Goal: Transaction & Acquisition: Purchase product/service

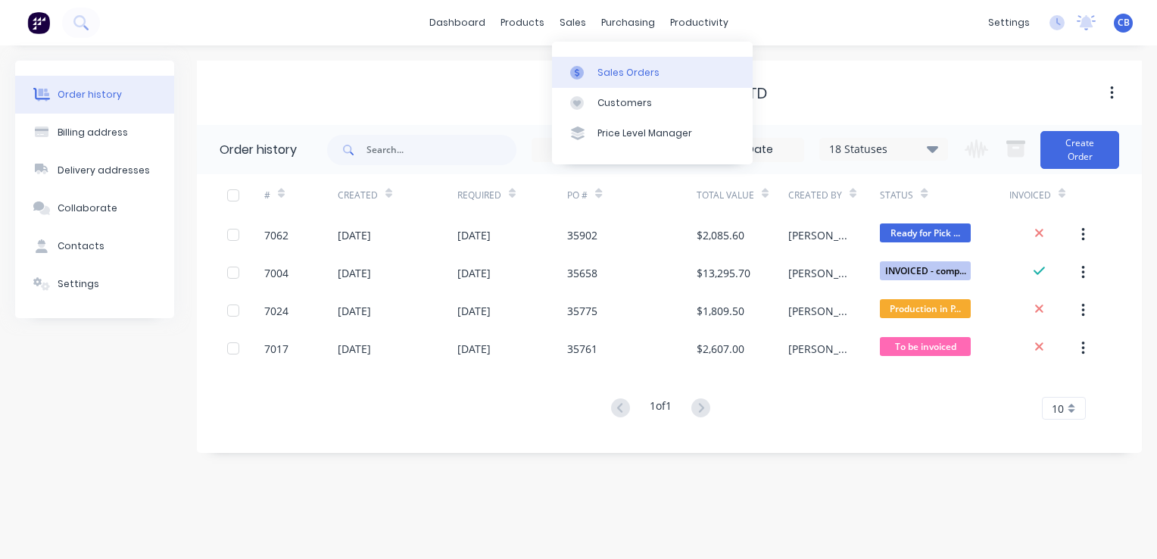
click at [603, 64] on link "Sales Orders" at bounding box center [652, 72] width 201 height 30
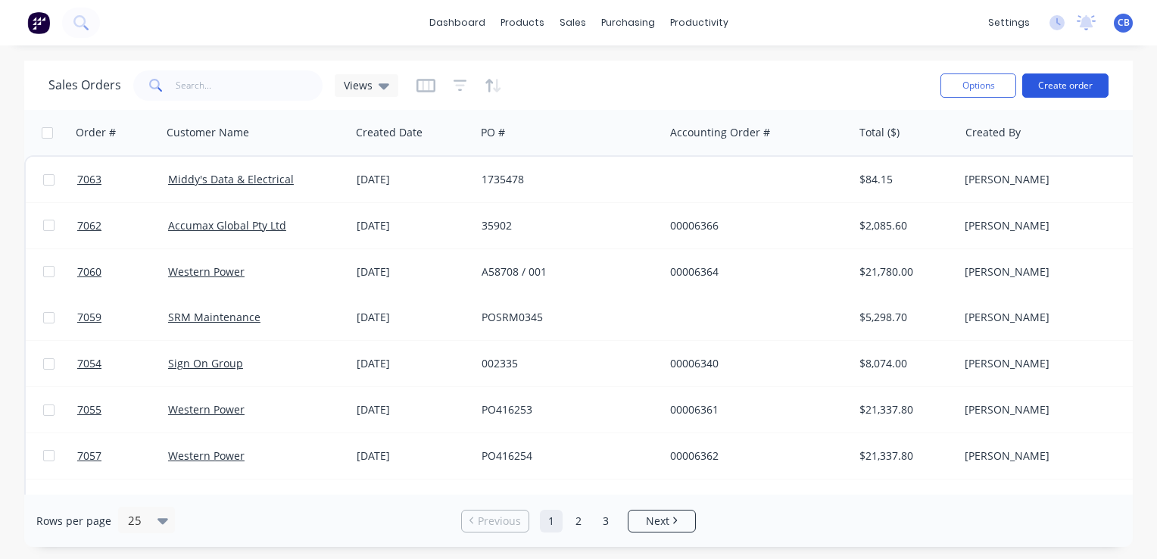
click at [1067, 85] on button "Create order" at bounding box center [1065, 85] width 86 height 24
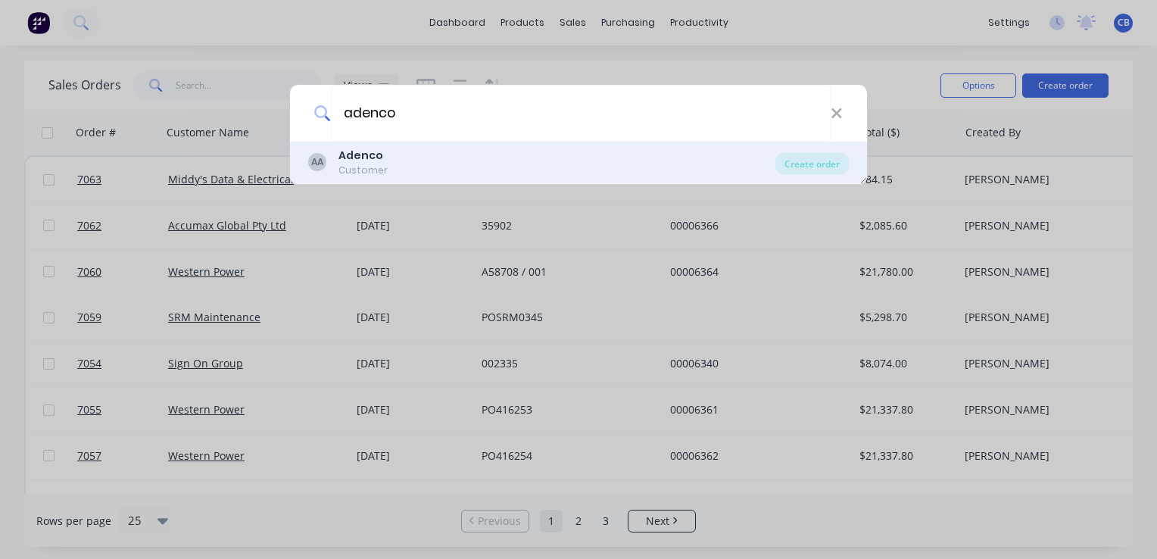
type input "adenco"
click at [400, 163] on div "AA Adenco Customer" at bounding box center [541, 163] width 467 height 30
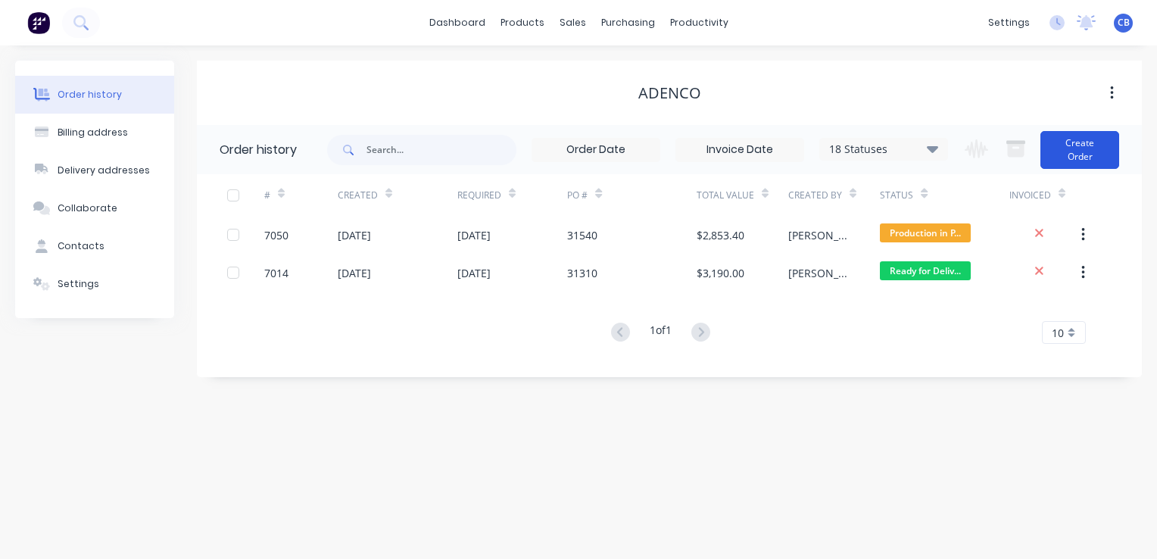
click at [1090, 156] on button "Create Order" at bounding box center [1079, 150] width 79 height 38
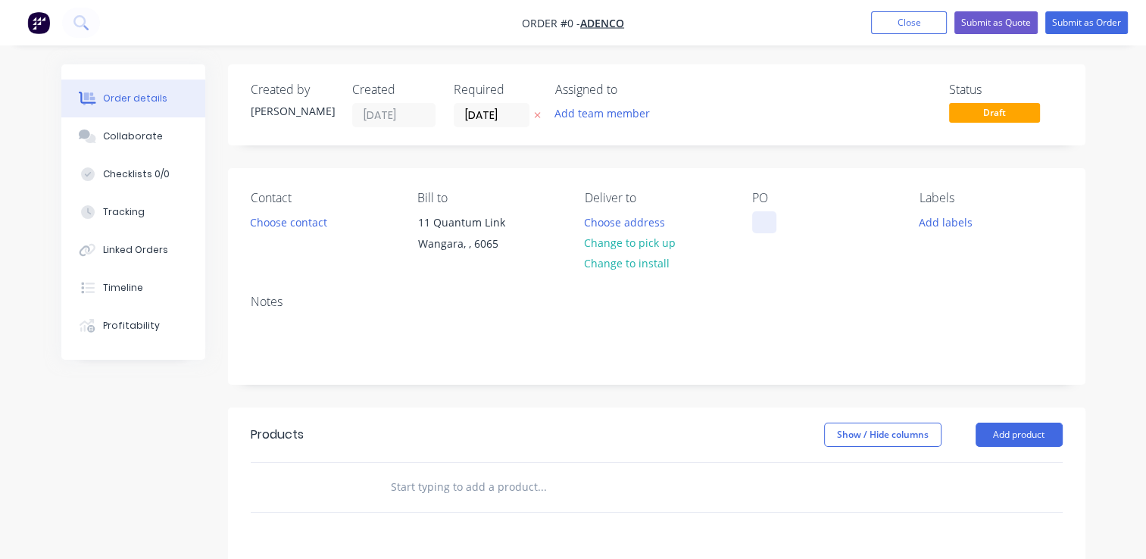
click at [769, 222] on div at bounding box center [764, 222] width 24 height 22
paste div
click at [648, 218] on div "Order details Collaborate Checklists 0/0 Tracking Linked Orders Timeline Profit…" at bounding box center [573, 481] width 1054 height 834
click at [635, 223] on button "Choose address" at bounding box center [624, 221] width 97 height 20
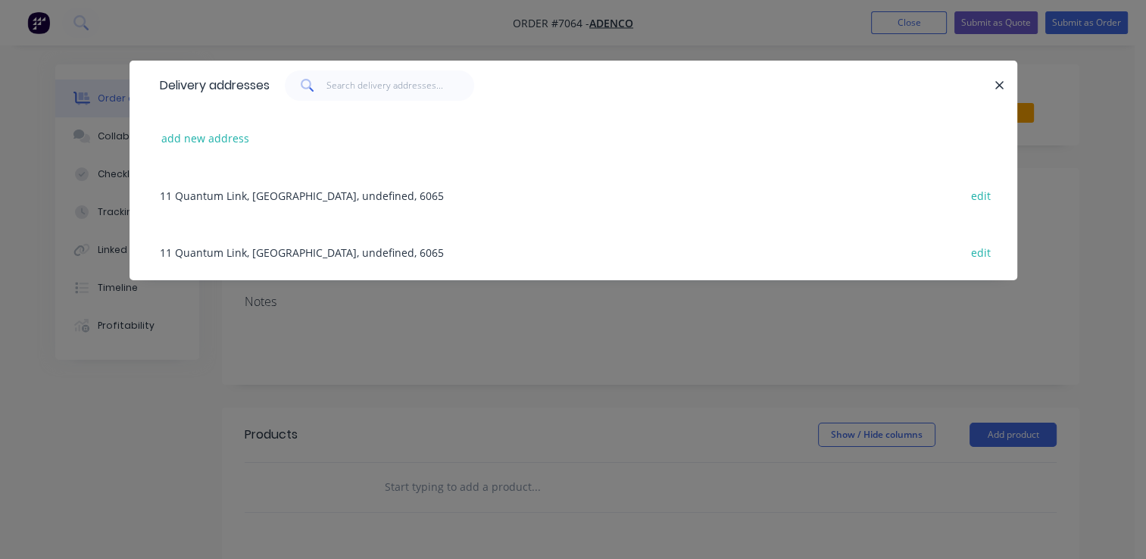
click at [260, 192] on div "11 Quantum Link, Wangara, undefined, 6065 edit" at bounding box center [573, 195] width 842 height 57
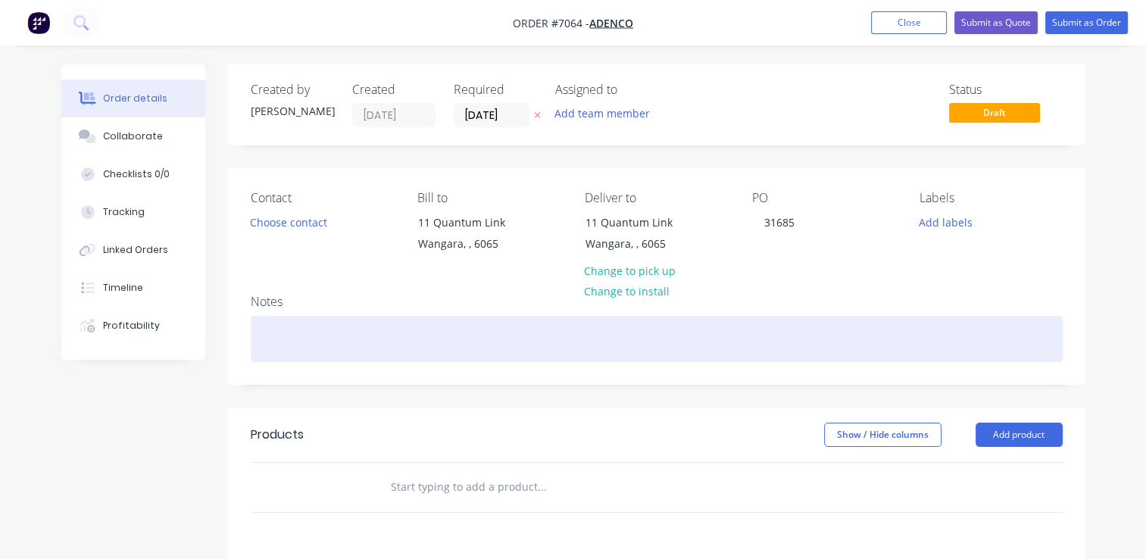
click at [339, 330] on div at bounding box center [657, 339] width 812 height 46
click at [282, 335] on div at bounding box center [657, 339] width 812 height 46
paste div
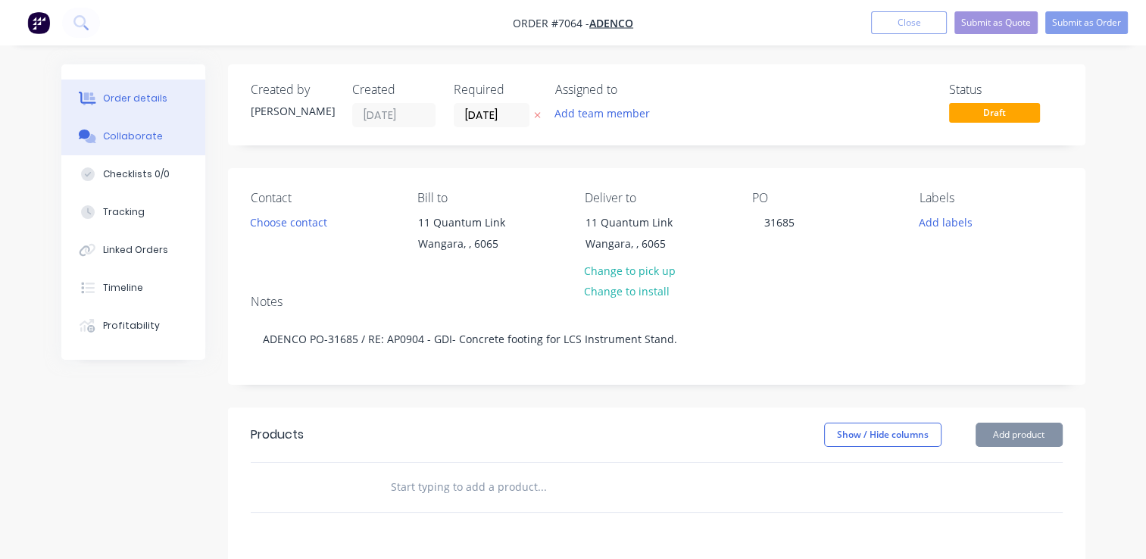
click at [122, 137] on div "Collaborate" at bounding box center [133, 136] width 60 height 14
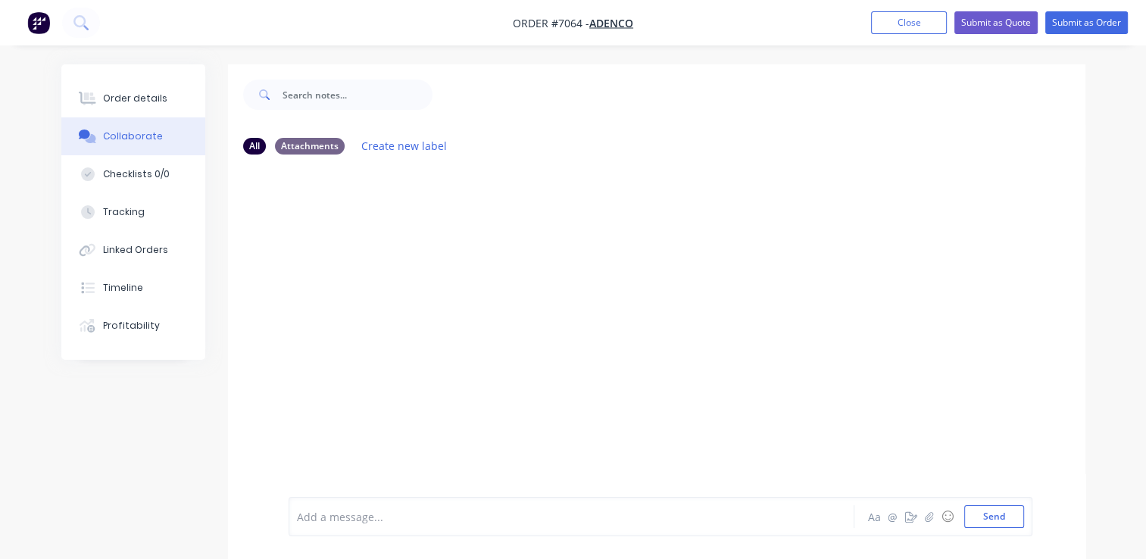
click at [512, 507] on div "Add a message..." at bounding box center [569, 516] width 545 height 23
click at [989, 514] on button "Send" at bounding box center [994, 516] width 60 height 23
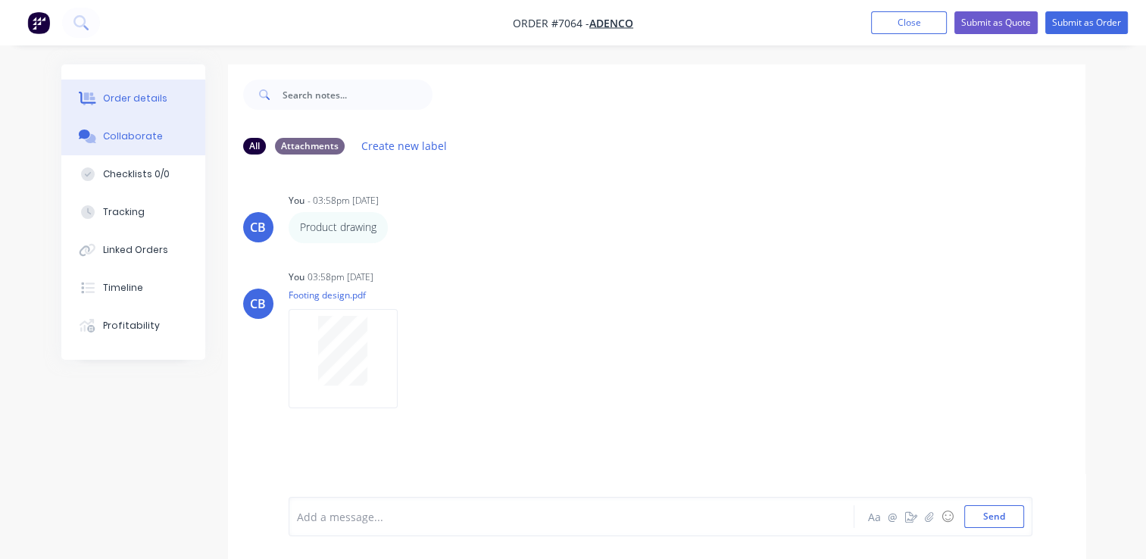
click at [155, 107] on button "Order details" at bounding box center [133, 99] width 144 height 38
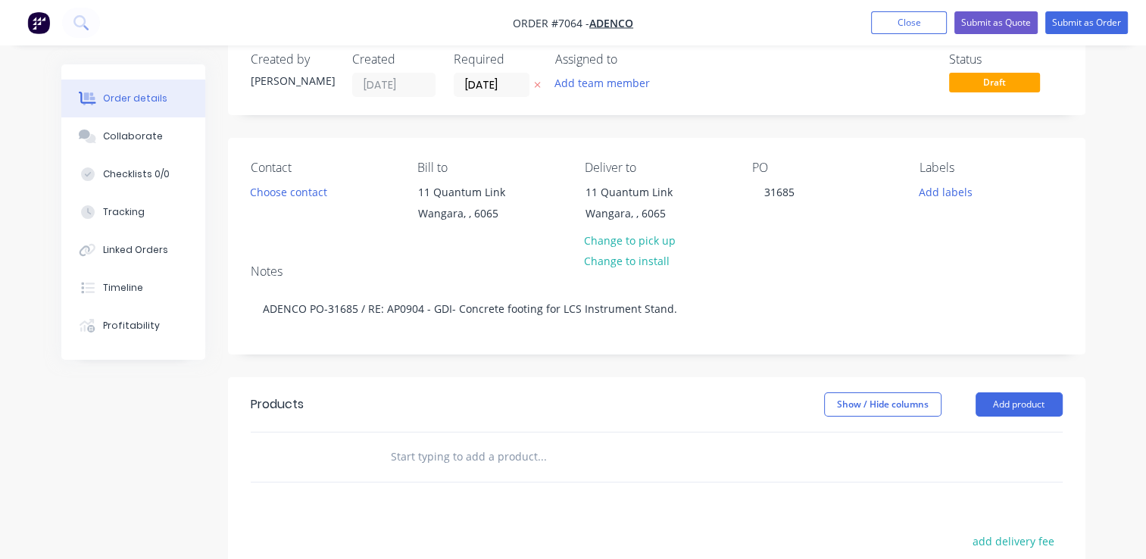
scroll to position [76, 0]
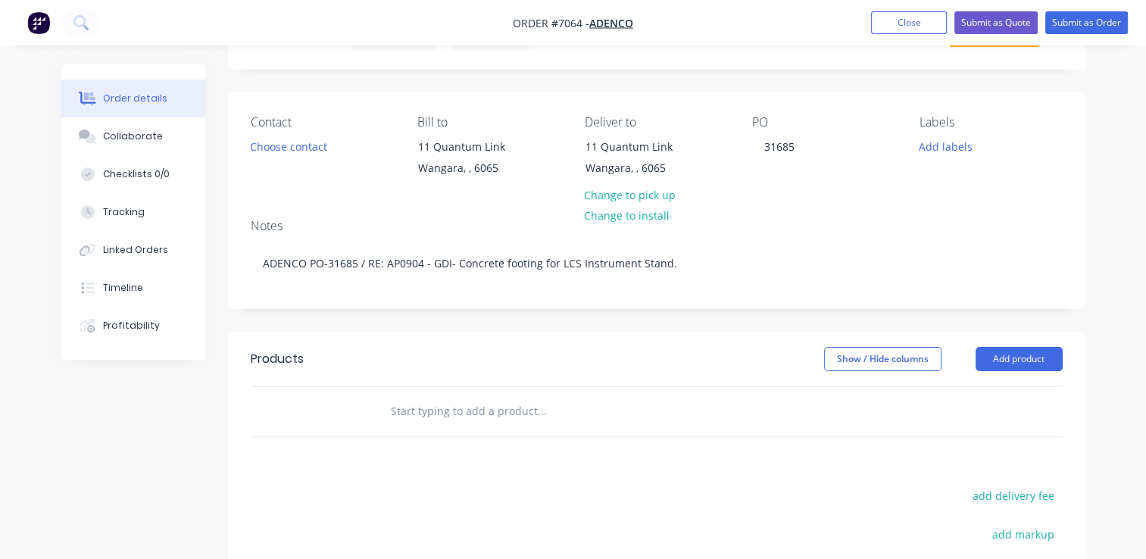
click at [548, 418] on input "text" at bounding box center [541, 411] width 303 height 30
click at [277, 147] on button "Choose contact" at bounding box center [288, 146] width 93 height 20
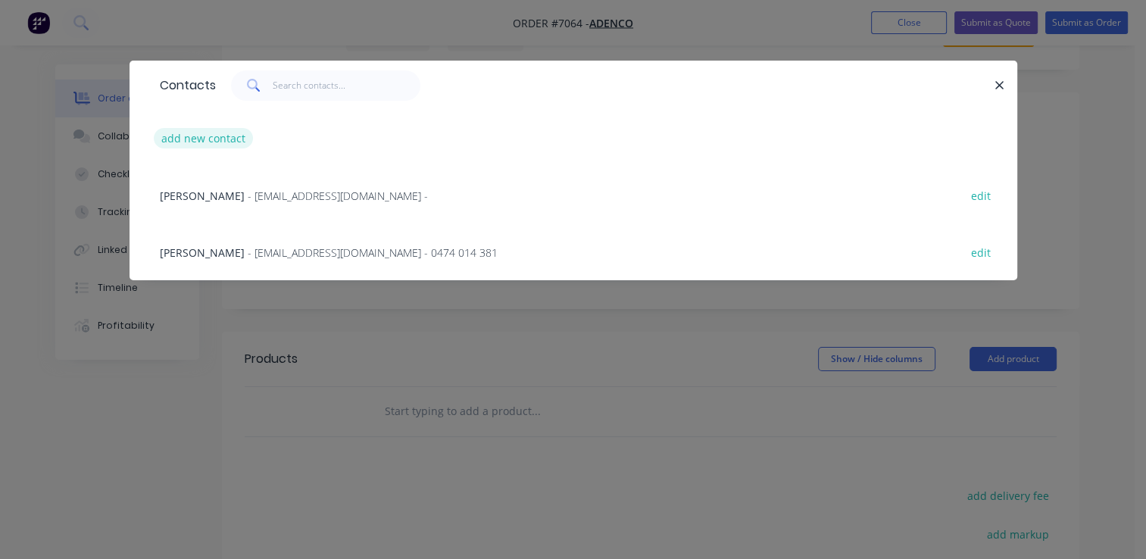
click at [203, 139] on button "add new contact" at bounding box center [204, 138] width 100 height 20
select select "AU"
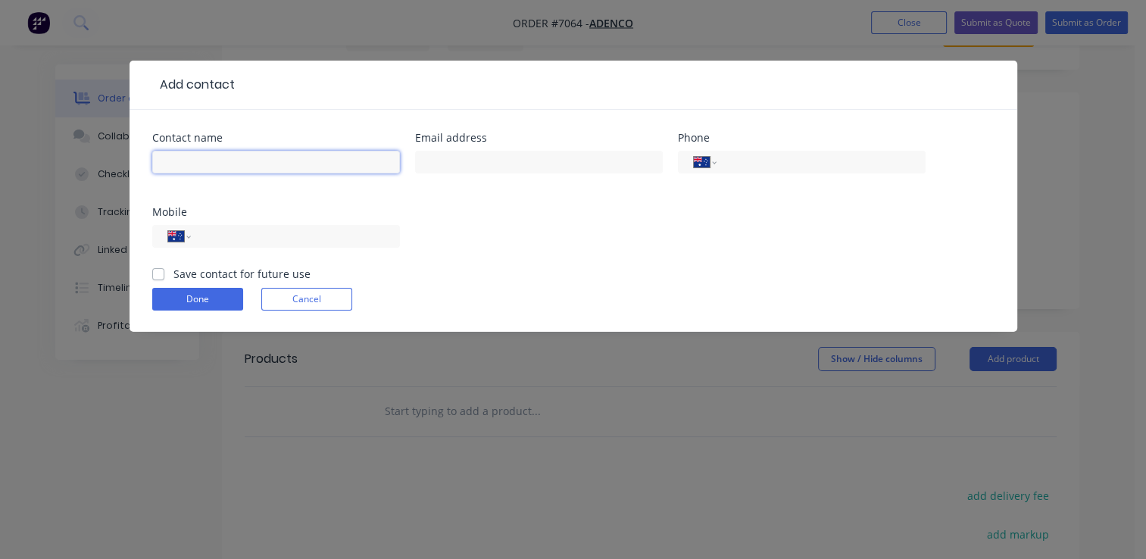
click at [210, 163] on input "text" at bounding box center [276, 162] width 248 height 23
paste input "[PERSON_NAME]"
type input "[PERSON_NAME]"
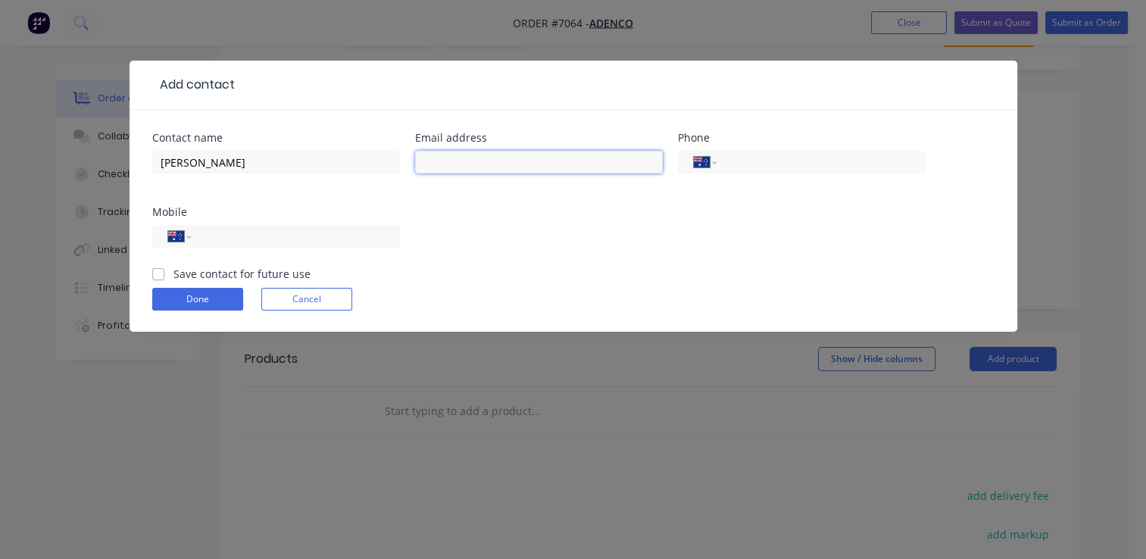
click at [454, 156] on input "text" at bounding box center [539, 162] width 248 height 23
paste input "[EMAIL_ADDRESS][DOMAIN_NAME]"
click at [442, 163] on input "[EMAIL_ADDRESS][DOMAIN_NAME]" at bounding box center [539, 162] width 248 height 23
type input "[EMAIL_ADDRESS][DOMAIN_NAME]"
click at [332, 241] on input "tel" at bounding box center [292, 236] width 182 height 17
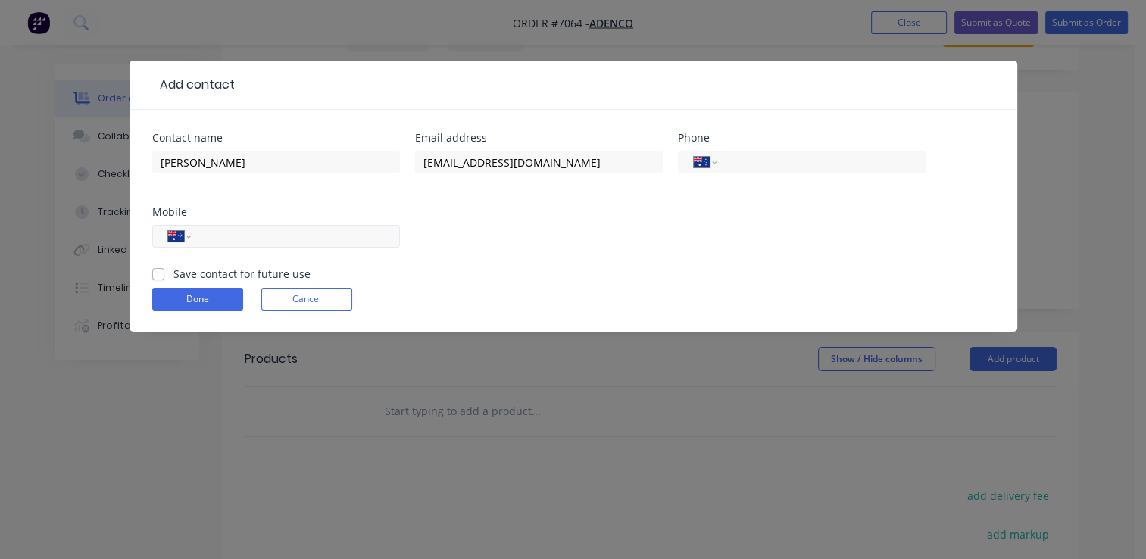
paste input "0449 702 181"
type input "0449 702 181"
click at [173, 268] on label "Save contact for future use" at bounding box center [241, 274] width 137 height 16
click at [152, 268] on input "Save contact for future use" at bounding box center [158, 273] width 12 height 14
checkbox input "true"
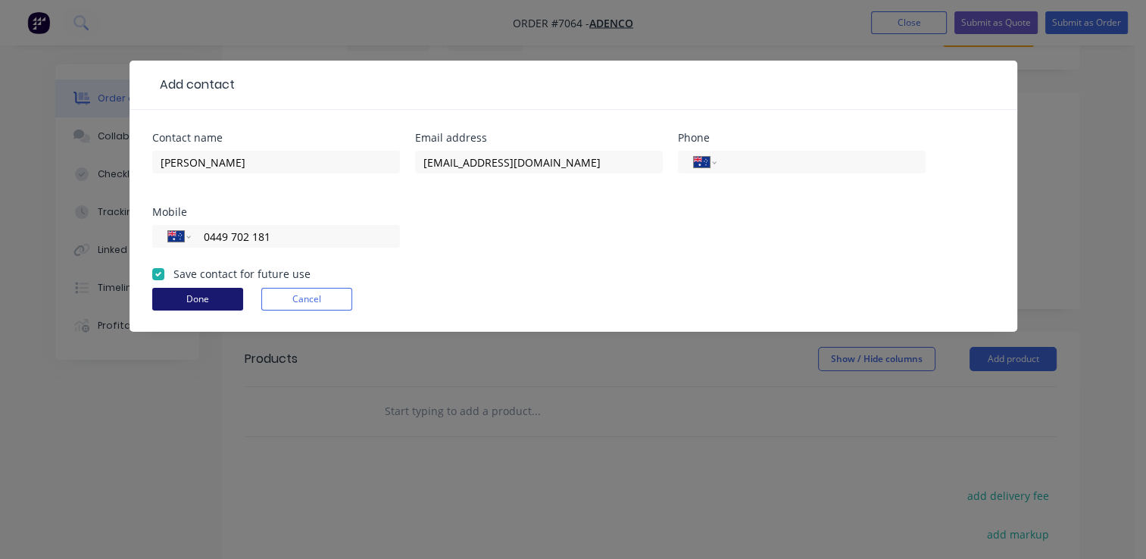
click at [191, 296] on button "Done" at bounding box center [197, 299] width 91 height 23
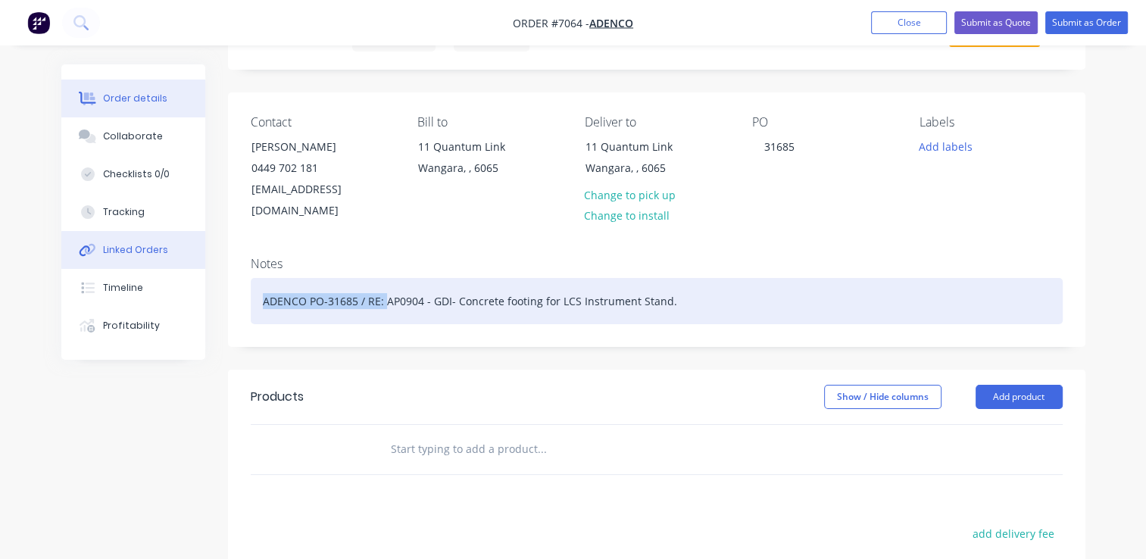
drag, startPoint x: 384, startPoint y: 278, endPoint x: 172, endPoint y: 267, distance: 212.3
click at [181, 267] on div "Order details Collaborate Checklists 0/0 Tracking Linked Orders Timeline Profit…" at bounding box center [573, 425] width 1054 height 872
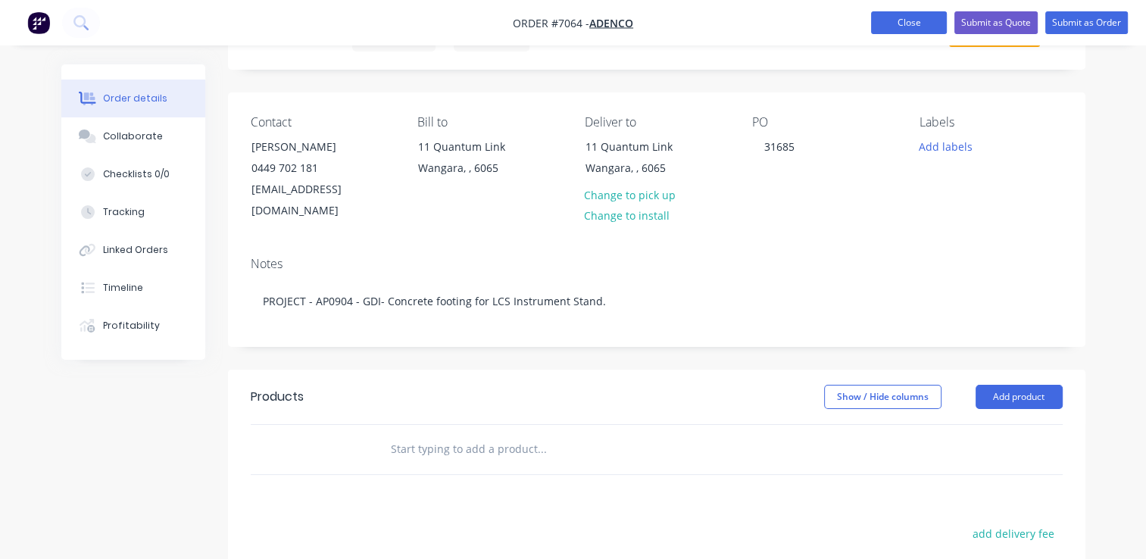
click at [897, 23] on button "Close" at bounding box center [909, 22] width 76 height 23
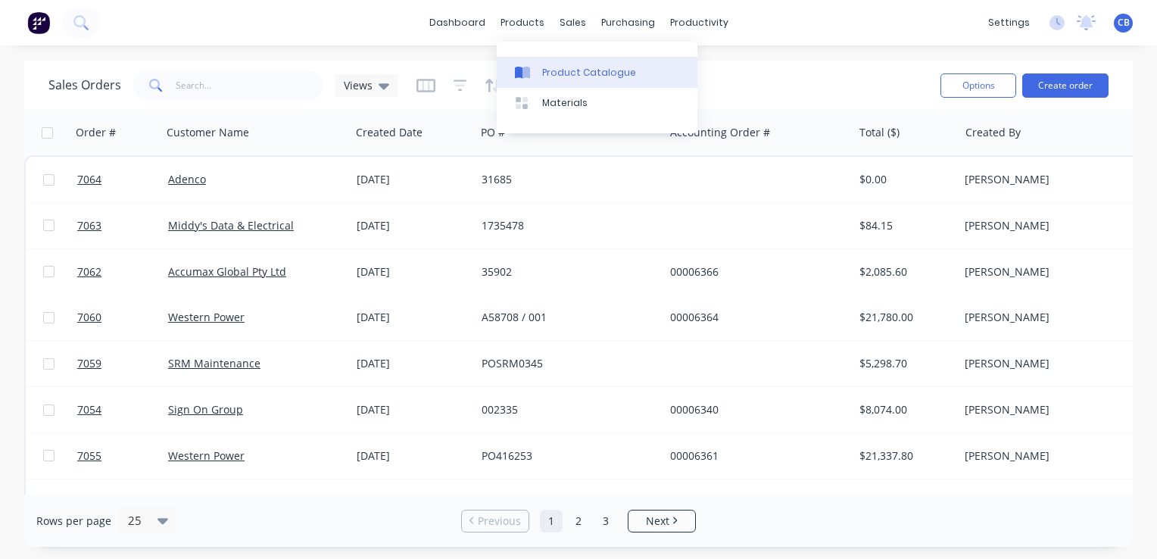
click at [552, 70] on div "Product Catalogue" at bounding box center [589, 73] width 94 height 14
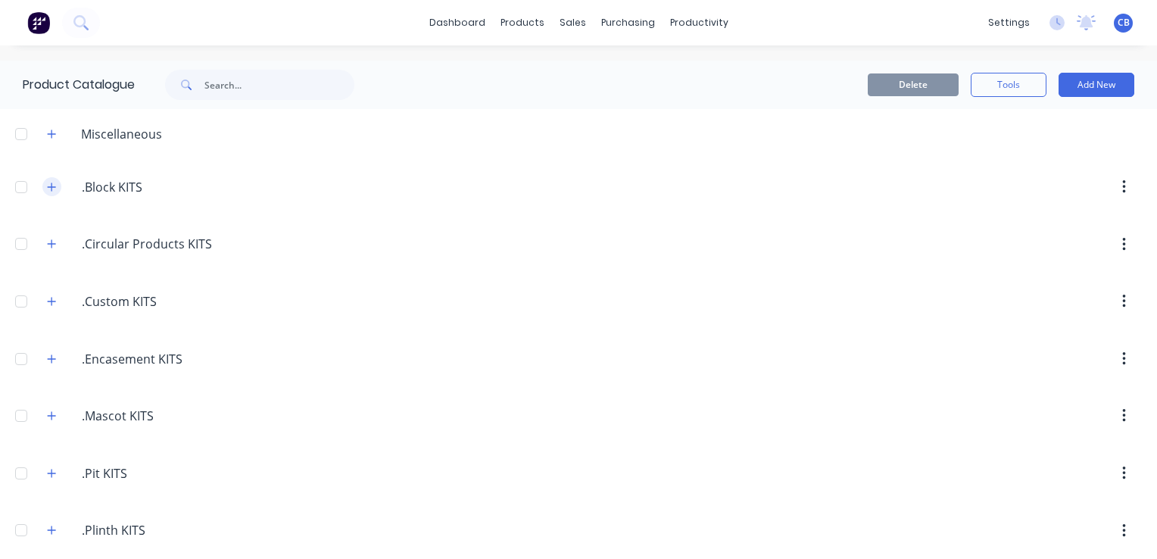
click at [51, 187] on icon "button" at bounding box center [51, 187] width 9 height 11
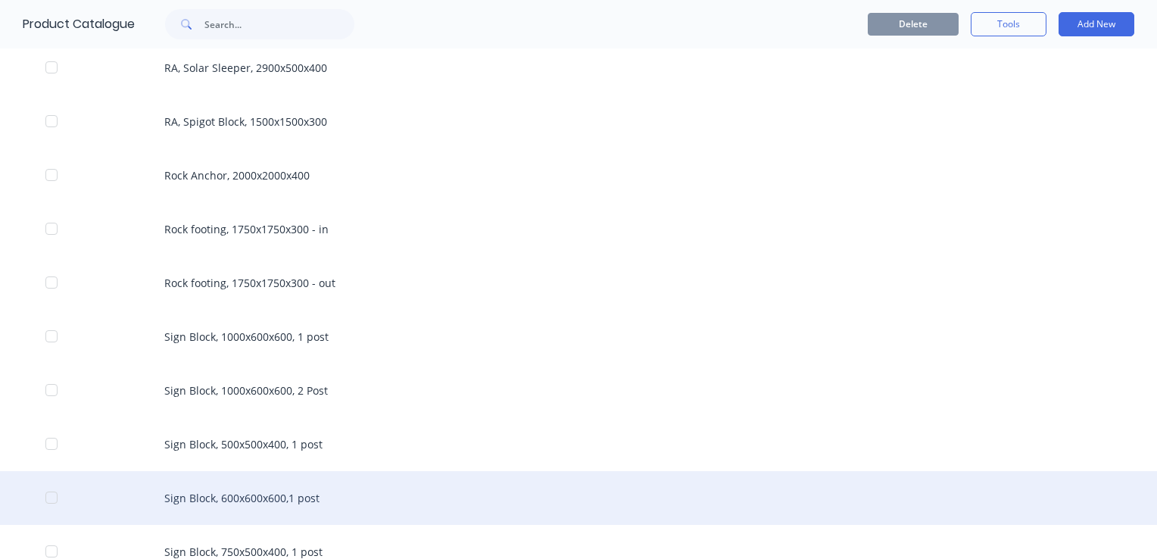
scroll to position [2423, 0]
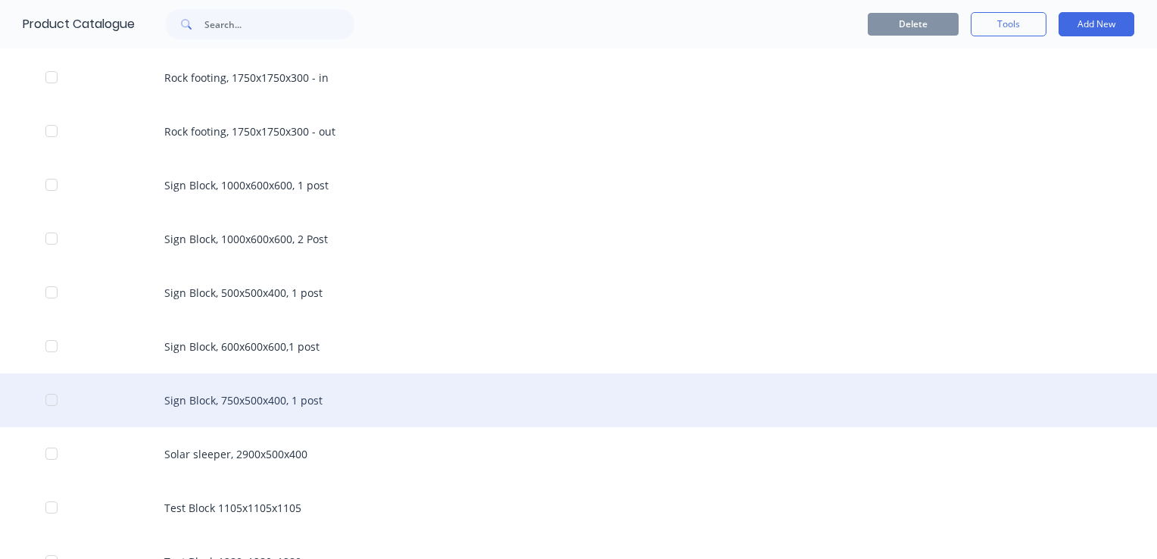
click at [263, 398] on div "Sign Block, 750x500x400, 1 post" at bounding box center [578, 400] width 1157 height 54
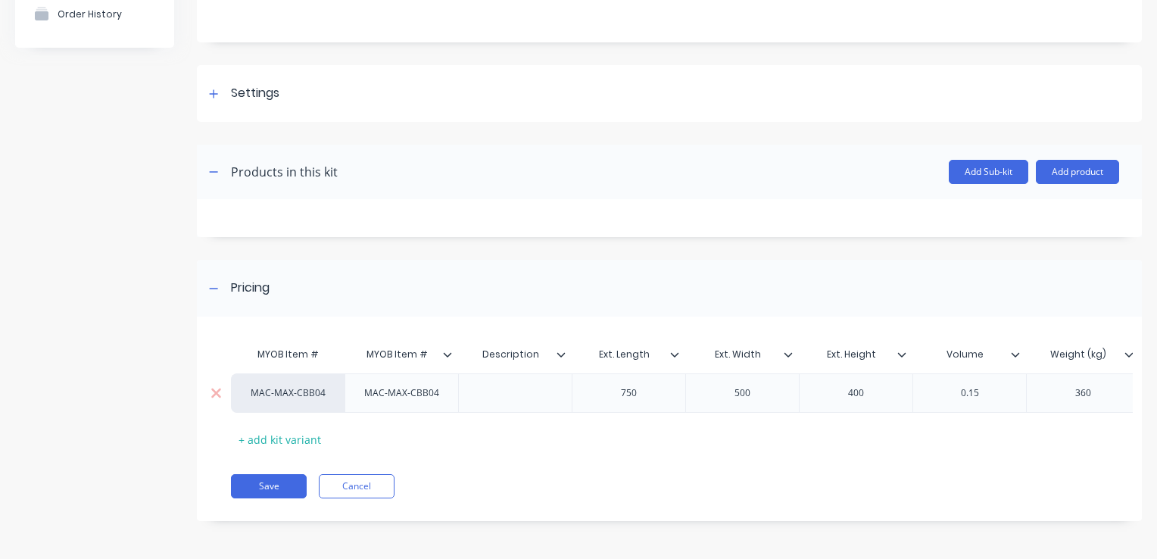
scroll to position [164, 0]
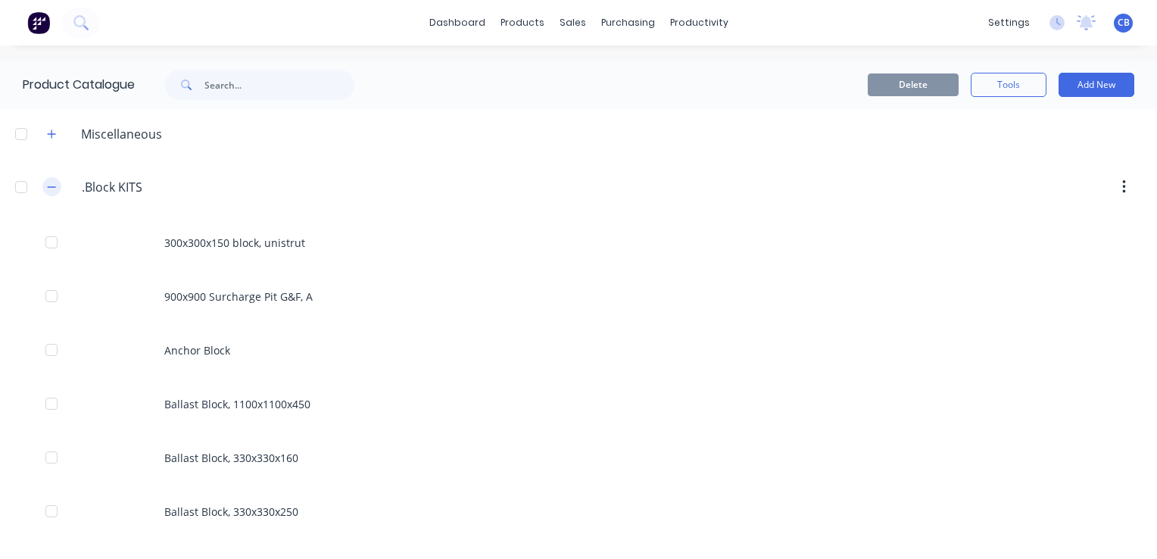
click at [50, 186] on icon "button" at bounding box center [51, 187] width 9 height 11
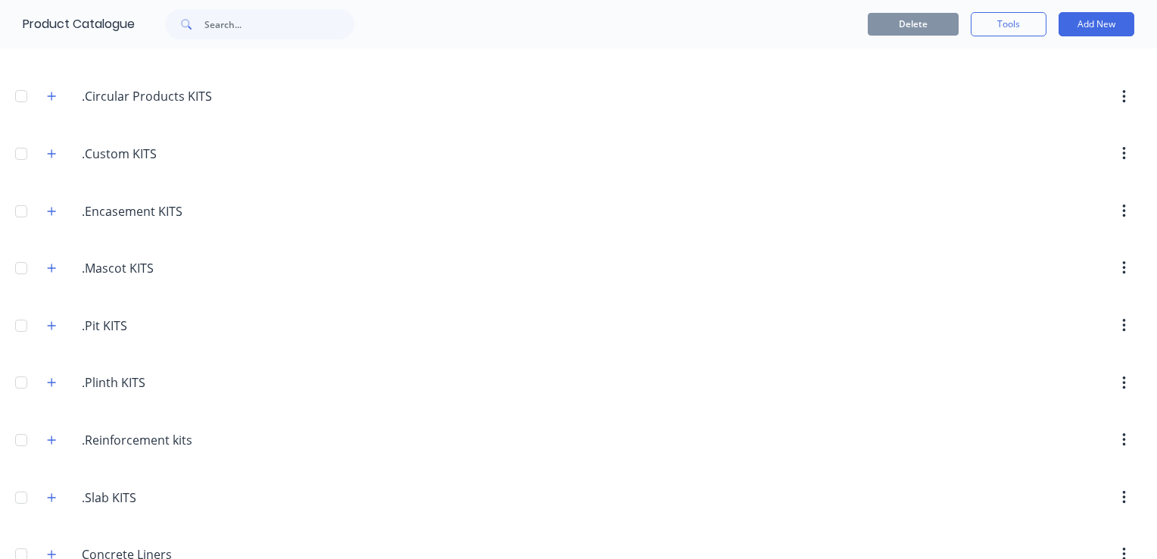
scroll to position [227, 0]
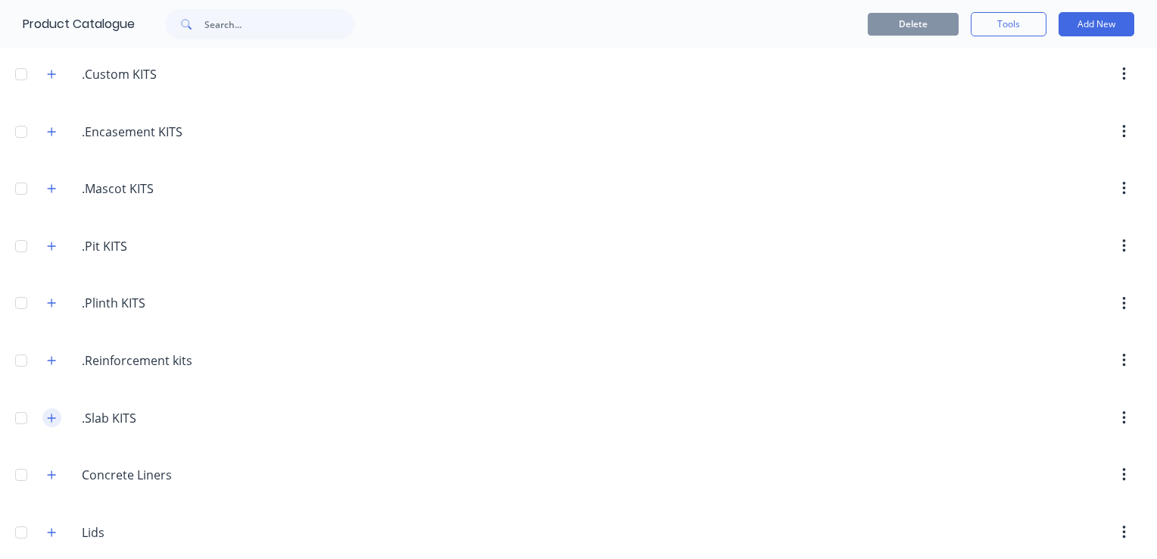
click at [45, 416] on button "button" at bounding box center [51, 417] width 19 height 19
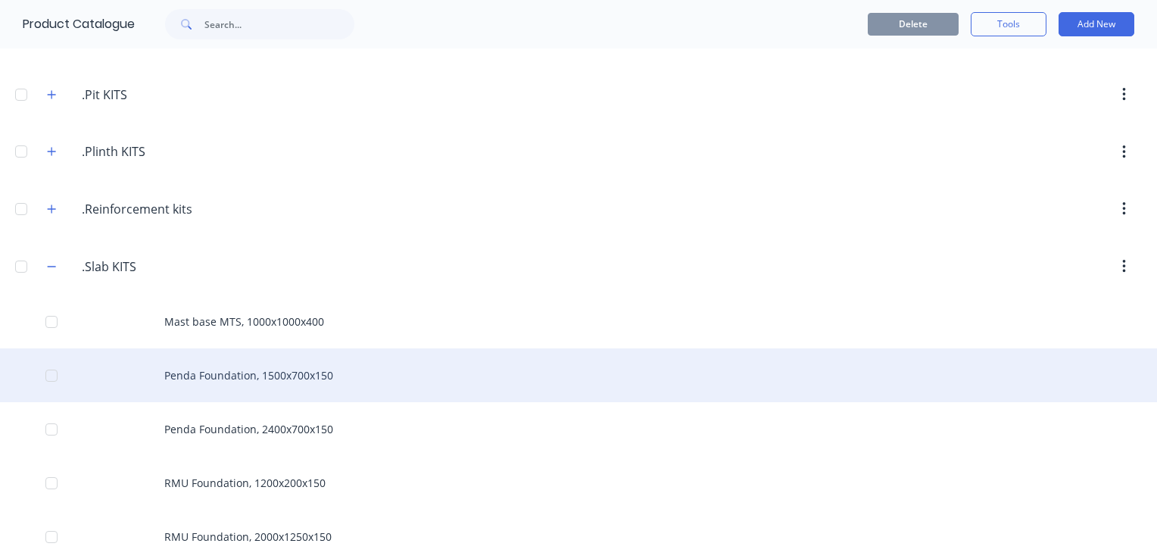
scroll to position [681, 0]
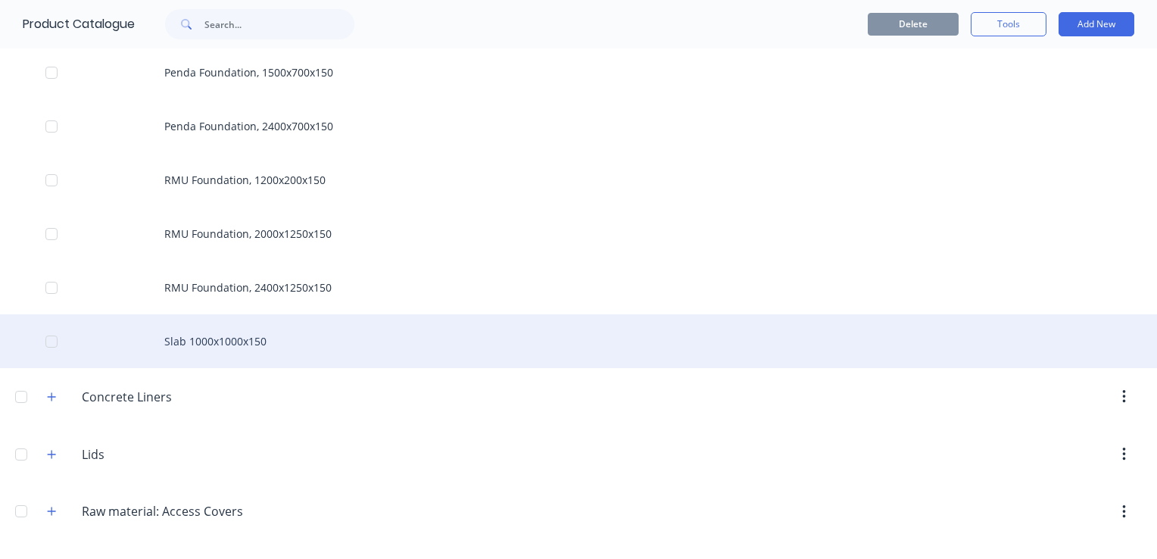
click at [215, 336] on div "Slab 1000x1000x150" at bounding box center [578, 341] width 1157 height 54
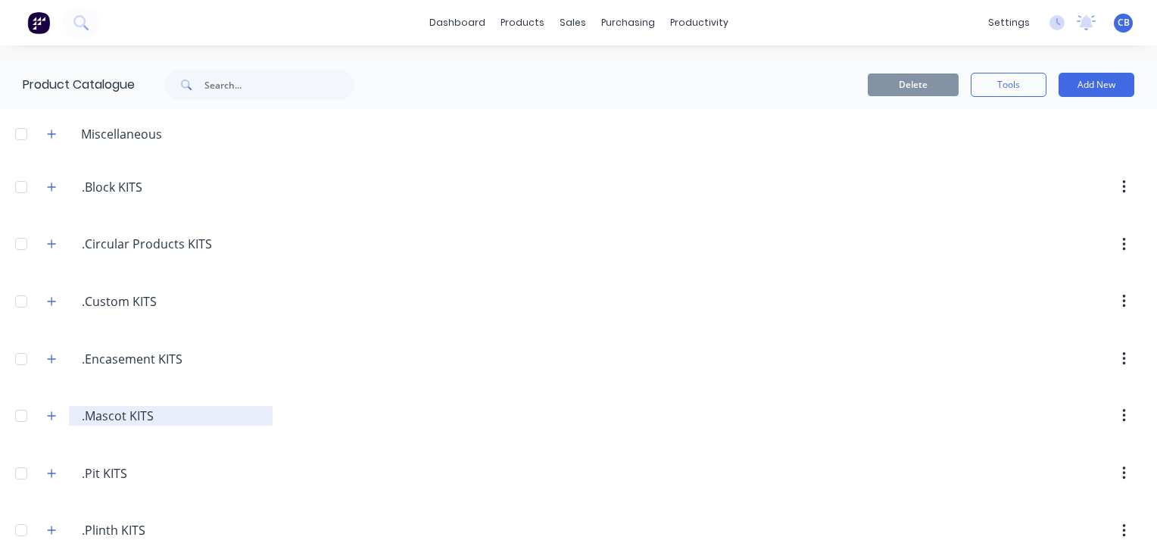
scroll to position [76, 0]
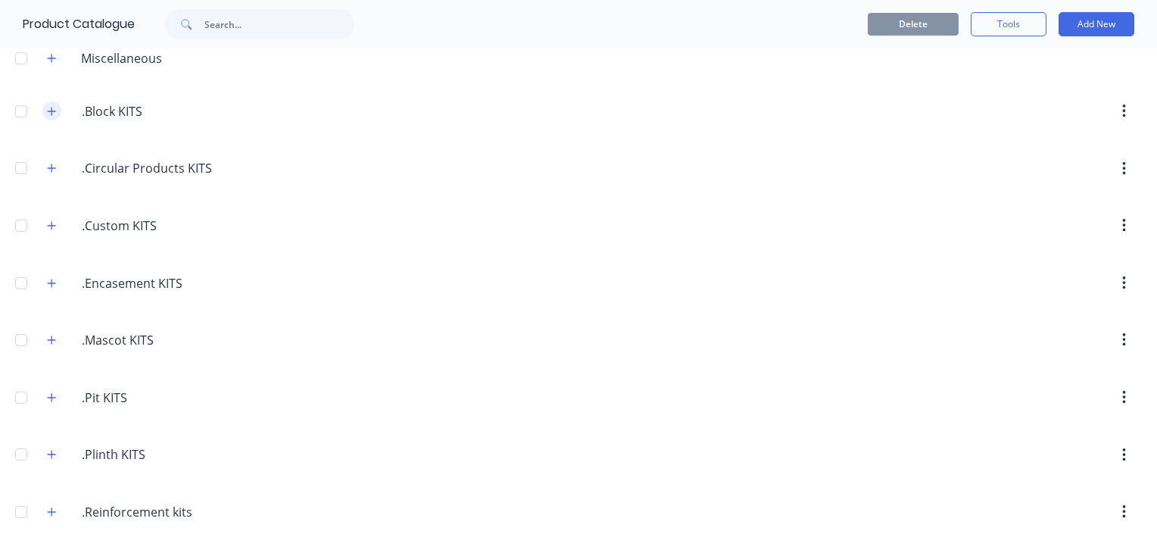
click at [51, 104] on button "button" at bounding box center [51, 110] width 19 height 19
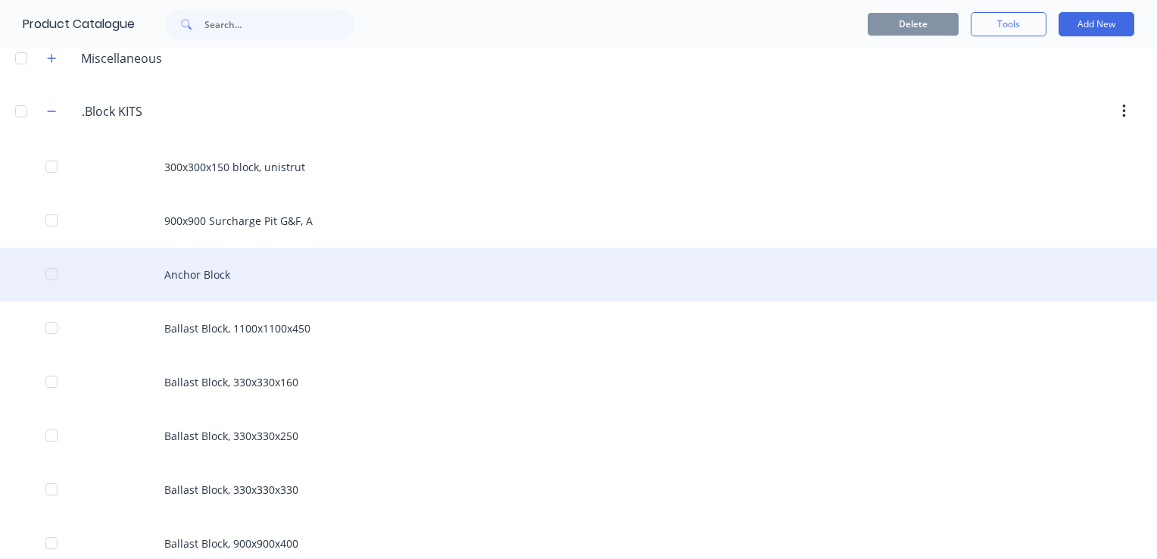
click at [224, 279] on div "Anchor Block" at bounding box center [578, 275] width 1157 height 54
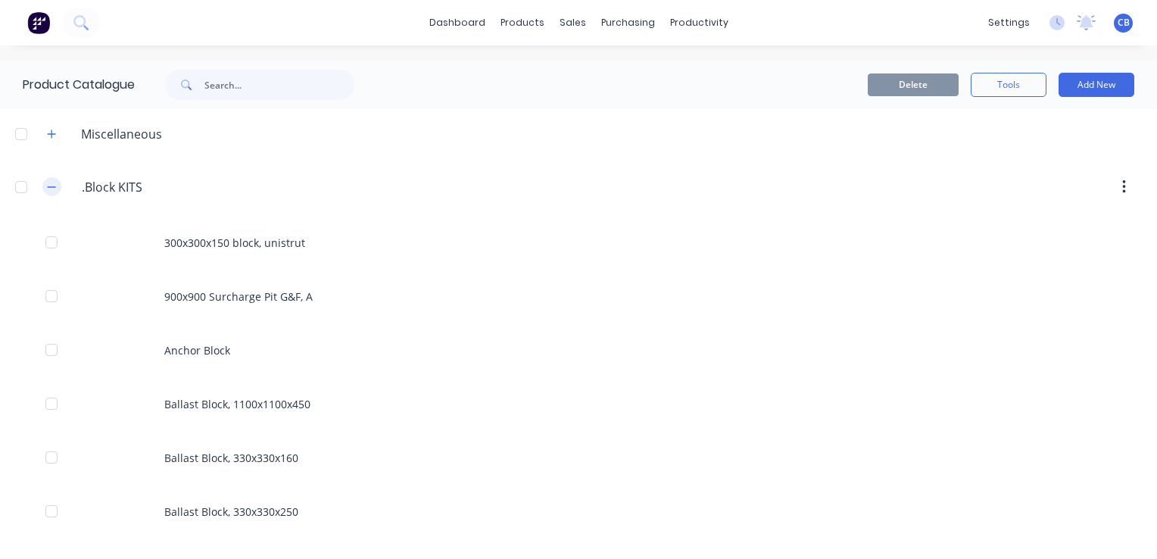
click at [51, 191] on icon "button" at bounding box center [51, 187] width 9 height 11
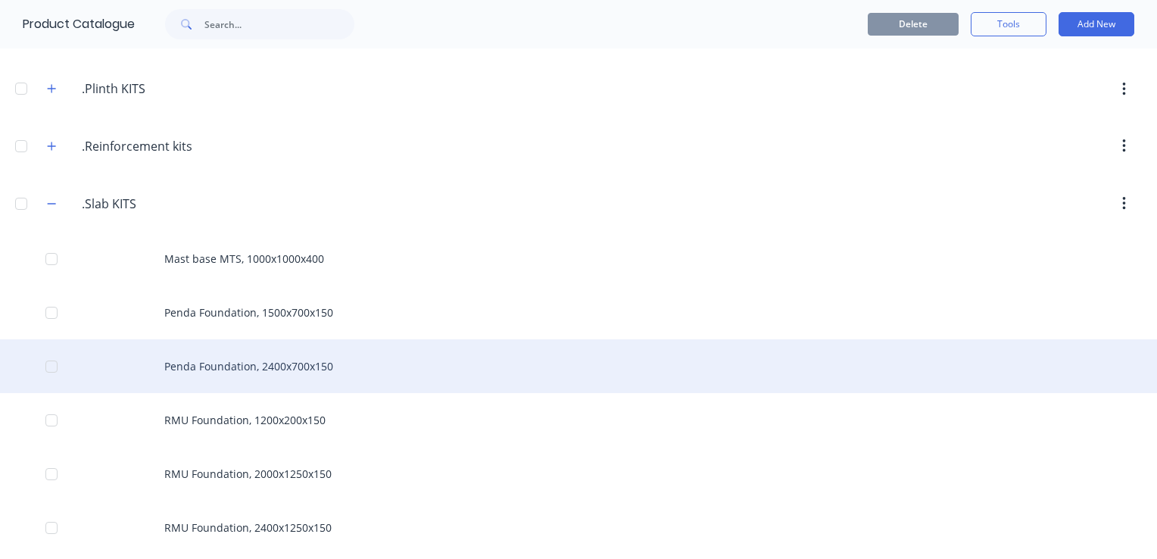
scroll to position [530, 0]
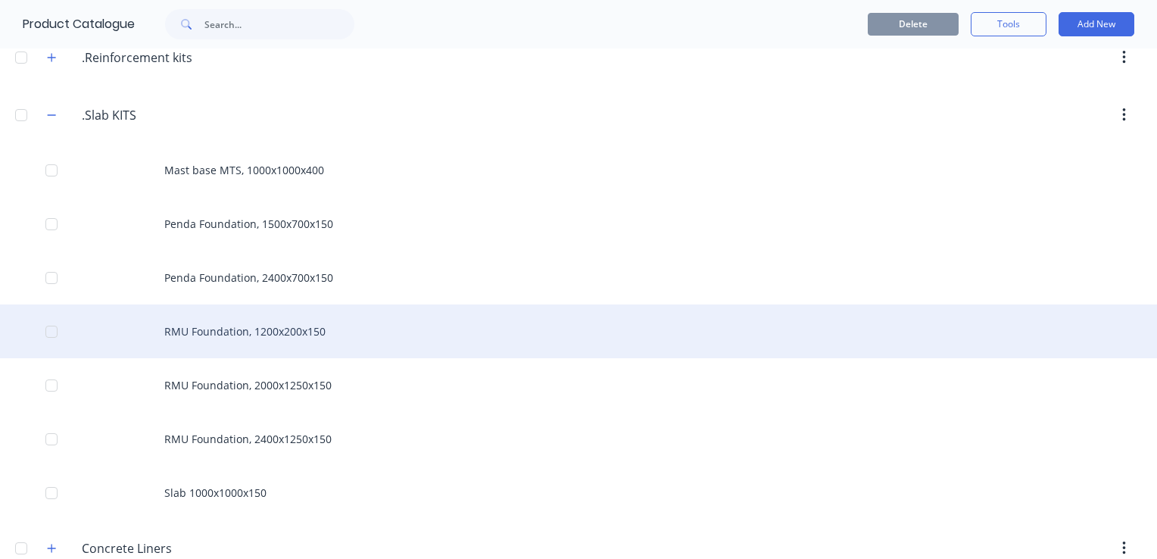
click at [279, 334] on div "RMU Foundation, 1200x200x150" at bounding box center [578, 331] width 1157 height 54
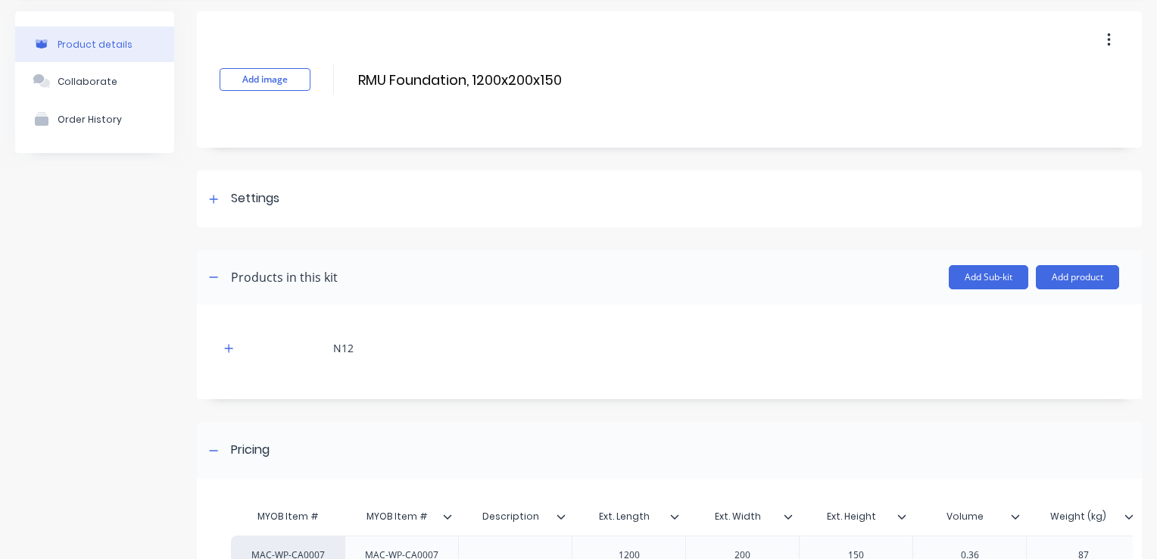
scroll to position [76, 0]
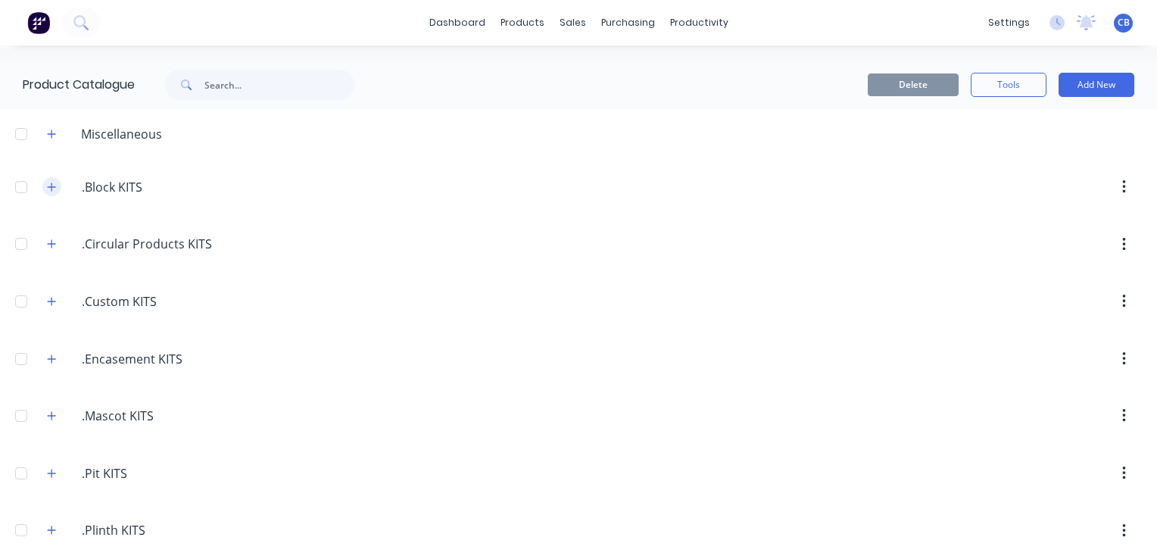
click at [51, 191] on icon "button" at bounding box center [51, 187] width 9 height 11
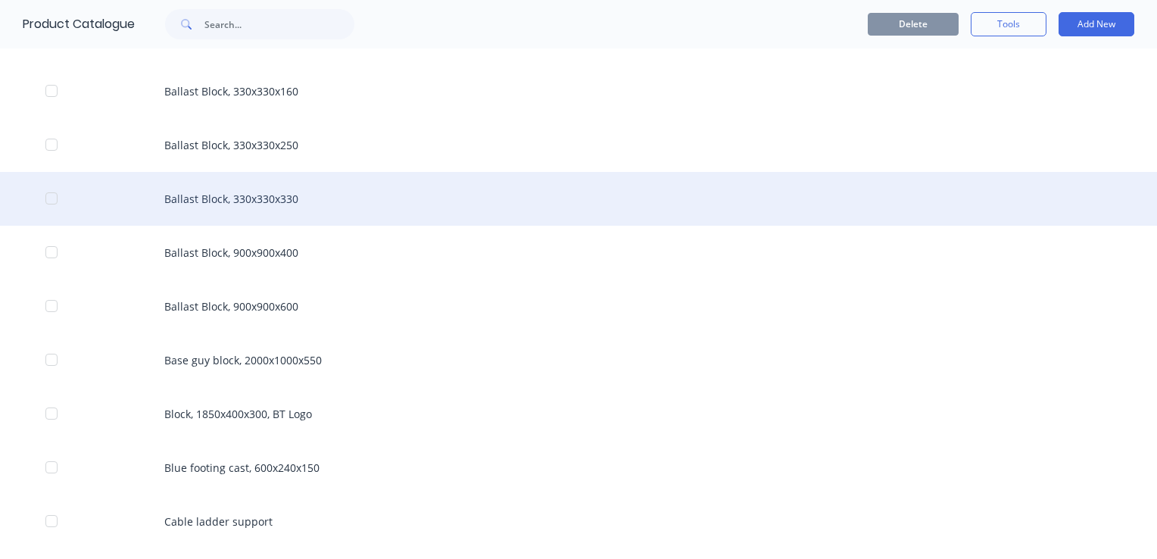
scroll to position [379, 0]
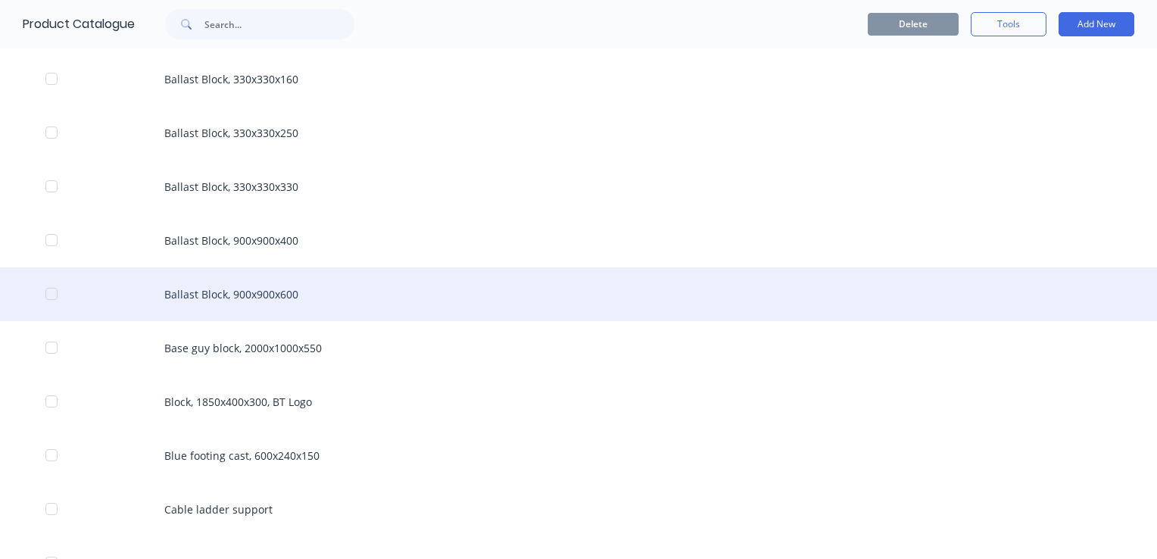
click at [239, 293] on div "Ballast Block, 900x900x600" at bounding box center [578, 294] width 1157 height 54
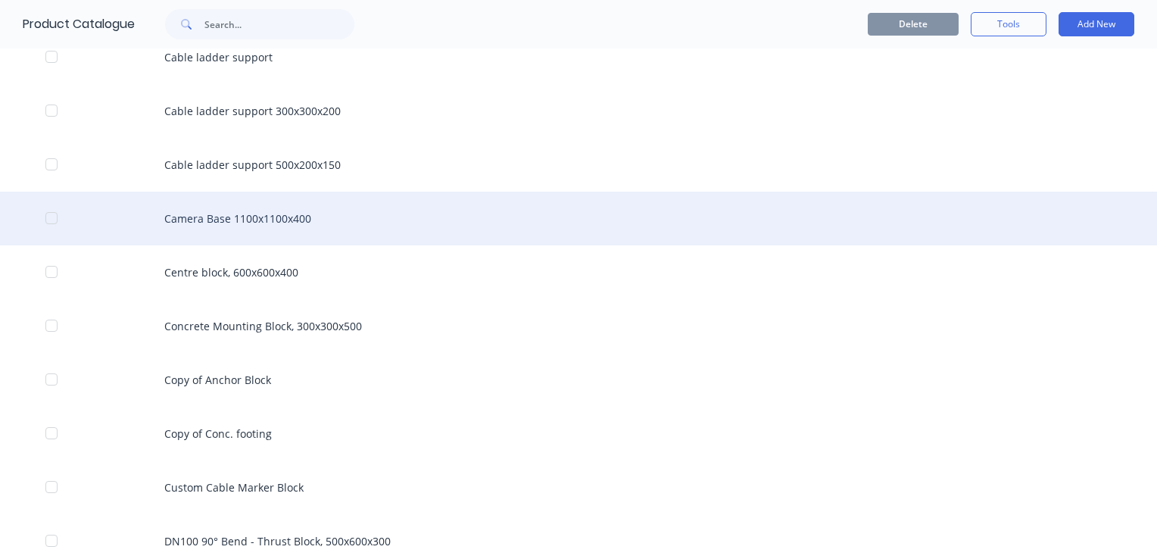
scroll to position [833, 0]
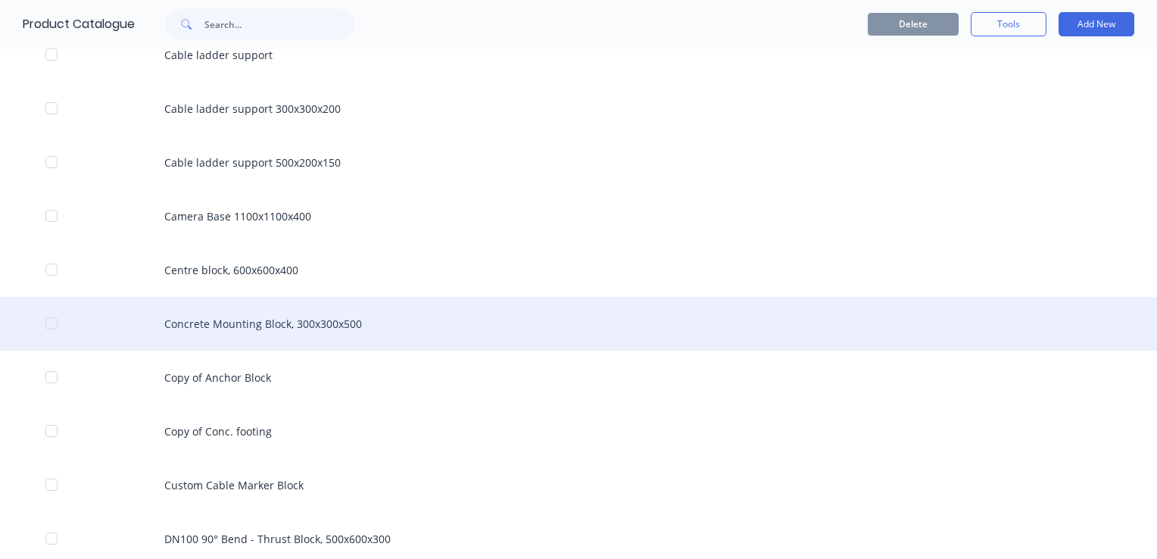
click at [270, 323] on div "Concrete Mounting Block, 300x300x500" at bounding box center [578, 324] width 1157 height 54
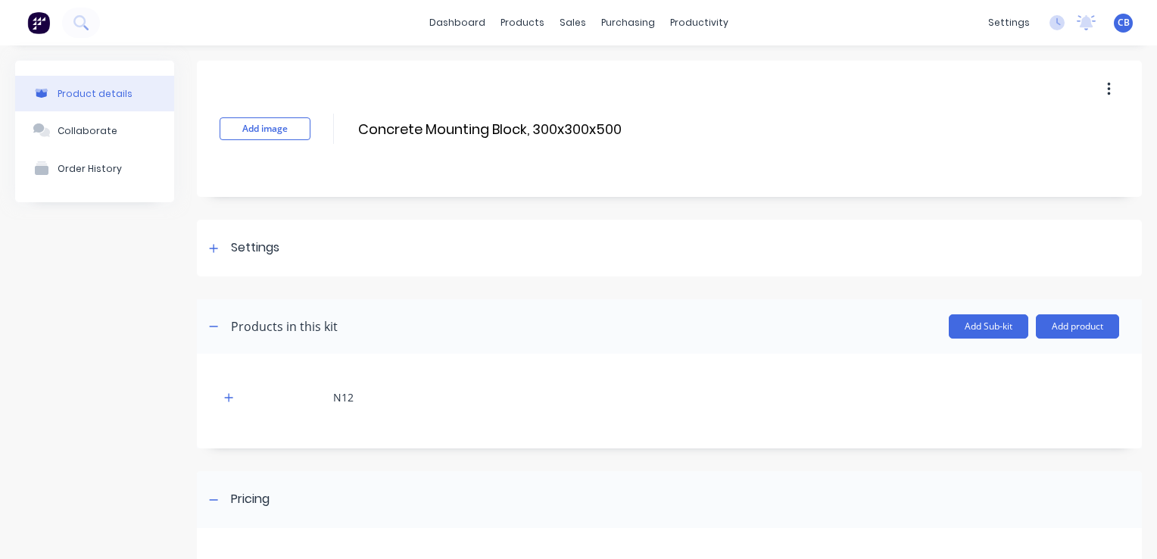
click at [1099, 89] on button "button" at bounding box center [1109, 89] width 36 height 27
click at [1031, 128] on span "Duplicate" at bounding box center [1053, 129] width 114 height 16
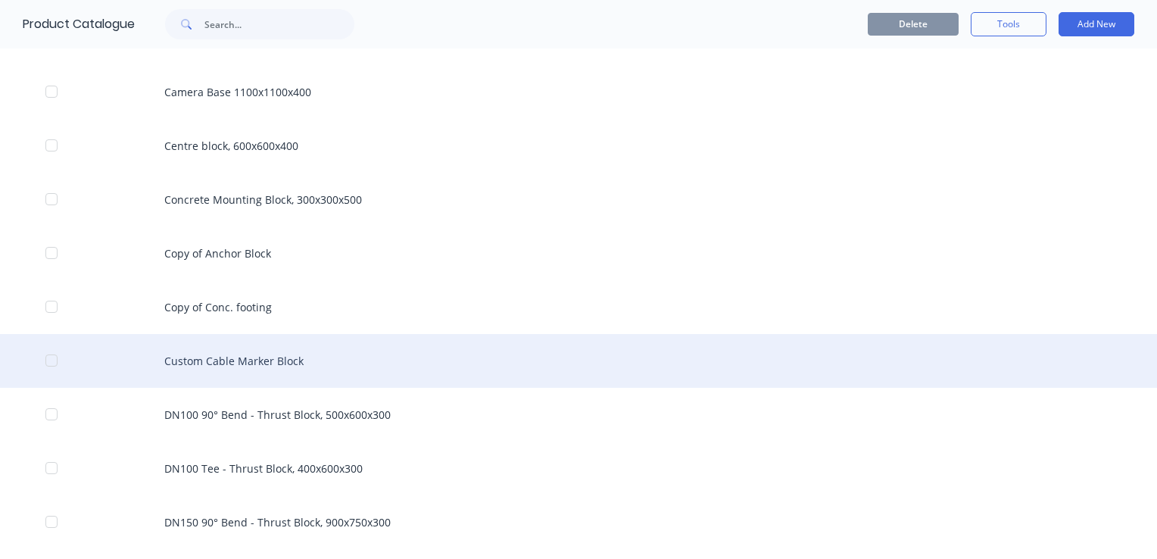
scroll to position [984, 0]
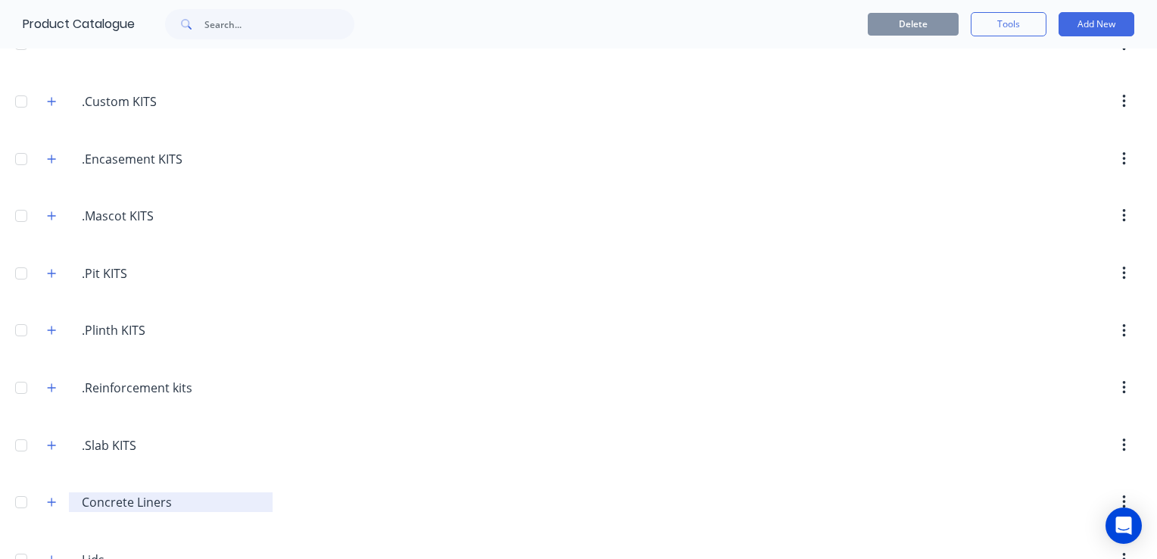
scroll to position [227, 0]
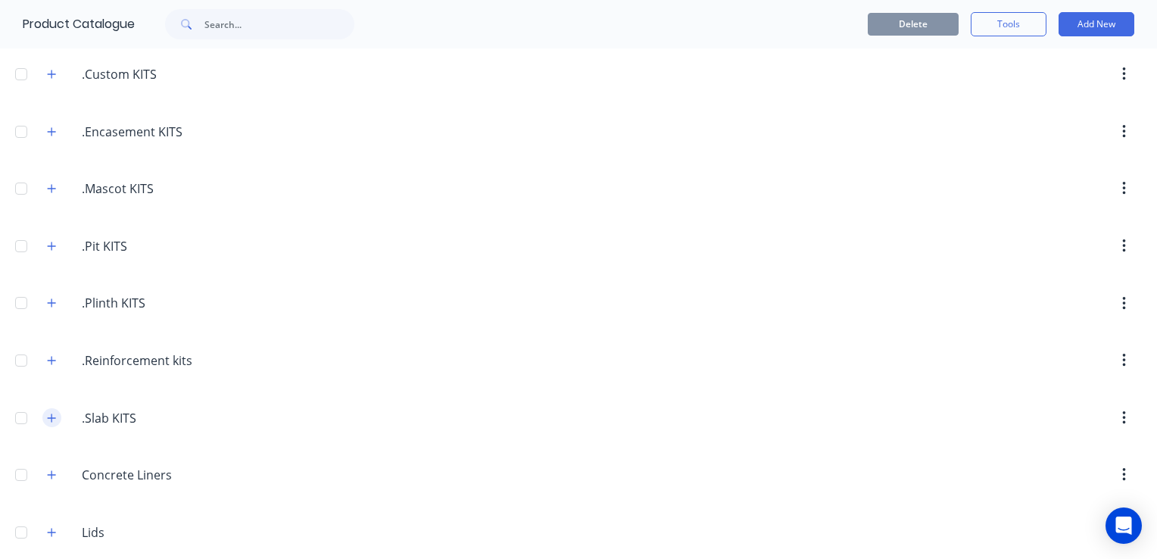
click at [46, 420] on button "button" at bounding box center [51, 417] width 19 height 19
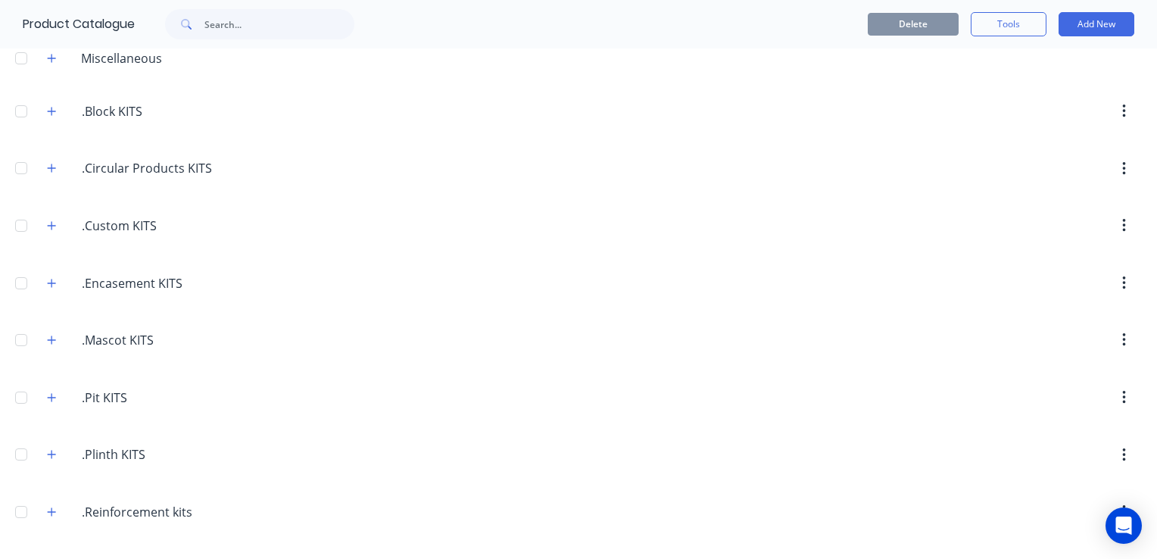
scroll to position [0, 0]
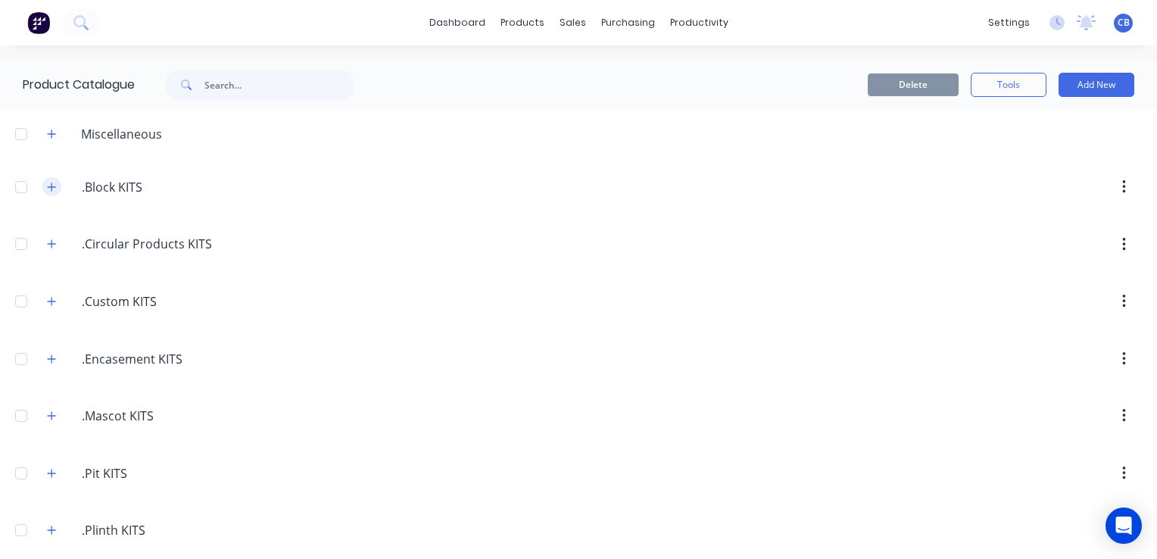
click at [56, 192] on button "button" at bounding box center [51, 186] width 19 height 19
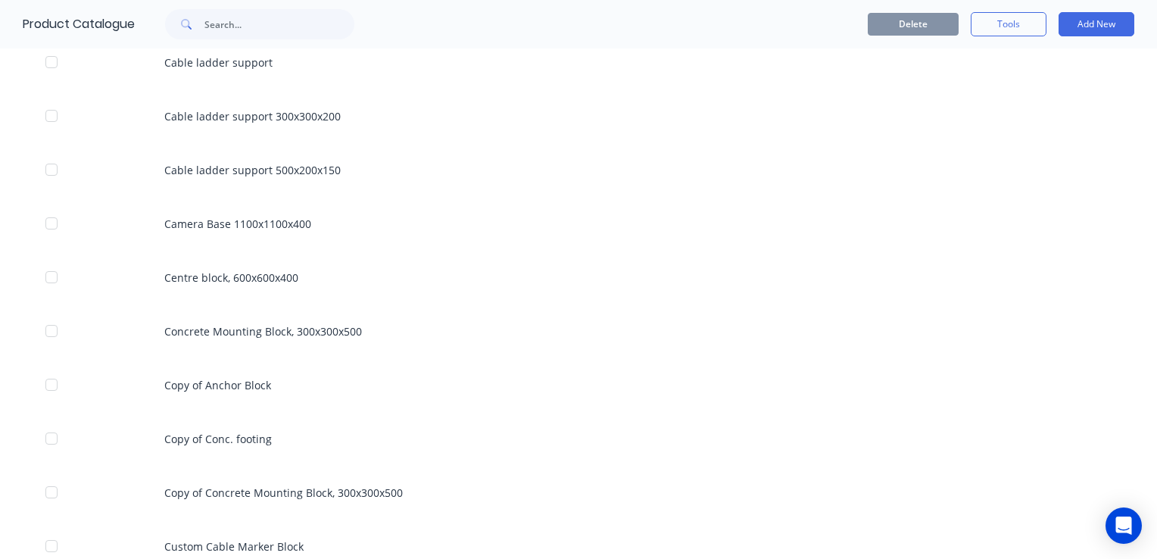
scroll to position [833, 0]
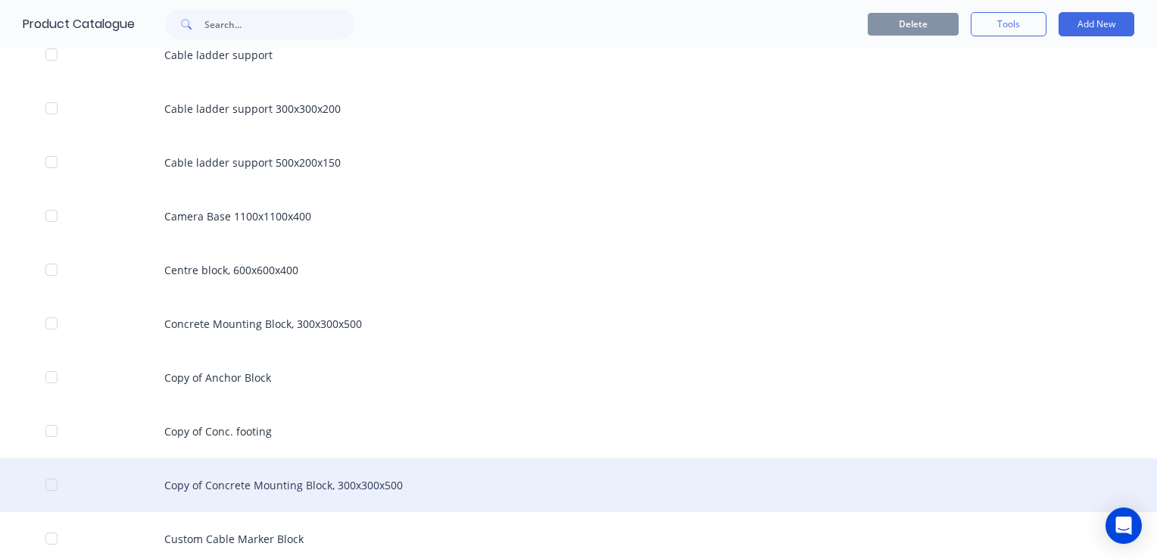
click at [317, 483] on div "Copy of Concrete Mounting Block, 300x300x500" at bounding box center [578, 485] width 1157 height 54
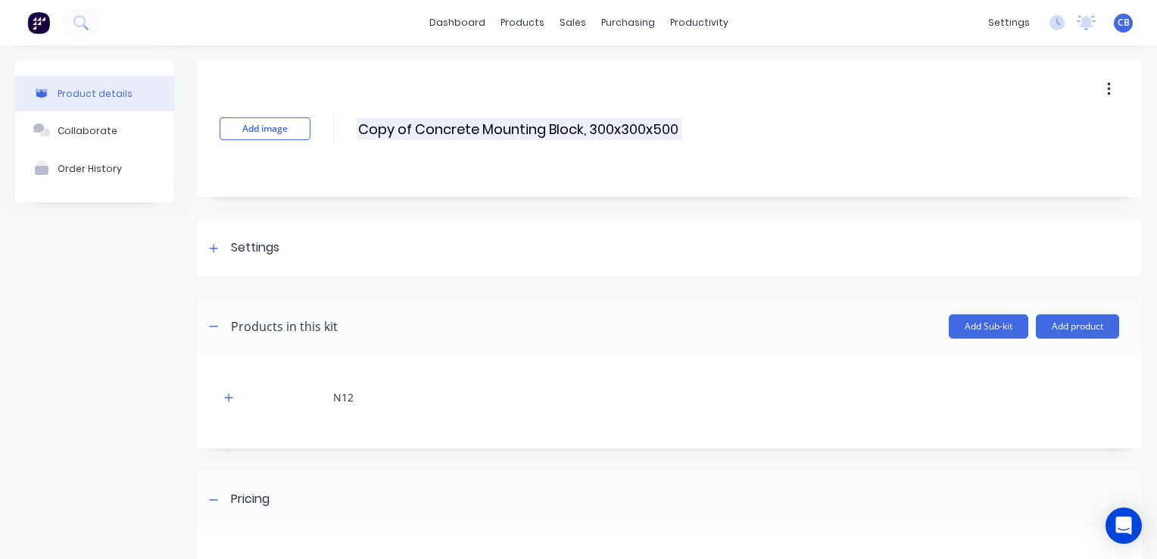
click at [420, 130] on input "Copy of Concrete Mounting Block, 300x300x500" at bounding box center [519, 129] width 325 height 22
drag, startPoint x: 413, startPoint y: 126, endPoint x: 360, endPoint y: 129, distance: 53.1
click at [360, 129] on input "Copy of Concrete Mounting Block, 300x300x500" at bounding box center [519, 129] width 325 height 22
drag, startPoint x: 525, startPoint y: 132, endPoint x: 430, endPoint y: 132, distance: 95.4
click at [430, 132] on input "Concrete Mounting Block, 300x300x500" at bounding box center [491, 129] width 269 height 22
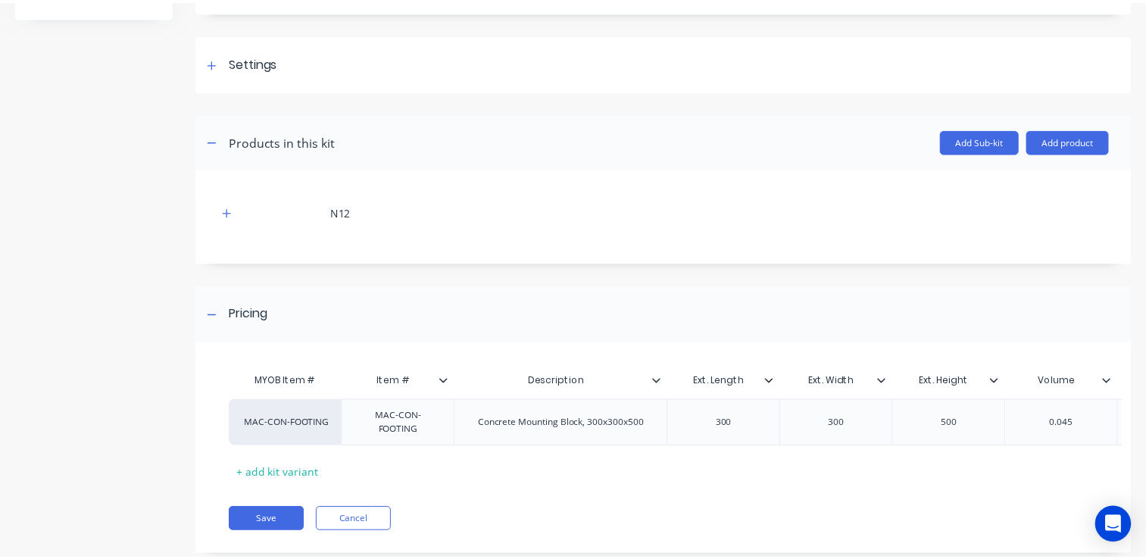
scroll to position [151, 0]
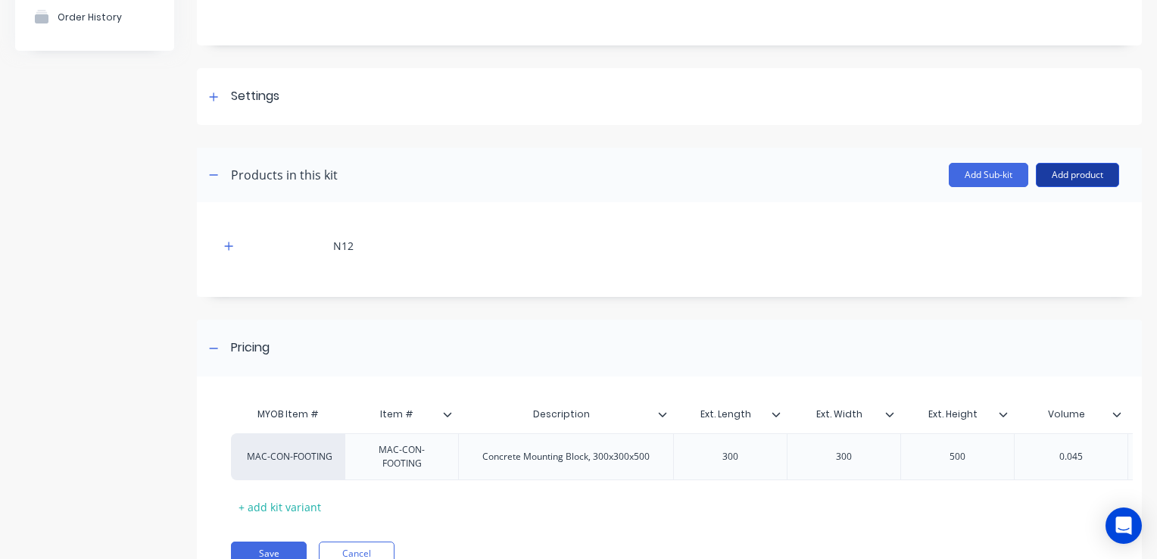
type input "Concrete Footing, 650x650x300"
click at [1074, 179] on button "Add product" at bounding box center [1077, 175] width 83 height 24
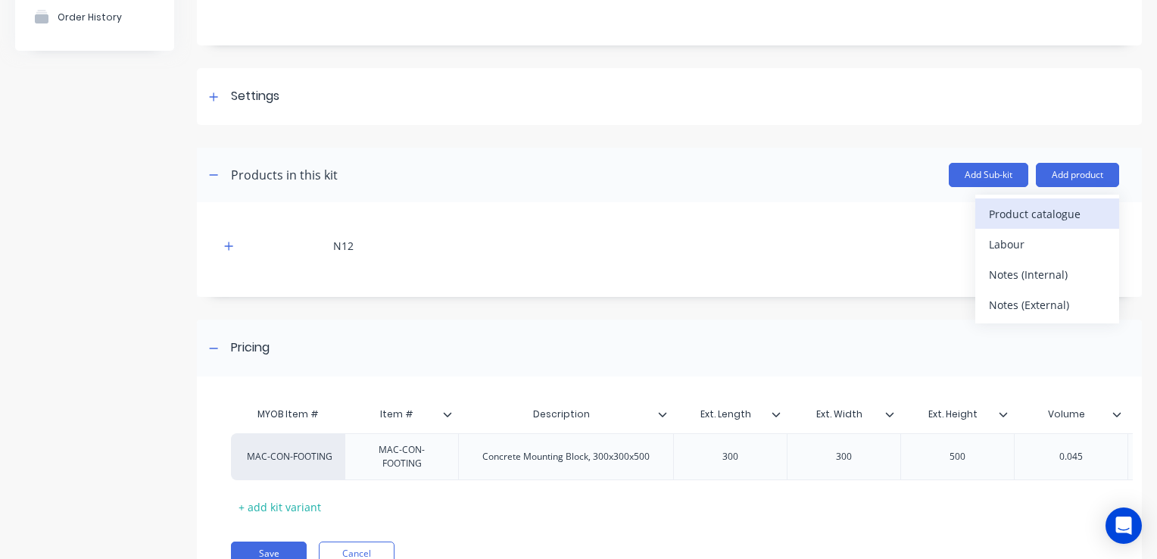
click at [1040, 217] on div "Product catalogue" at bounding box center [1047, 214] width 117 height 22
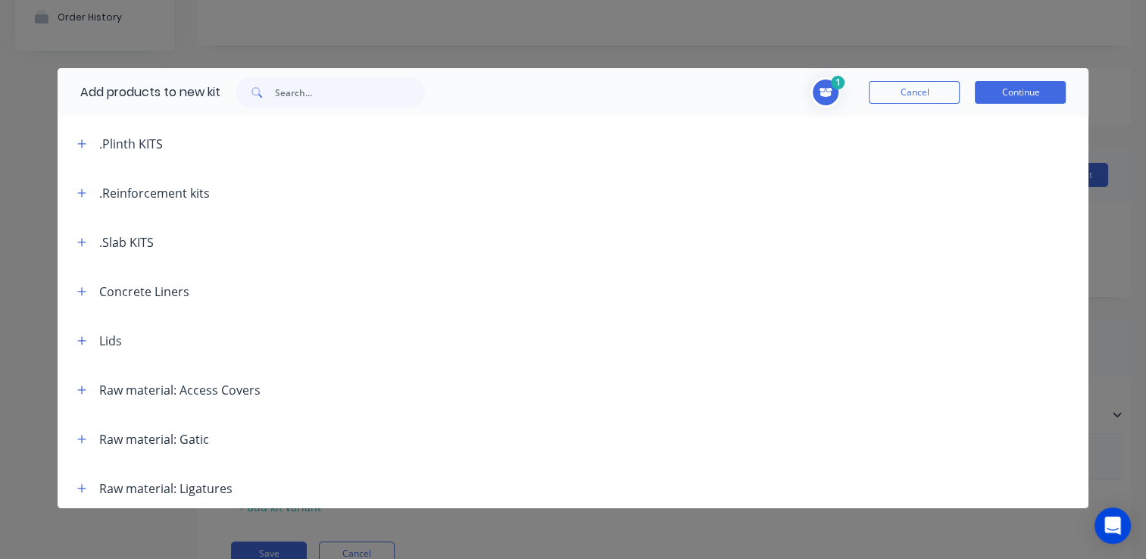
scroll to position [379, 0]
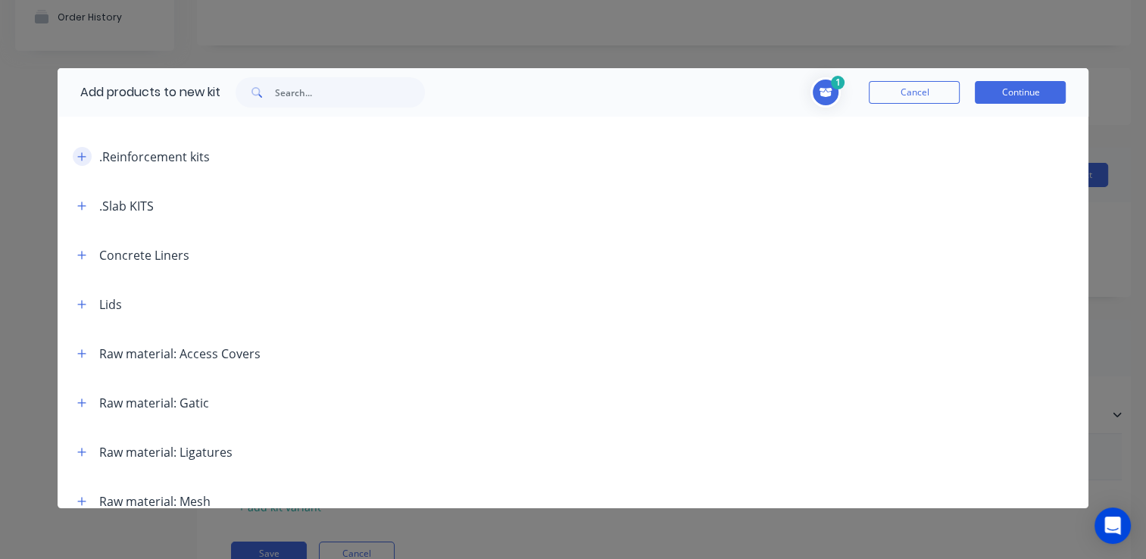
click at [80, 158] on icon "button" at bounding box center [81, 156] width 9 height 11
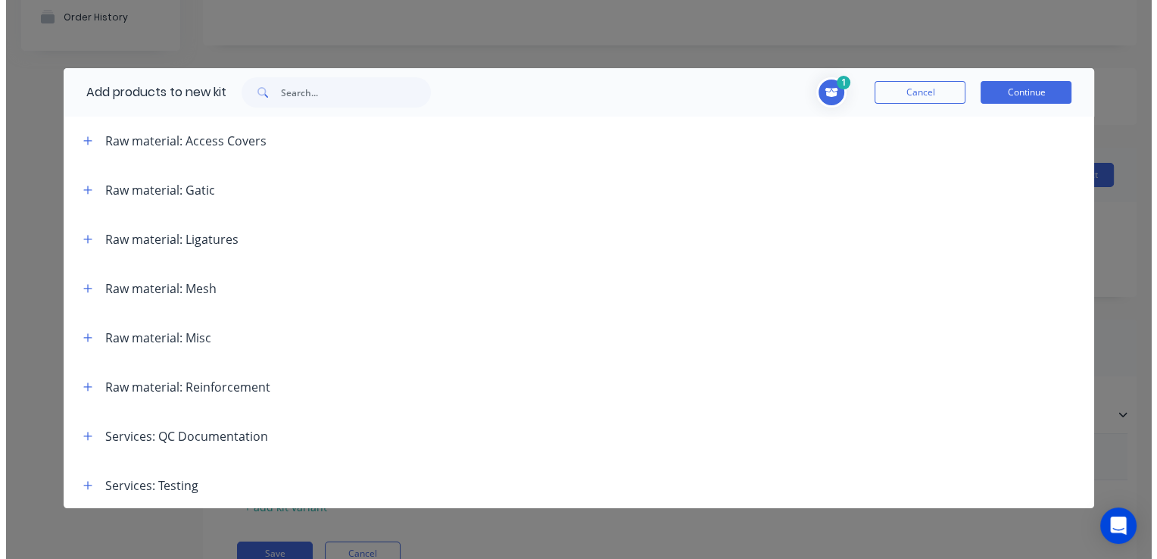
scroll to position [1212, 0]
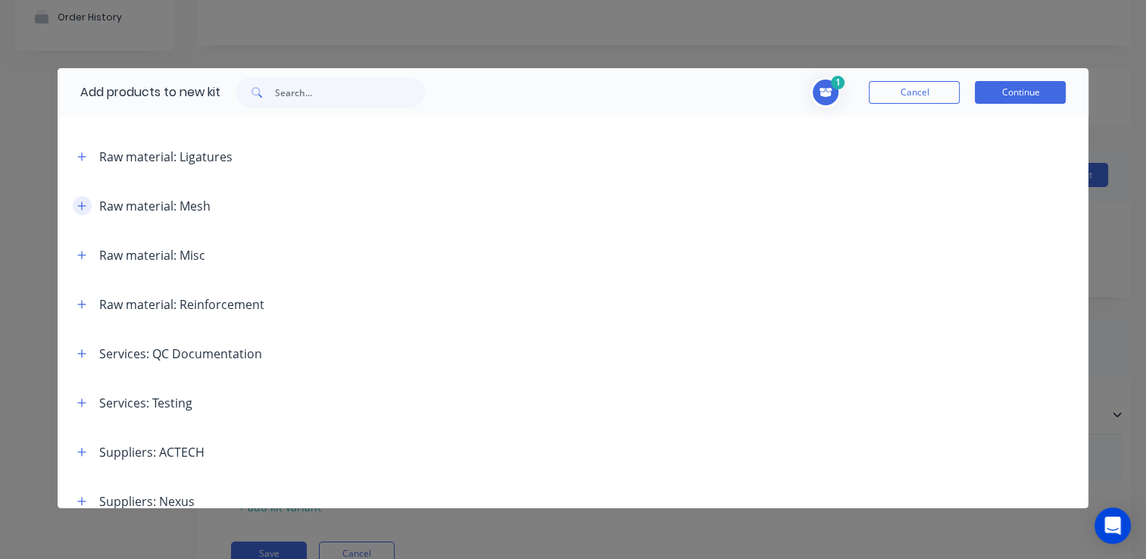
click at [79, 205] on icon "button" at bounding box center [81, 205] width 8 height 8
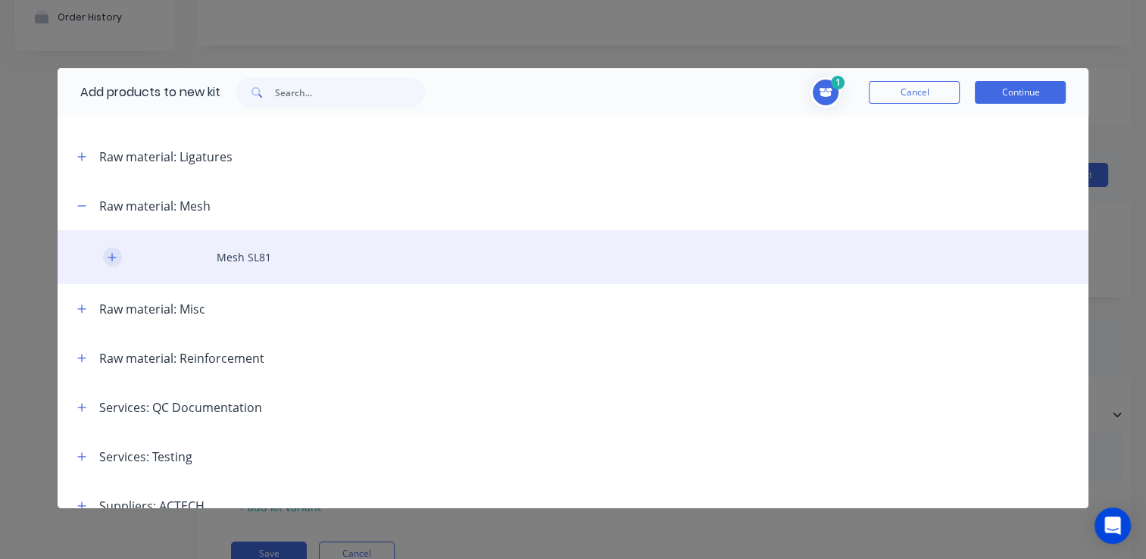
click at [108, 257] on icon "button" at bounding box center [112, 257] width 9 height 11
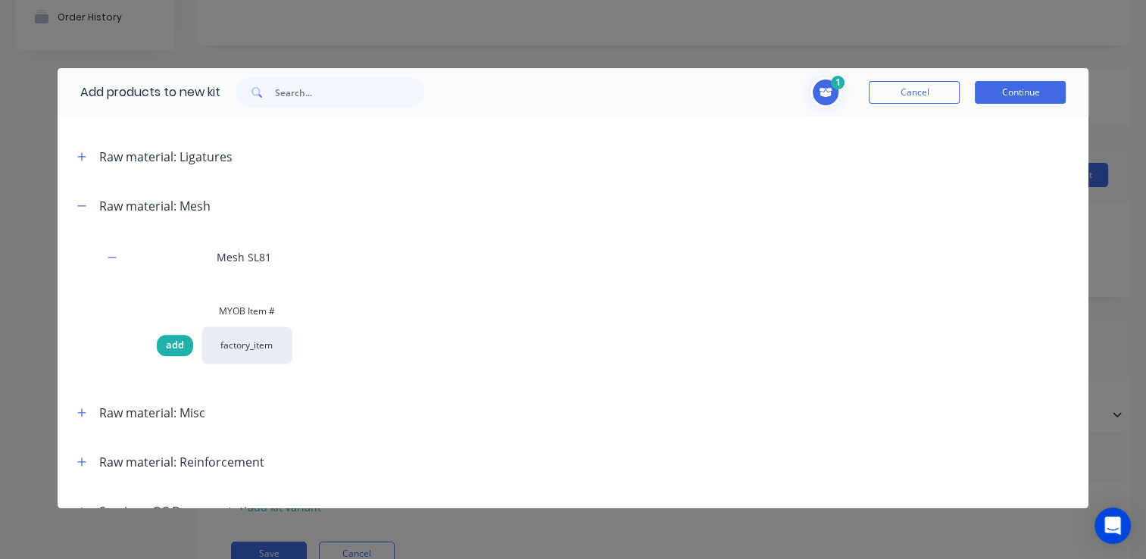
click at [183, 342] on div "add" at bounding box center [175, 345] width 36 height 21
click at [1032, 93] on button "Continue" at bounding box center [1020, 92] width 91 height 23
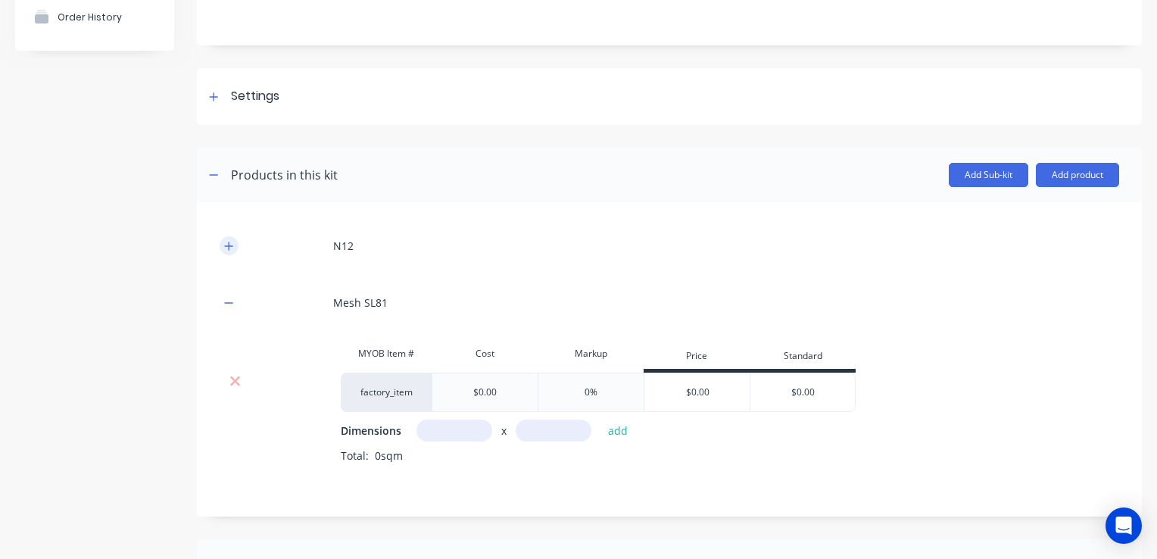
click at [227, 247] on icon "button" at bounding box center [228, 246] width 9 height 11
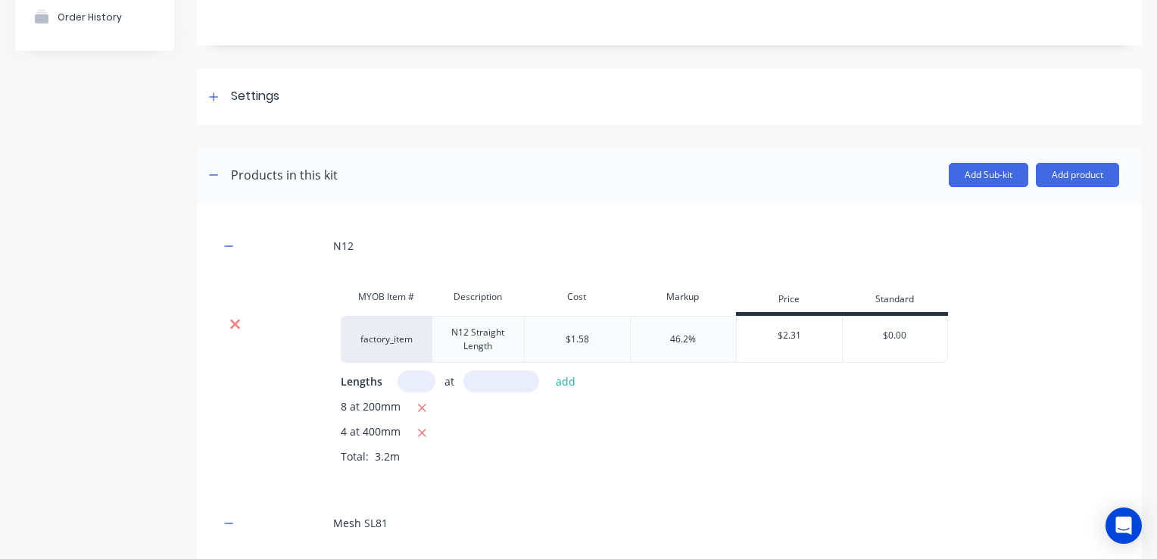
click at [236, 329] on icon at bounding box center [234, 324] width 11 height 15
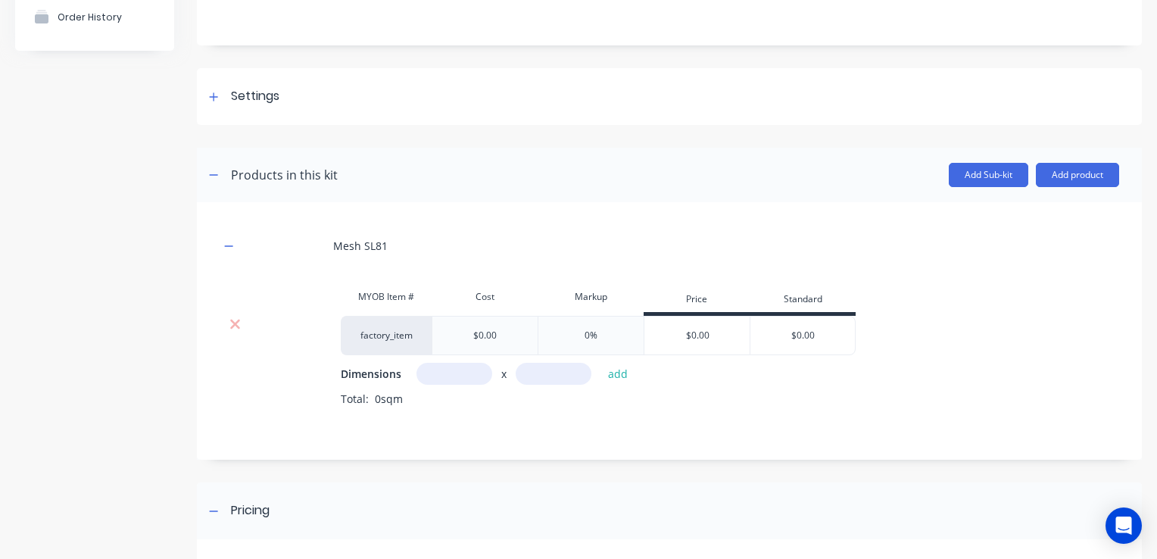
click at [430, 375] on input "text" at bounding box center [454, 374] width 76 height 22
drag, startPoint x: 473, startPoint y: 374, endPoint x: 378, endPoint y: 365, distance: 95.8
click at [378, 365] on div "Dimensions 5500m x add" at bounding box center [730, 374] width 778 height 22
type input "0.55m"
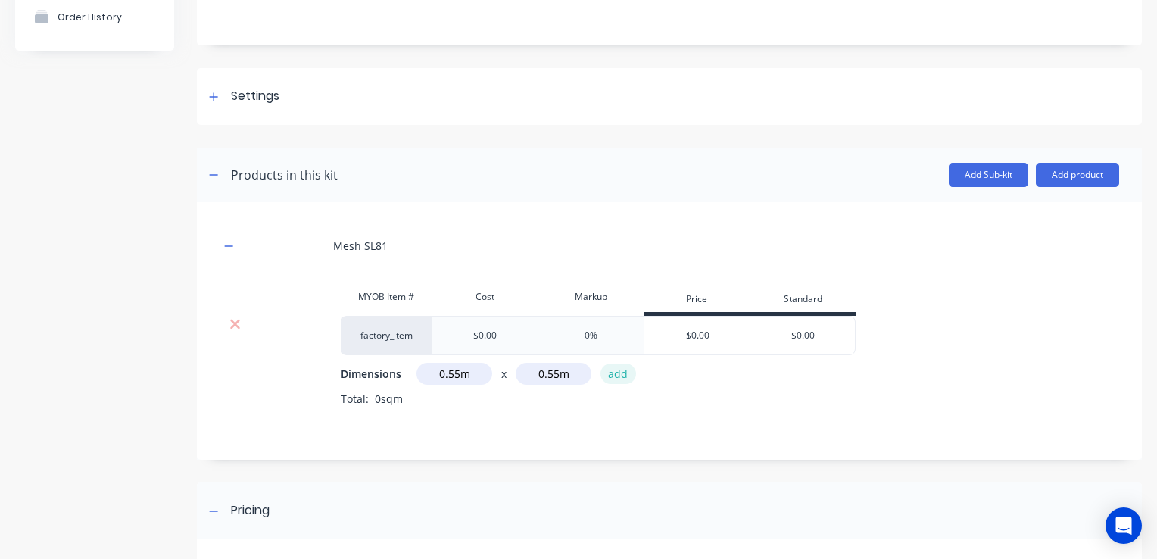
click at [619, 375] on button "add" at bounding box center [618, 373] width 36 height 20
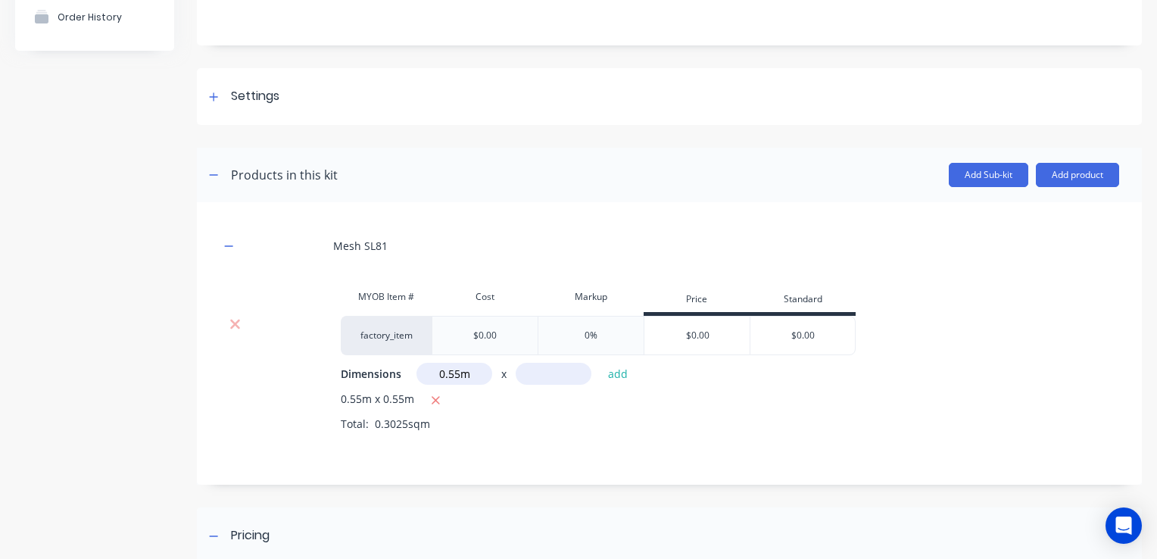
type input "0.55m"
click at [616, 370] on button "add" at bounding box center [618, 373] width 36 height 20
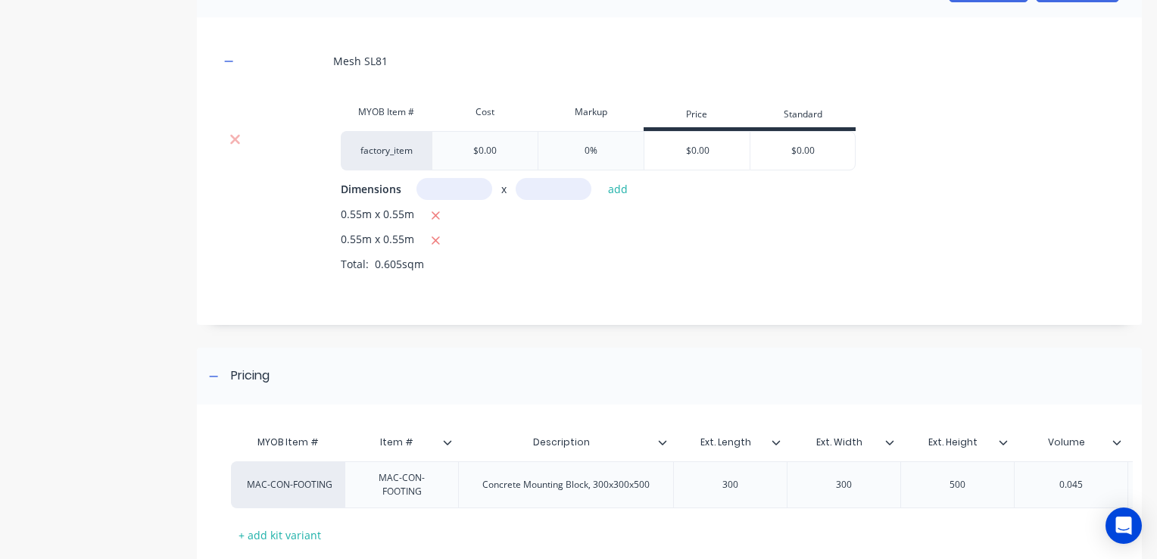
scroll to position [63, 0]
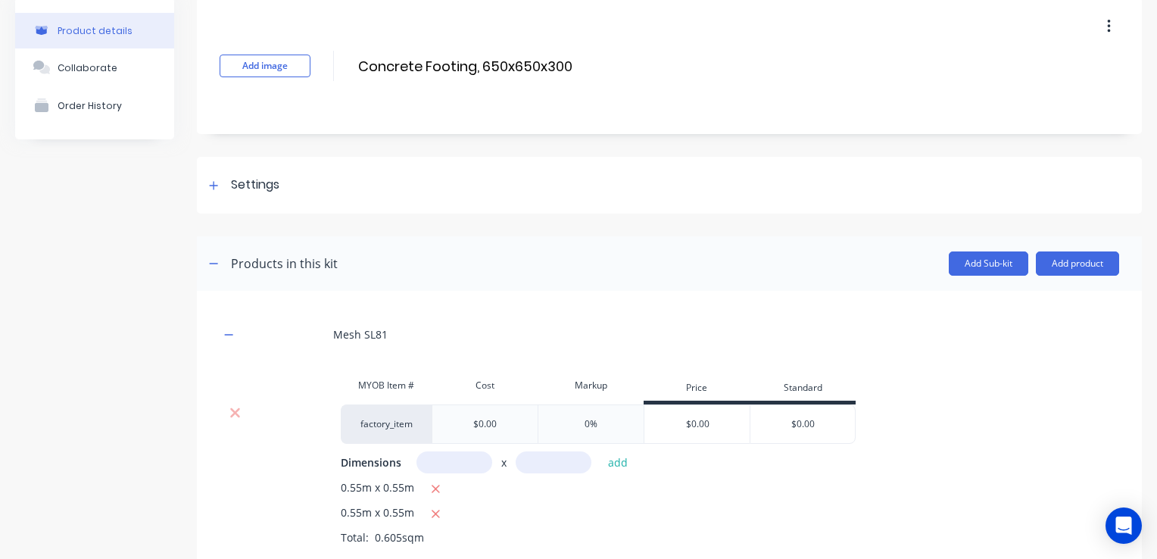
drag, startPoint x: 570, startPoint y: 64, endPoint x: 339, endPoint y: 68, distance: 231.0
click at [339, 68] on div "Add image Concrete Footing, 650x650x300 Concrete Footing, 650x650x300 Enter kit…" at bounding box center [669, 66] width 945 height 136
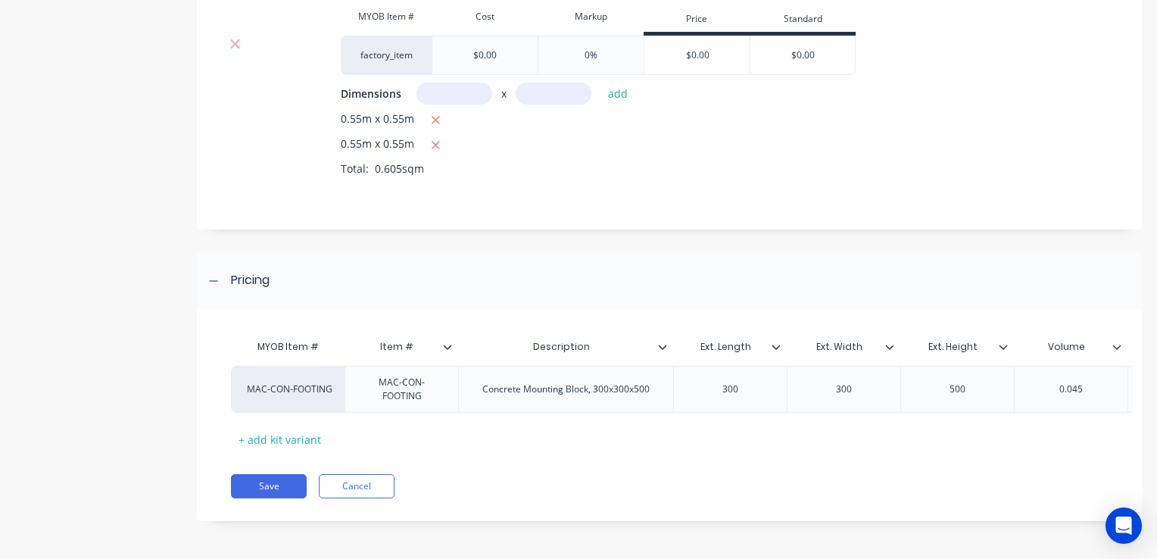
scroll to position [441, 0]
click at [575, 382] on div "Concrete Mounting Block, 300x300x500" at bounding box center [566, 389] width 192 height 20
drag, startPoint x: 649, startPoint y: 384, endPoint x: 345, endPoint y: 366, distance: 304.2
click at [350, 366] on div "MAC-CON-FOOTING MAC-CON-FOOTING Concrete Mounting Block, 300x300x500 300 300 50…" at bounding box center [968, 389] width 1474 height 47
paste div
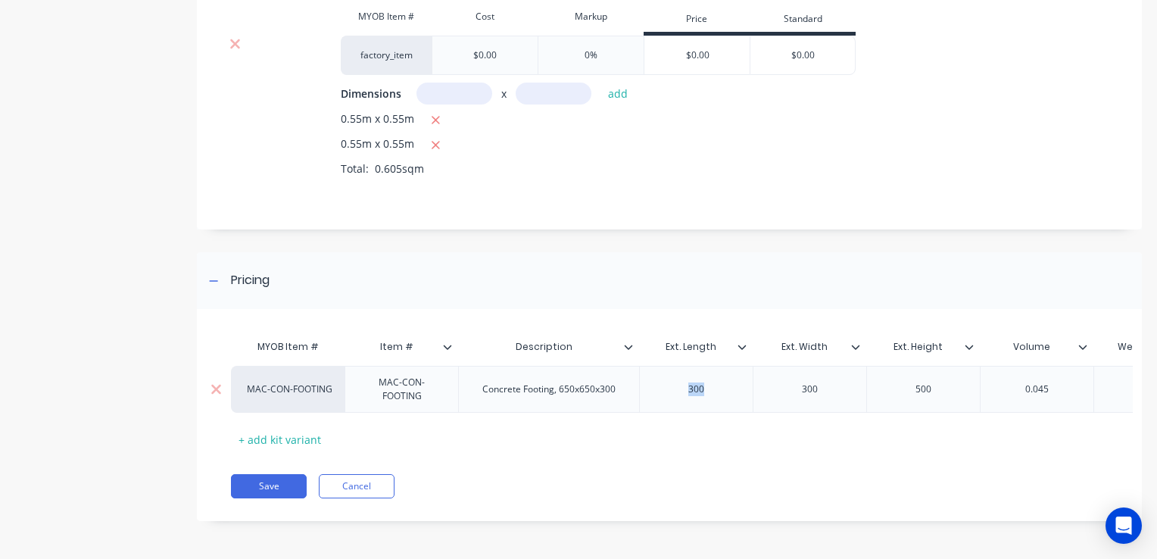
click at [669, 379] on div "300" at bounding box center [696, 389] width 76 height 20
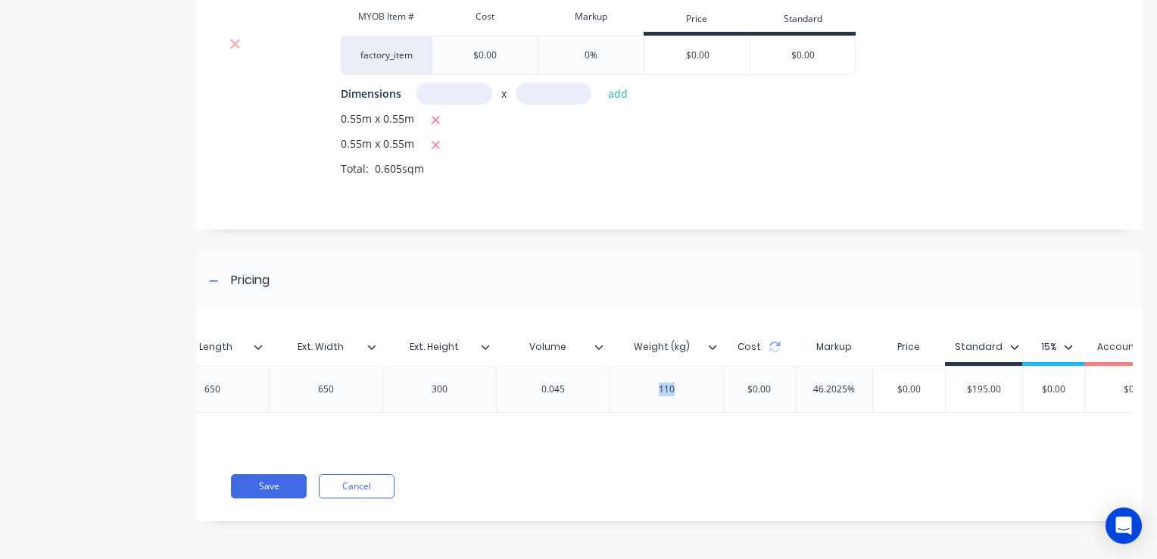
drag, startPoint x: 651, startPoint y: 381, endPoint x: 787, endPoint y: 376, distance: 136.4
click at [776, 376] on div "MAC-CON-FOOTING MAC-CON-FOOTING Concrete Footing, 650x650x300 650 650 300 0.045…" at bounding box center [466, 389] width 1439 height 47
type input "46.2025%"
click at [589, 380] on div "0.045" at bounding box center [553, 389] width 76 height 20
drag, startPoint x: 581, startPoint y: 386, endPoint x: 497, endPoint y: 386, distance: 84.0
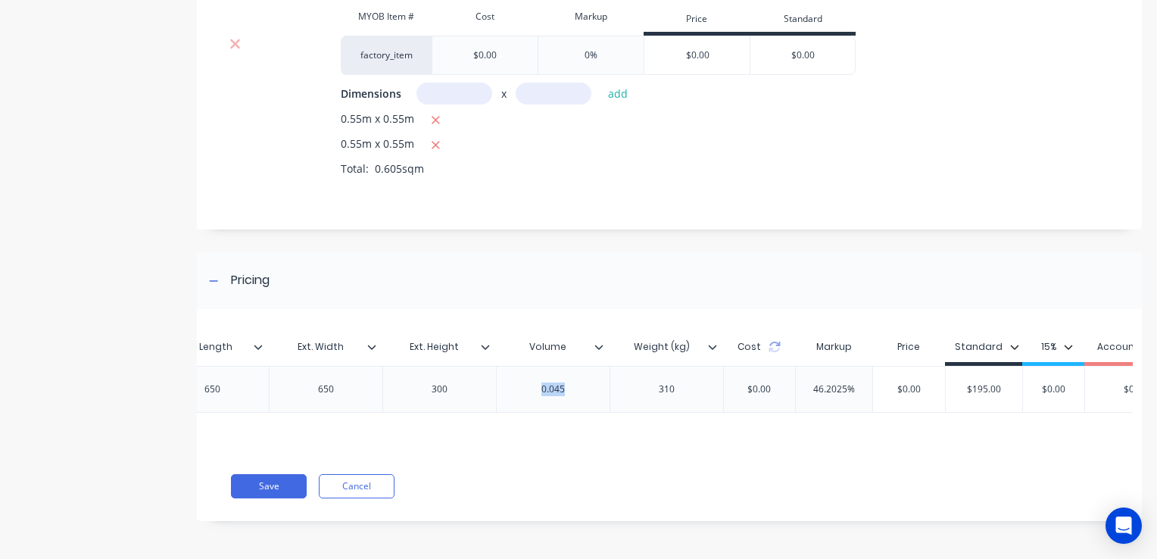
click at [497, 386] on div "0.045" at bounding box center [553, 389] width 114 height 47
click at [897, 382] on input "$0.00" at bounding box center [909, 389] width 76 height 14
drag, startPoint x: 915, startPoint y: 380, endPoint x: 950, endPoint y: 376, distance: 35.8
click at [949, 377] on div "MAC-CON-FOOTING MAC-CON-FOOTING Concrete Footing, 650x650x300 650 650 300 0.13 …" at bounding box center [466, 389] width 1439 height 47
type input "305"
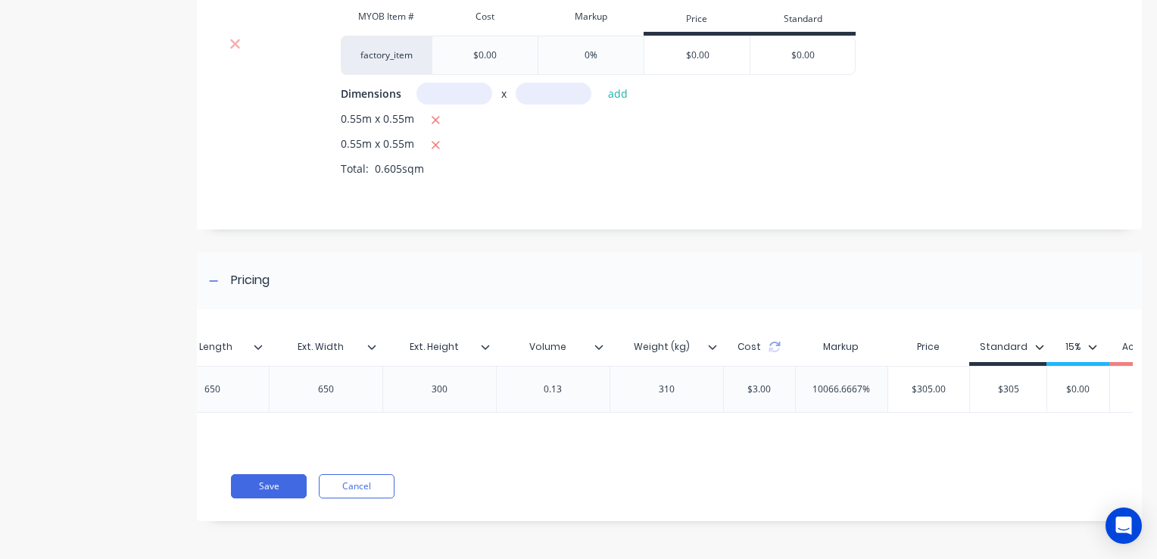
type input "$305"
type input "$0.00"
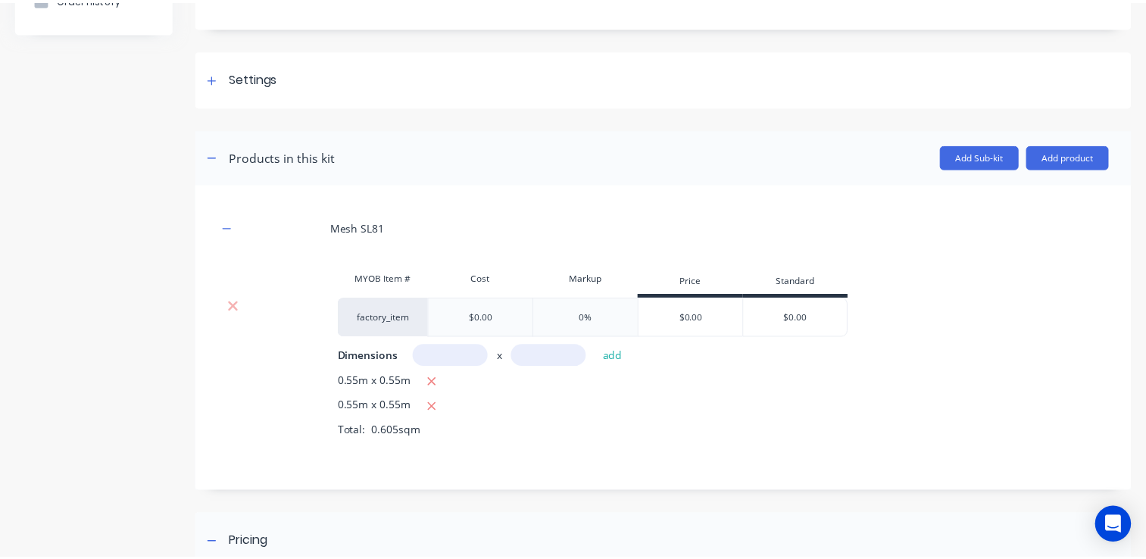
scroll to position [151, 0]
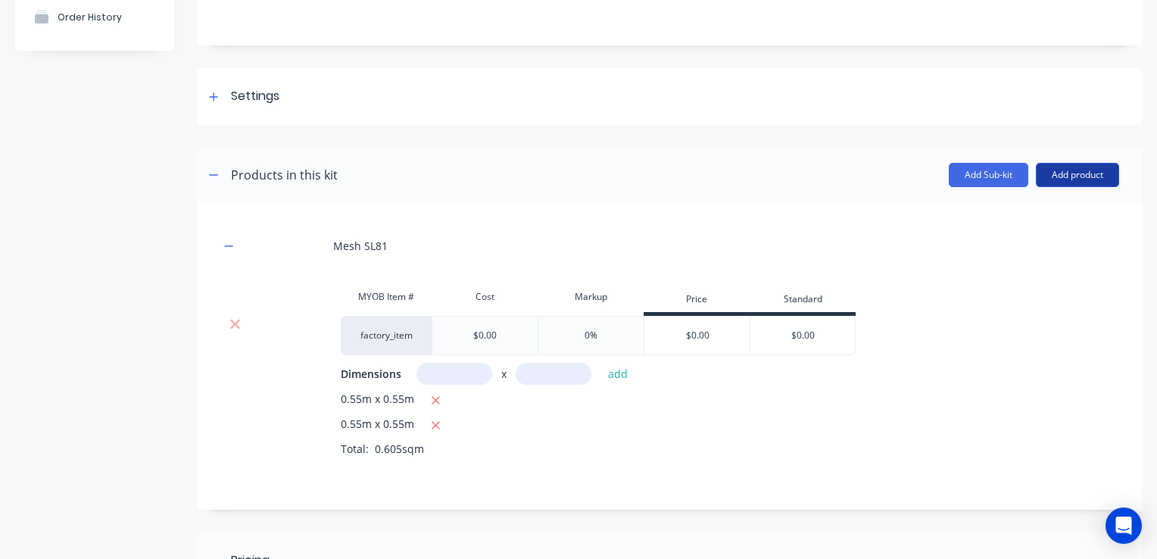
click at [1060, 180] on button "Add product" at bounding box center [1077, 175] width 83 height 24
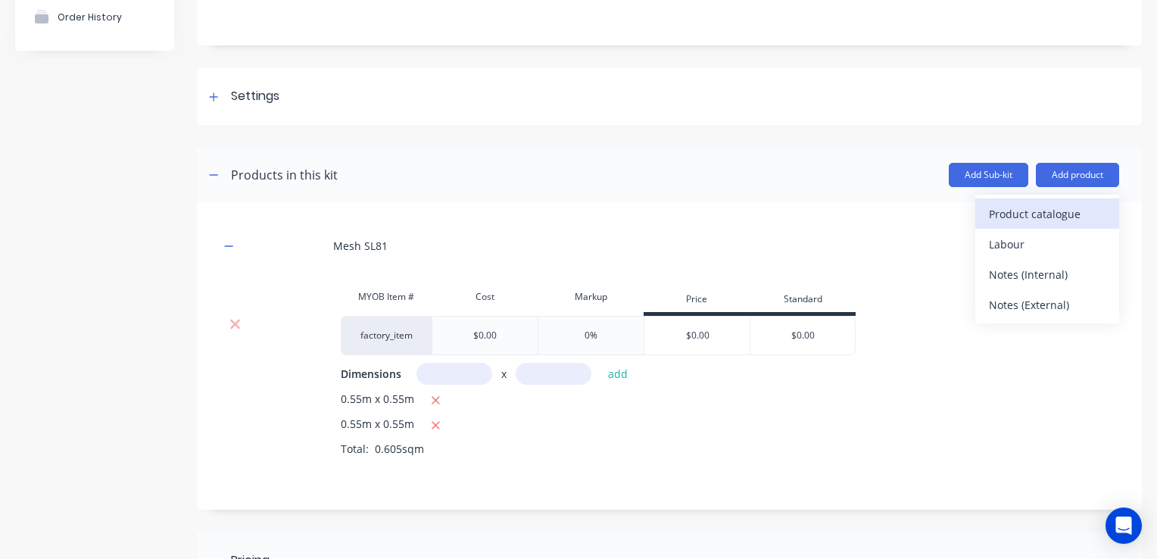
click at [1042, 214] on div "Product catalogue" at bounding box center [1047, 214] width 117 height 22
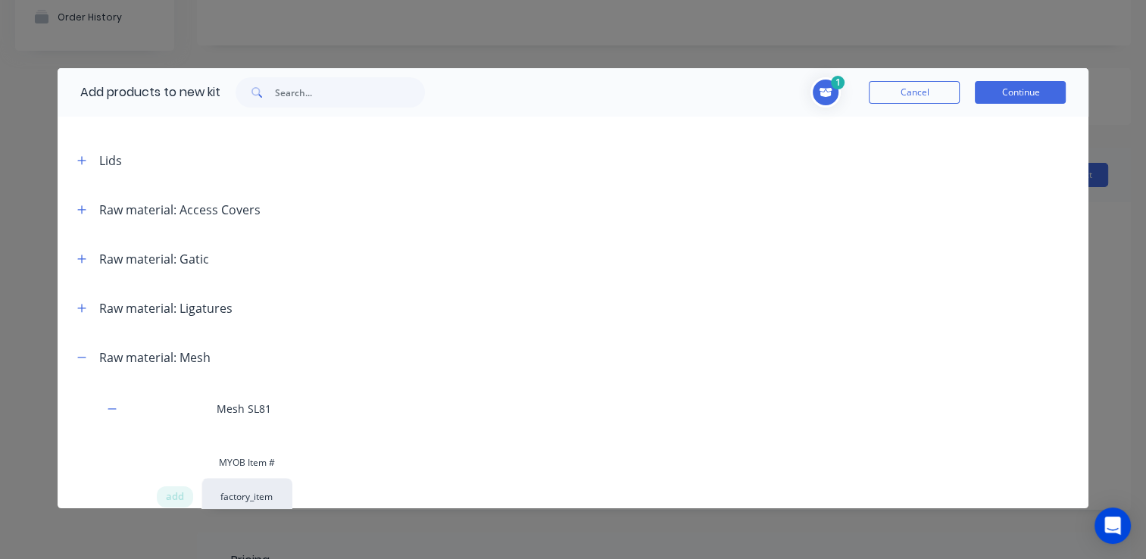
scroll to position [1287, 0]
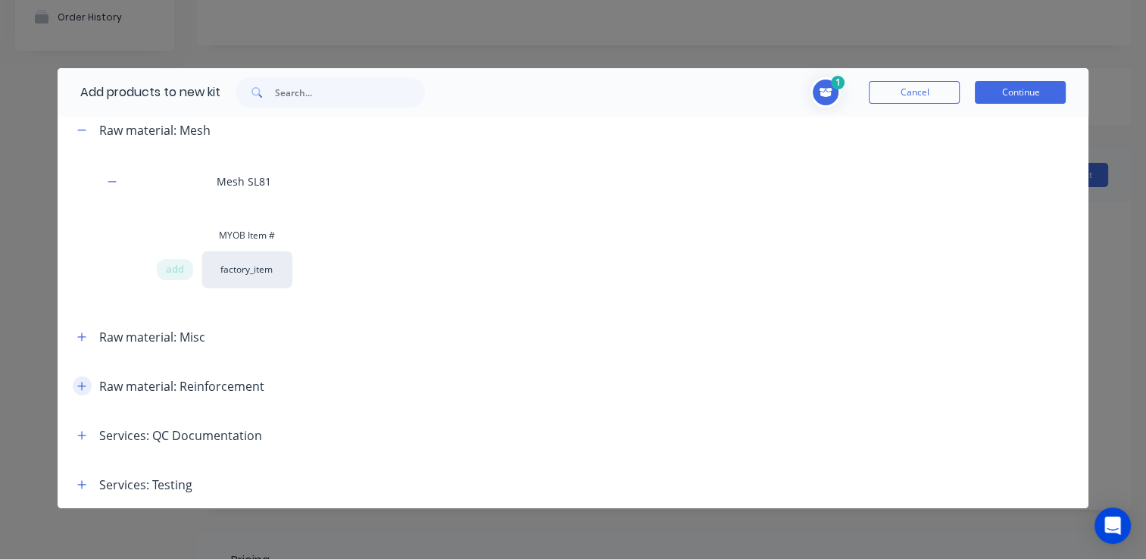
click at [80, 383] on icon "button" at bounding box center [81, 386] width 9 height 11
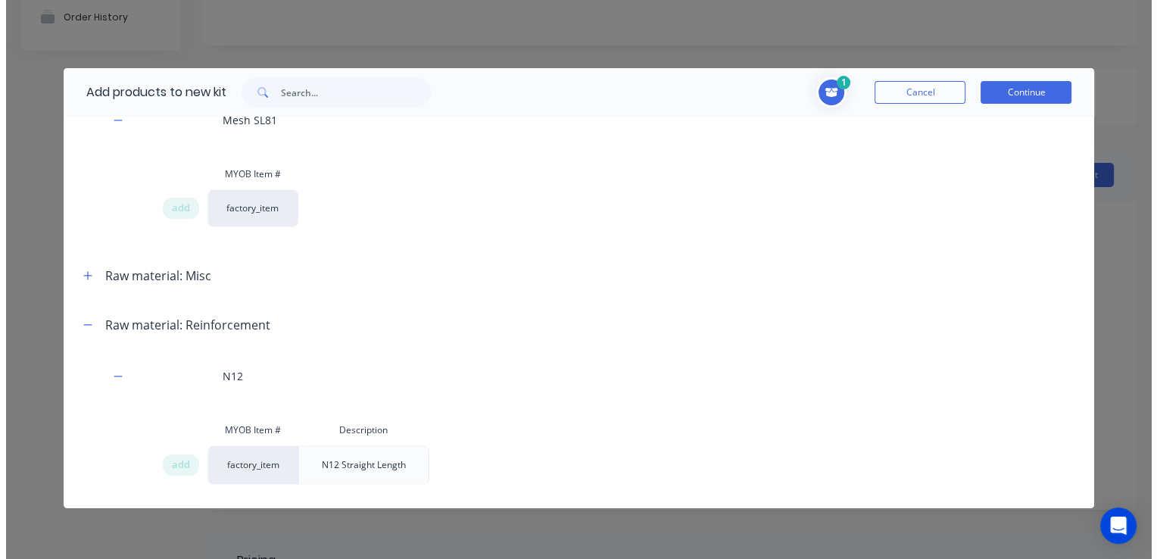
scroll to position [1439, 0]
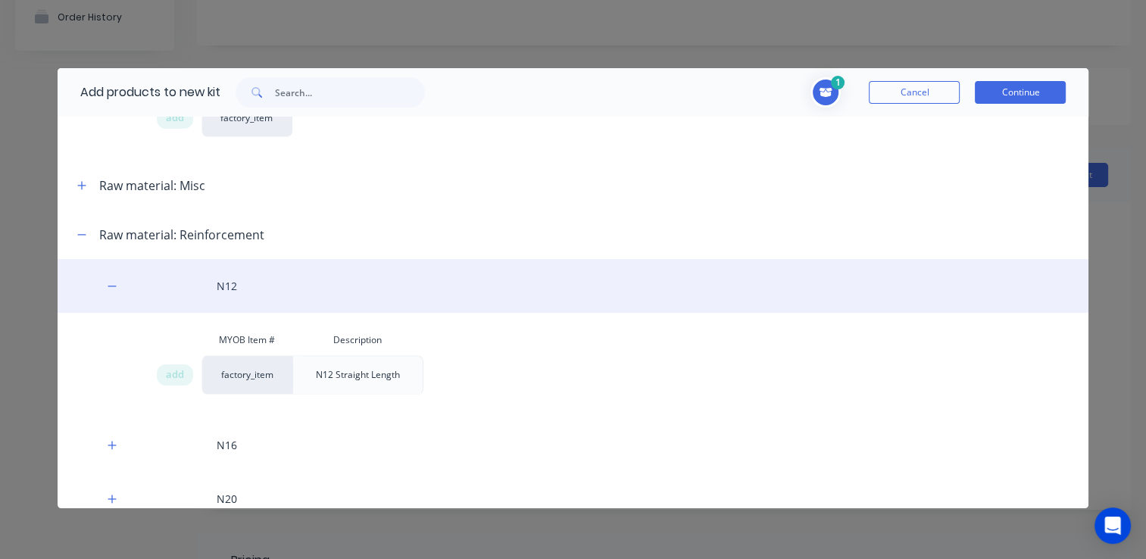
click at [170, 286] on div "N12" at bounding box center [573, 286] width 1031 height 54
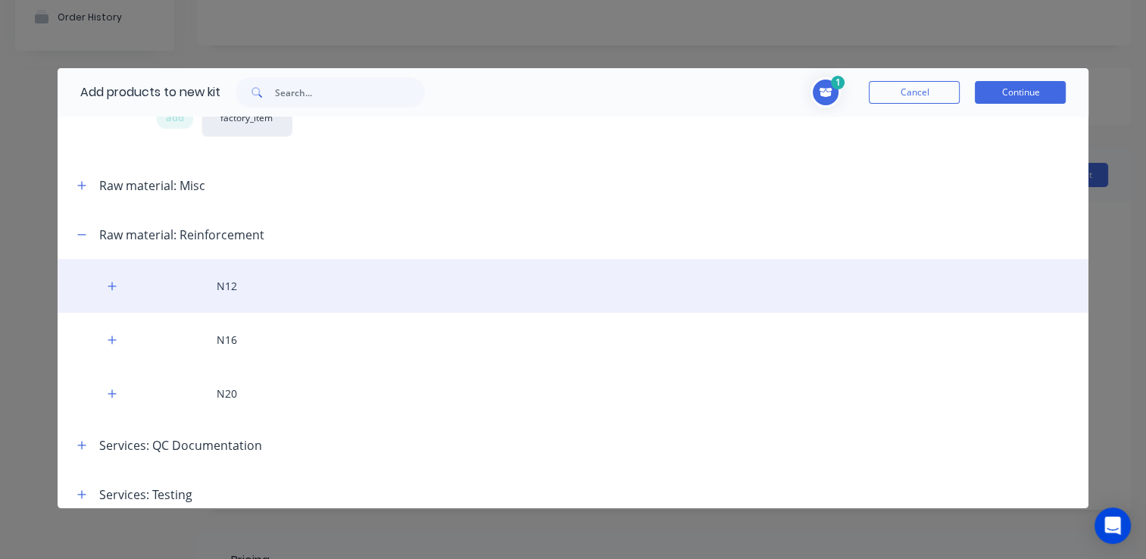
click at [170, 286] on div "N12" at bounding box center [573, 286] width 1031 height 54
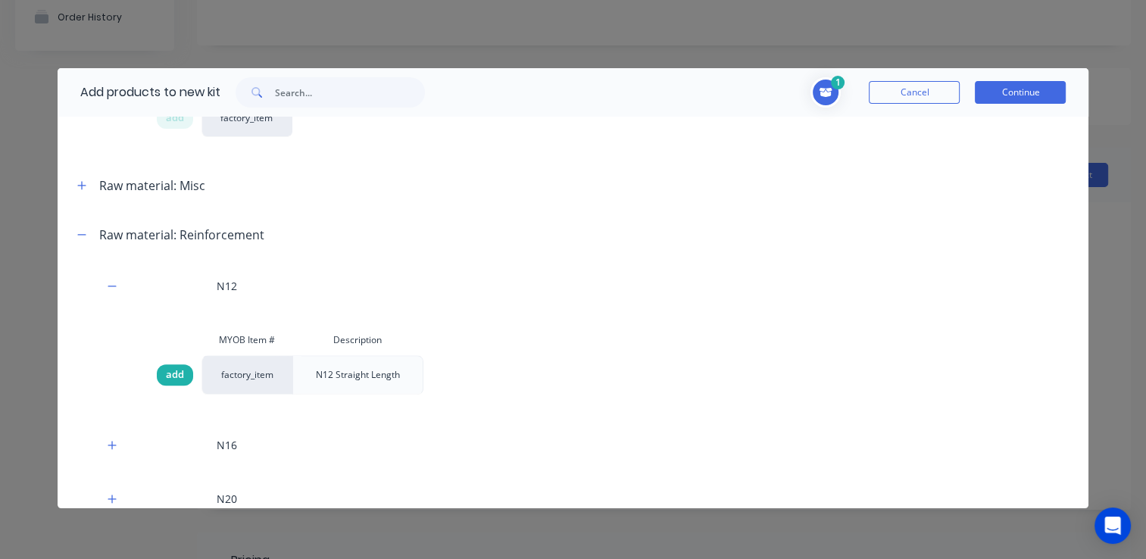
click at [167, 374] on span "add" at bounding box center [175, 374] width 18 height 15
click at [1013, 90] on button "Continue" at bounding box center [1020, 92] width 91 height 23
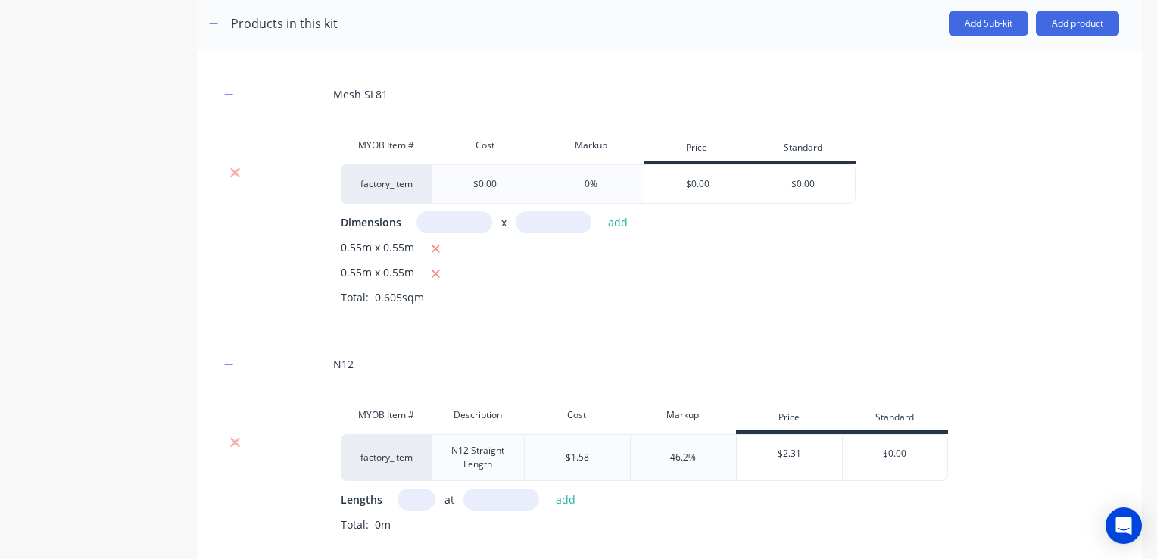
scroll to position [379, 0]
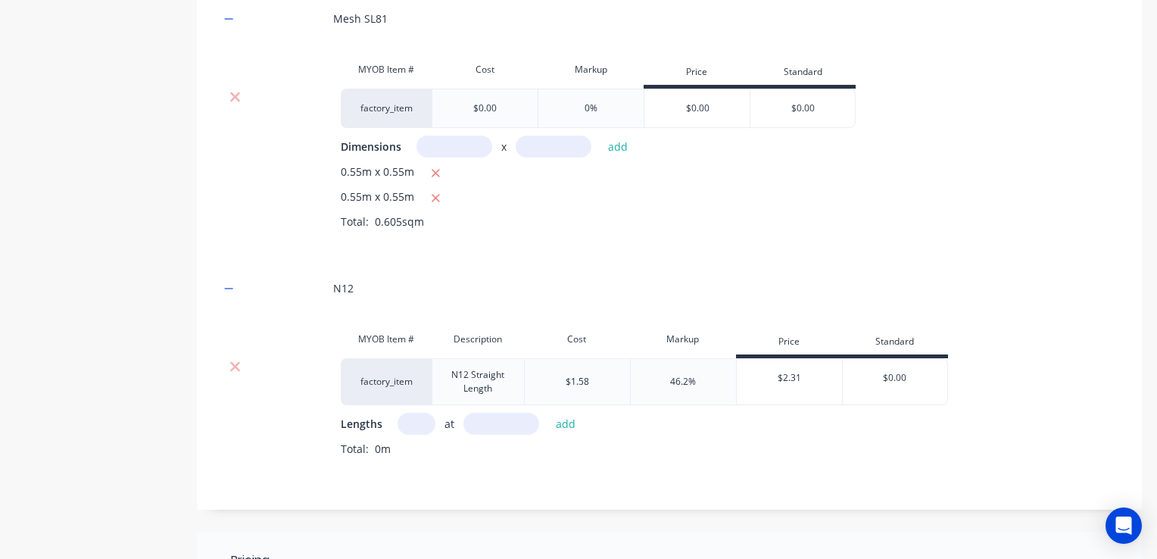
click at [413, 423] on input "text" at bounding box center [417, 424] width 38 height 22
type input "2"
type input "4"
type input "200"
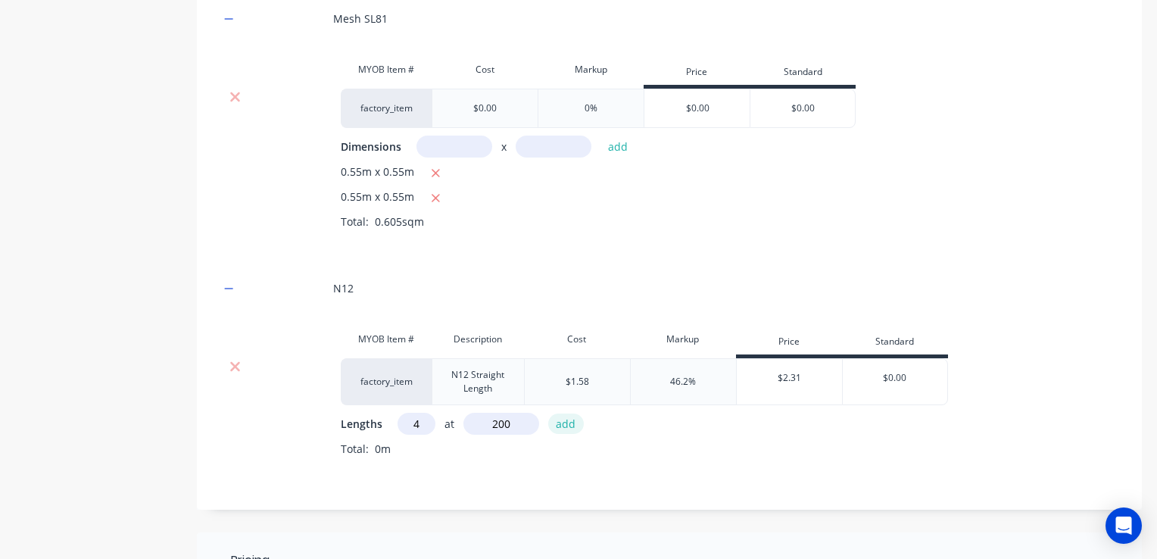
click at [554, 421] on button "add" at bounding box center [566, 423] width 36 height 20
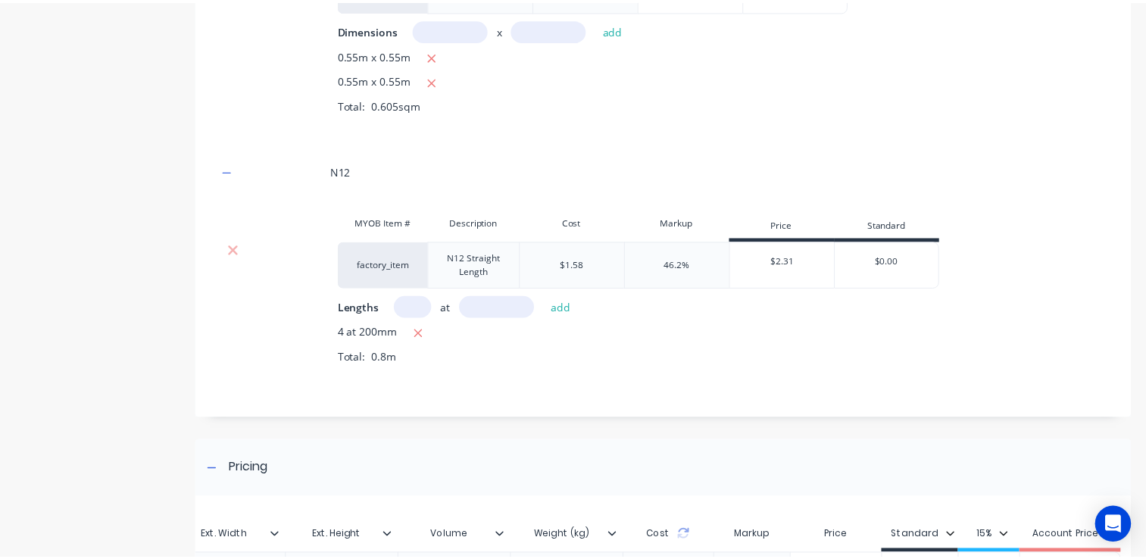
scroll to position [694, 0]
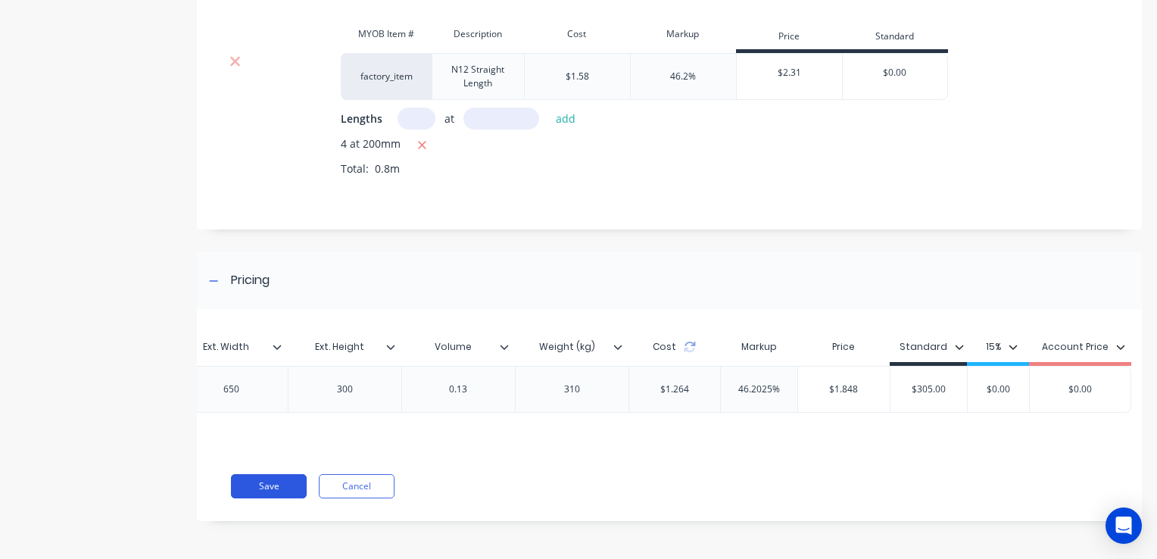
click at [255, 482] on button "Save" at bounding box center [269, 486] width 76 height 24
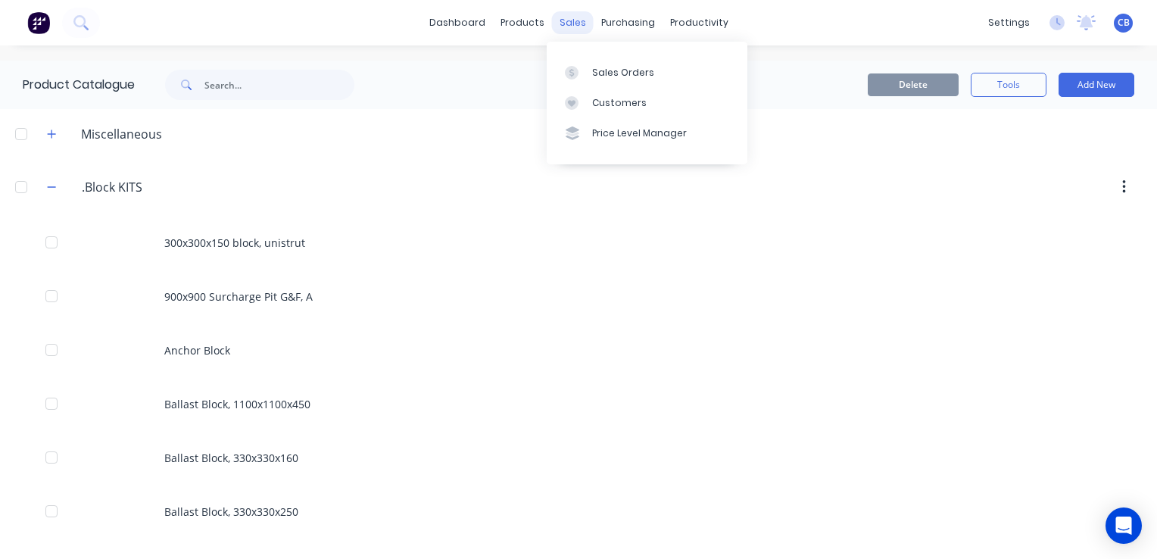
click at [569, 24] on div "sales" at bounding box center [573, 22] width 42 height 23
click at [604, 62] on link "Sales Orders" at bounding box center [647, 72] width 201 height 30
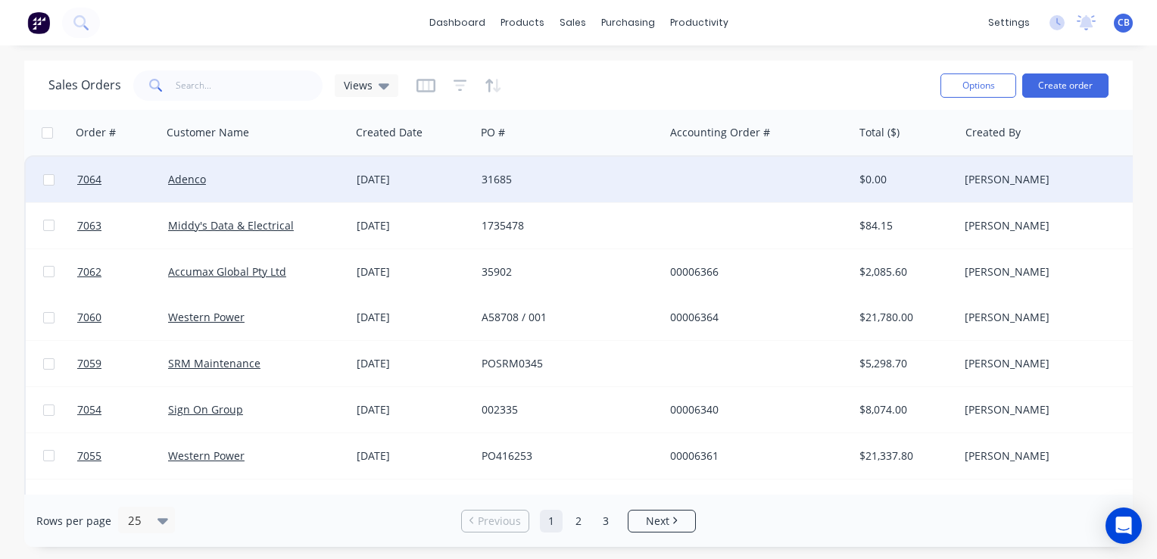
click at [532, 177] on div "31685" at bounding box center [566, 179] width 168 height 15
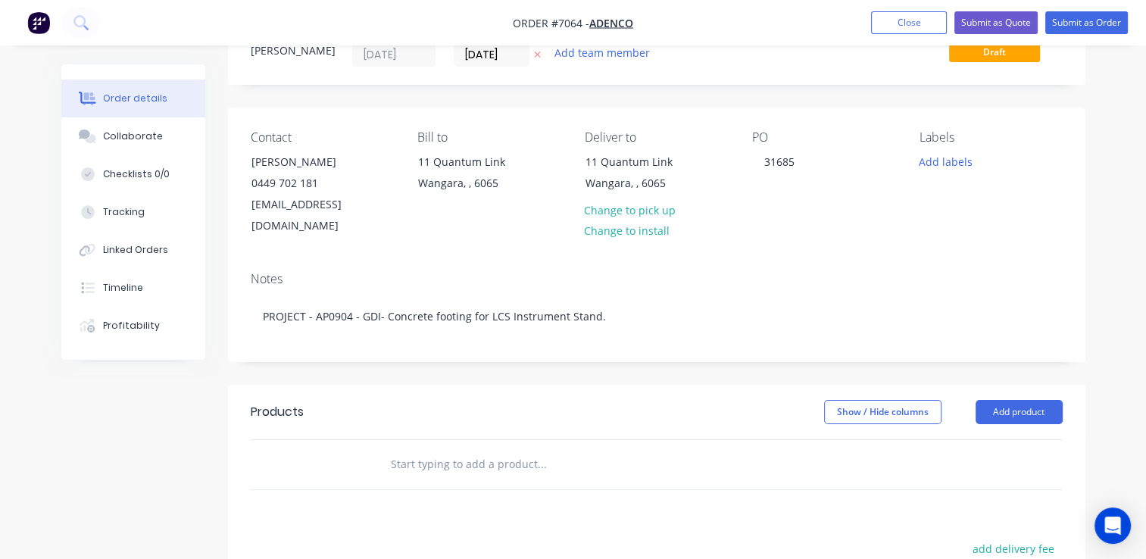
scroll to position [151, 0]
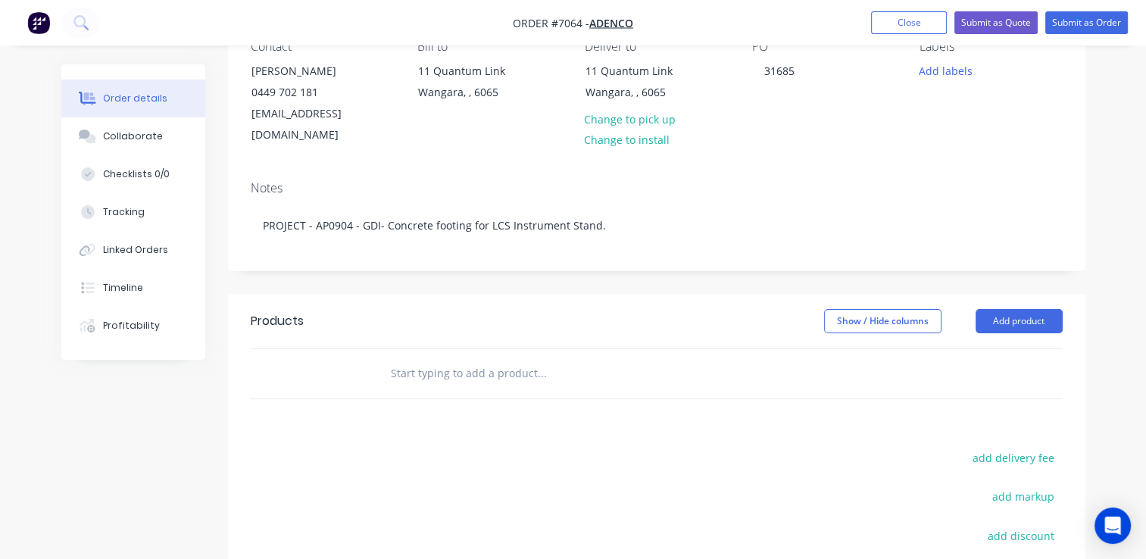
click at [463, 358] on input "text" at bounding box center [541, 373] width 303 height 30
type input "5"
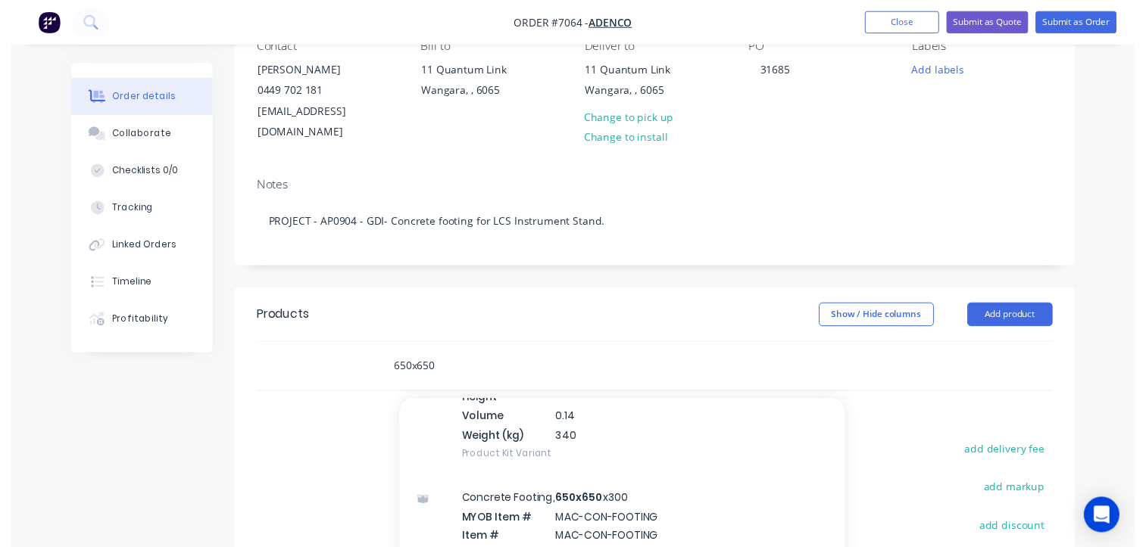
scroll to position [397, 0]
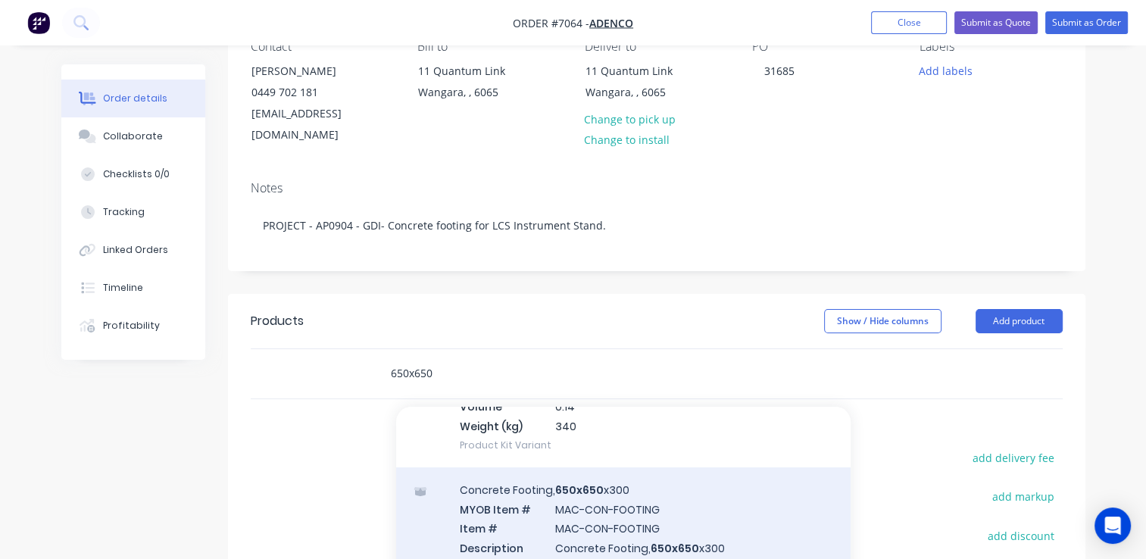
type input "650x650"
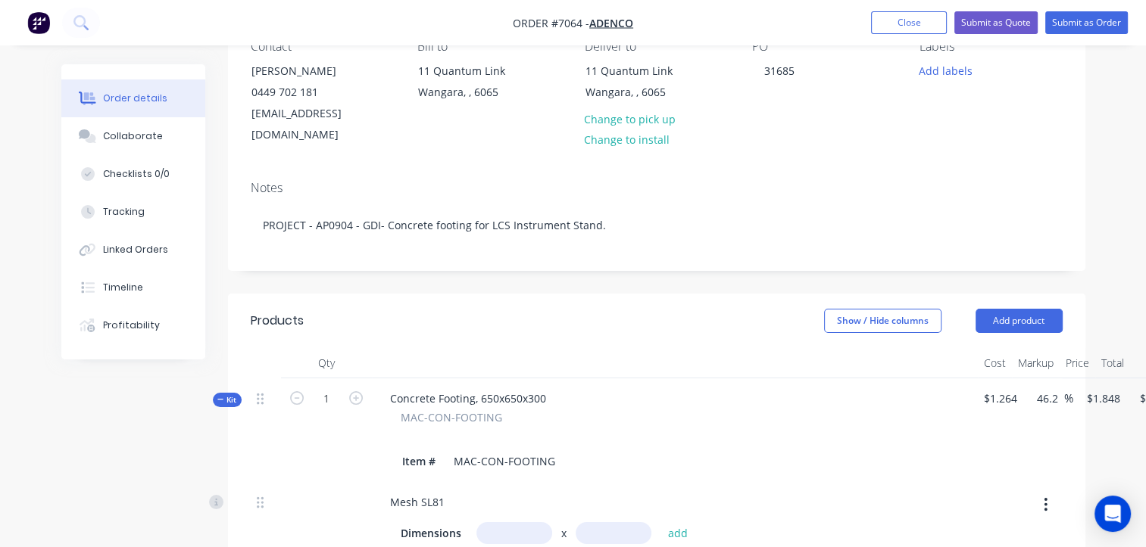
scroll to position [151, 64]
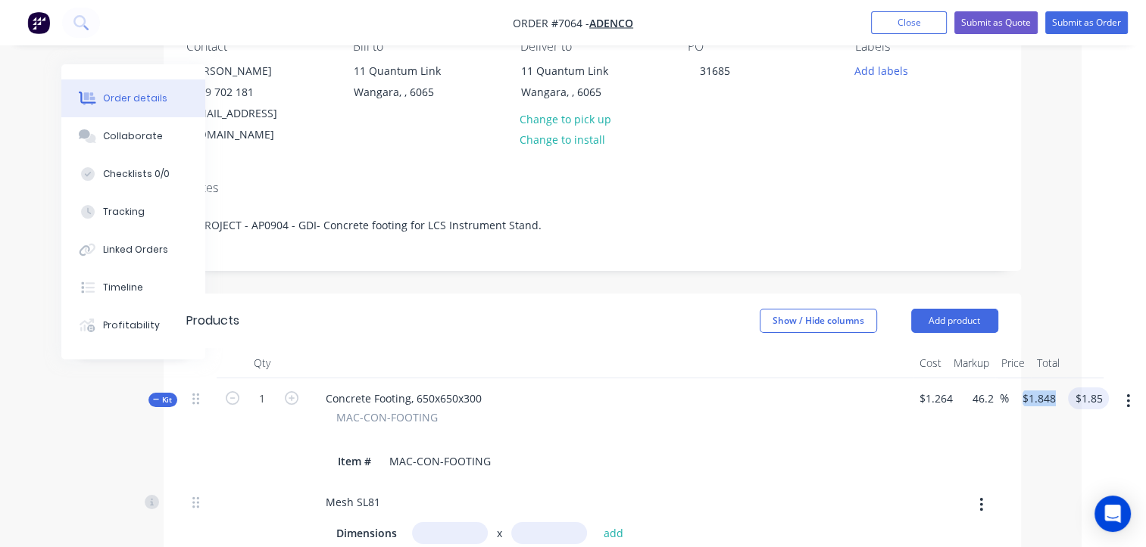
drag, startPoint x: 1015, startPoint y: 383, endPoint x: 1072, endPoint y: 376, distance: 58.0
click at [998, 379] on div "Kit 1 Concrete Footing, 650x650x300 MAC-CON-FOOTING Item # MAC-CON-FOOTING $1.2…" at bounding box center [592, 431] width 812 height 104
type input "1.848"
click at [1032, 388] on input "1.848" at bounding box center [1041, 399] width 41 height 22
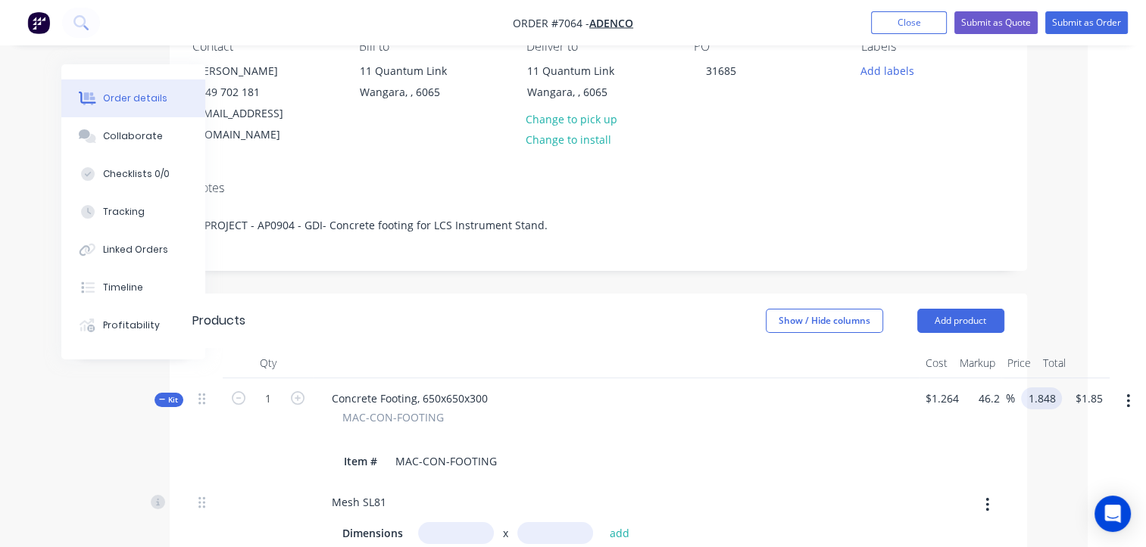
click at [1058, 388] on input "1.848" at bounding box center [1044, 399] width 35 height 22
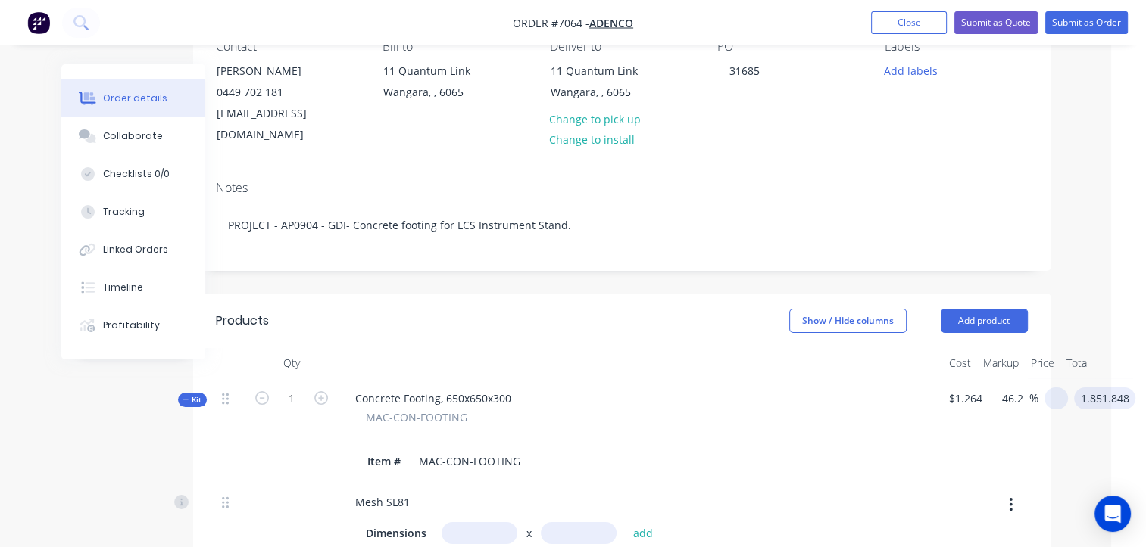
type input "1.851.848"
type input "-100"
type input "0"
type input "$0.00"
click at [1061, 388] on input "0" at bounding box center [1058, 399] width 17 height 22
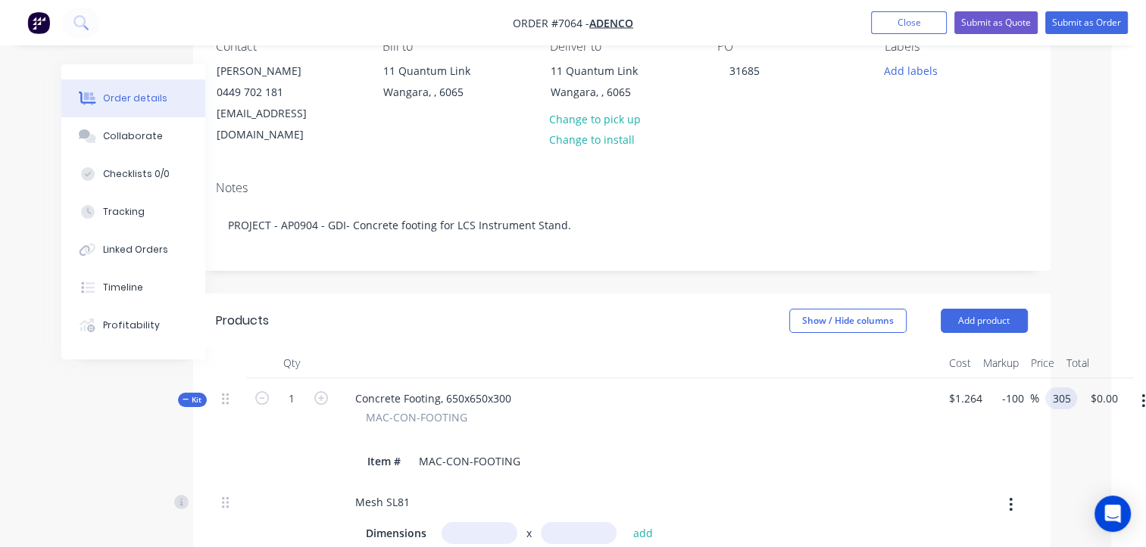
type input "305"
type input "24029.75"
type input "$305.00"
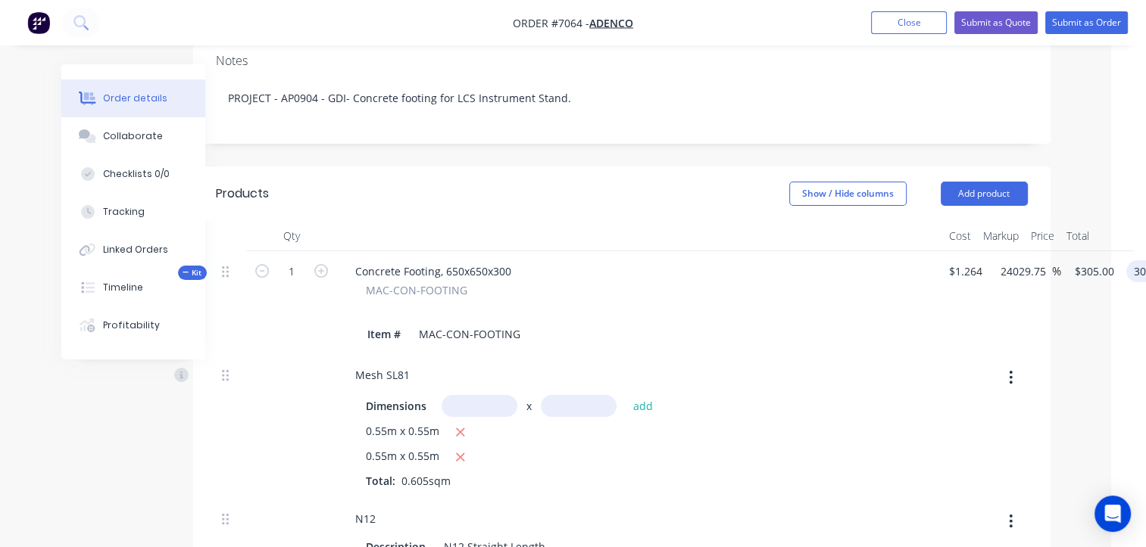
scroll to position [303, 35]
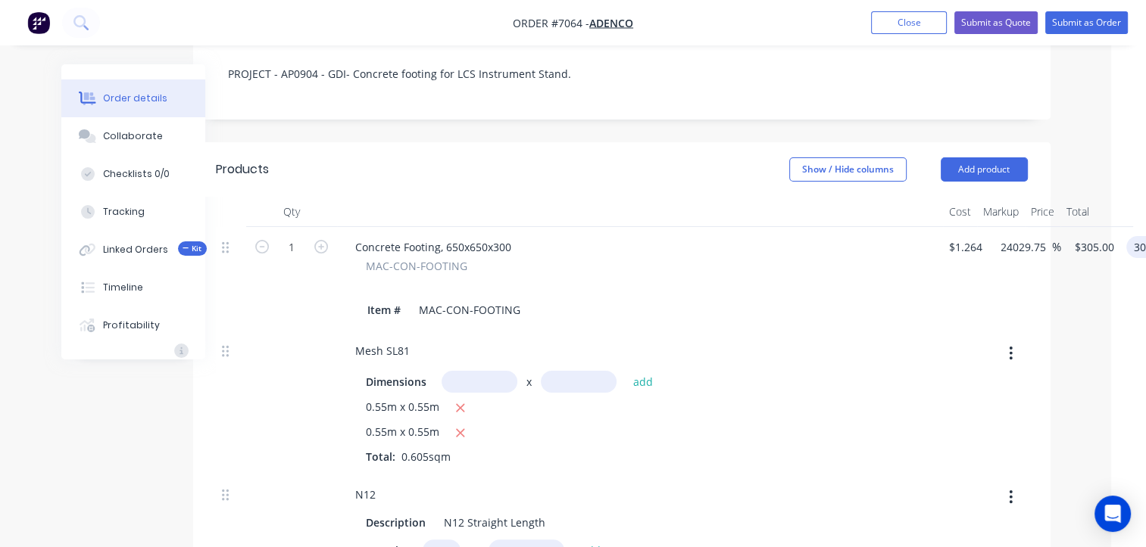
type input "$305.00"
click at [186, 245] on icon "button" at bounding box center [185, 249] width 7 height 8
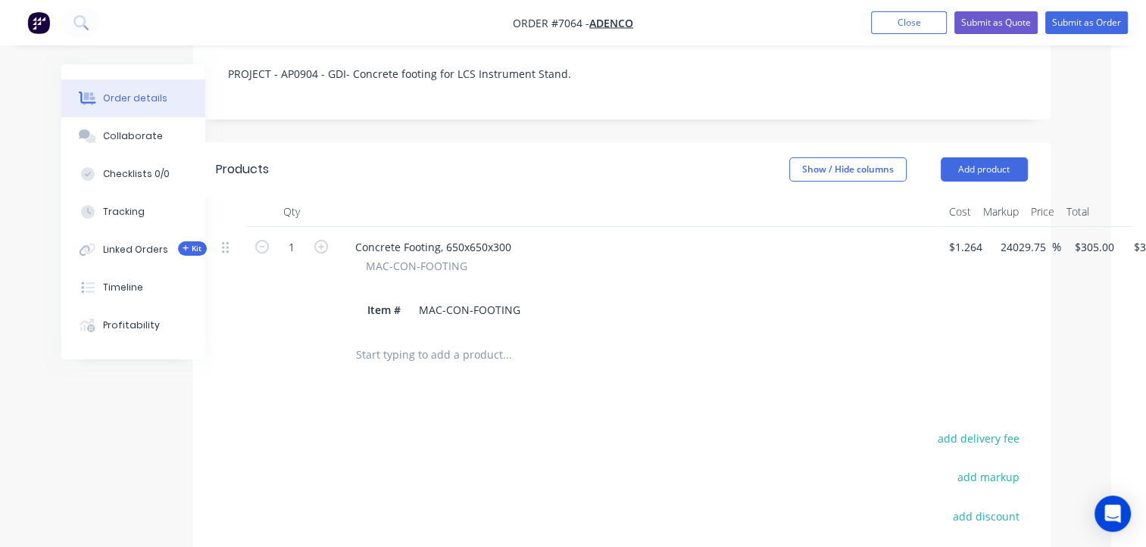
click at [383, 340] on input "text" at bounding box center [506, 355] width 303 height 30
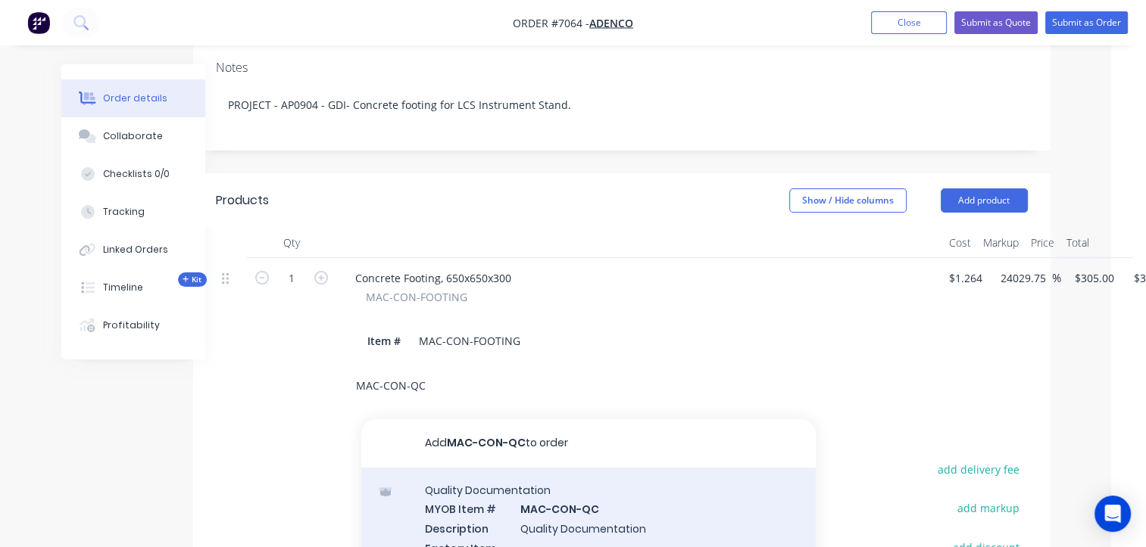
scroll to position [348, 35]
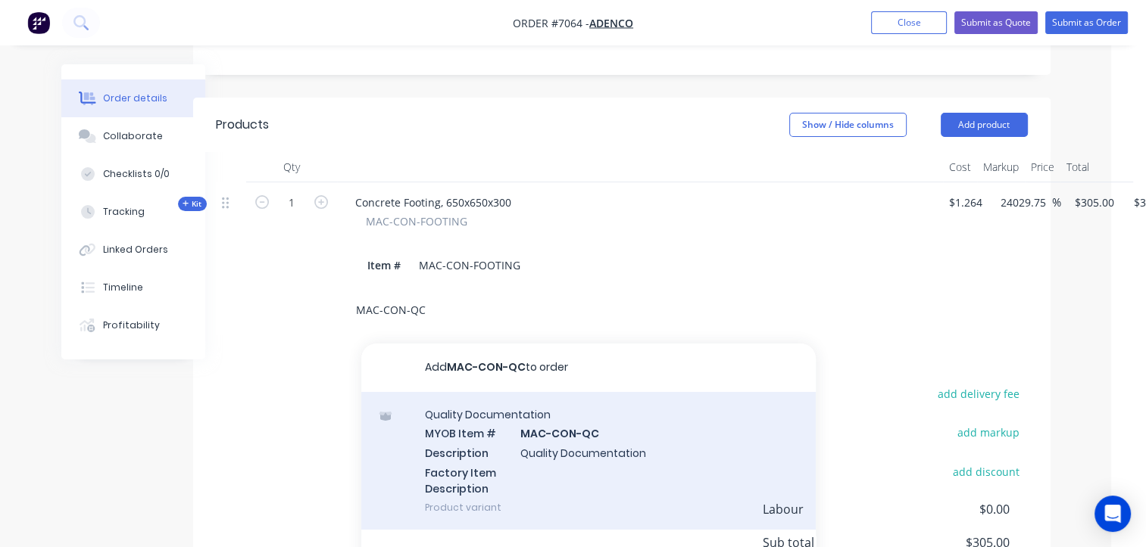
type input "MAC-CON-QC"
click at [534, 461] on div "Quality Documentation MYOB Item # MAC-CON-QC Description Quality Documentation …" at bounding box center [588, 461] width 454 height 138
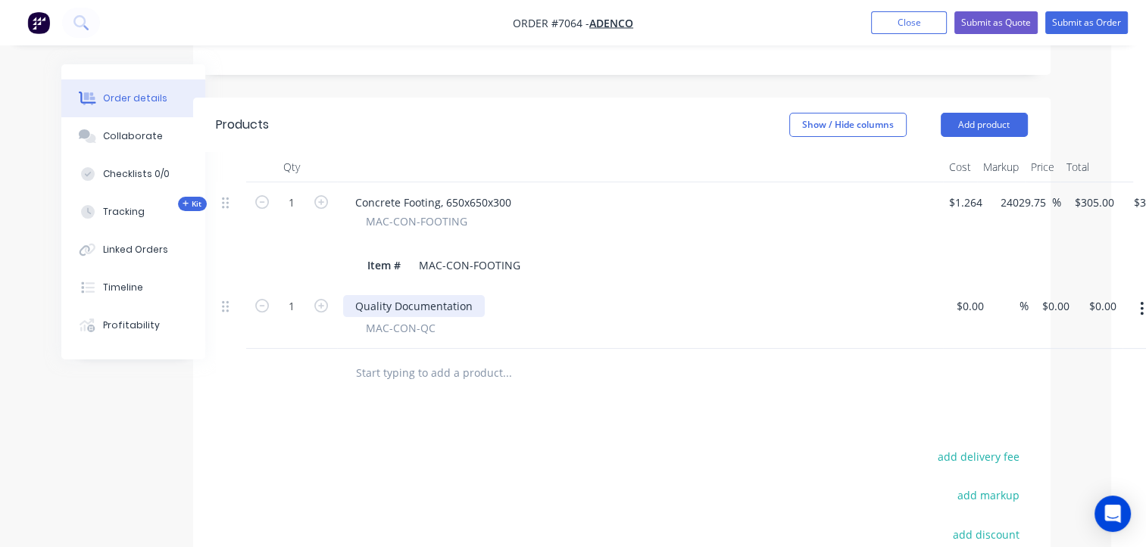
click at [469, 295] on div "Quality Documentation" at bounding box center [414, 306] width 142 height 22
click at [1047, 295] on input "0" at bounding box center [1048, 306] width 17 height 22
type input "$230.00"
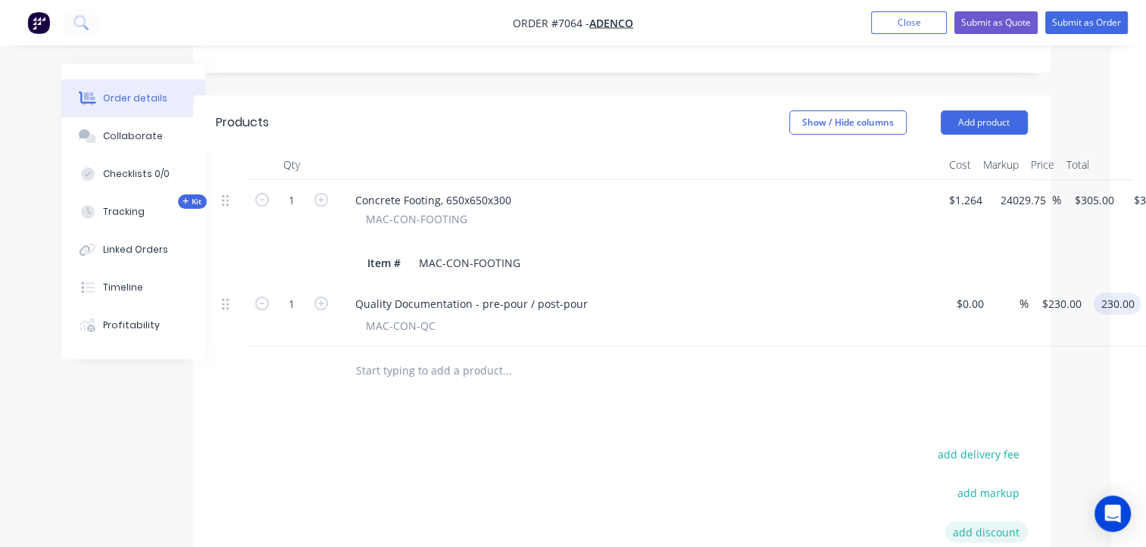
scroll to position [486, 35]
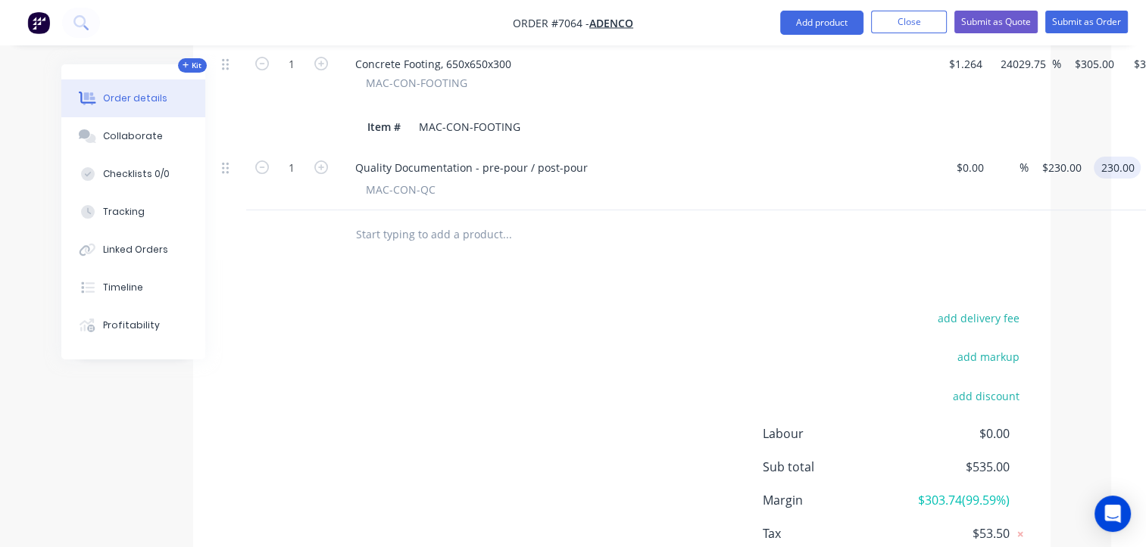
type input "$230.00"
click at [391, 220] on input "text" at bounding box center [506, 235] width 303 height 30
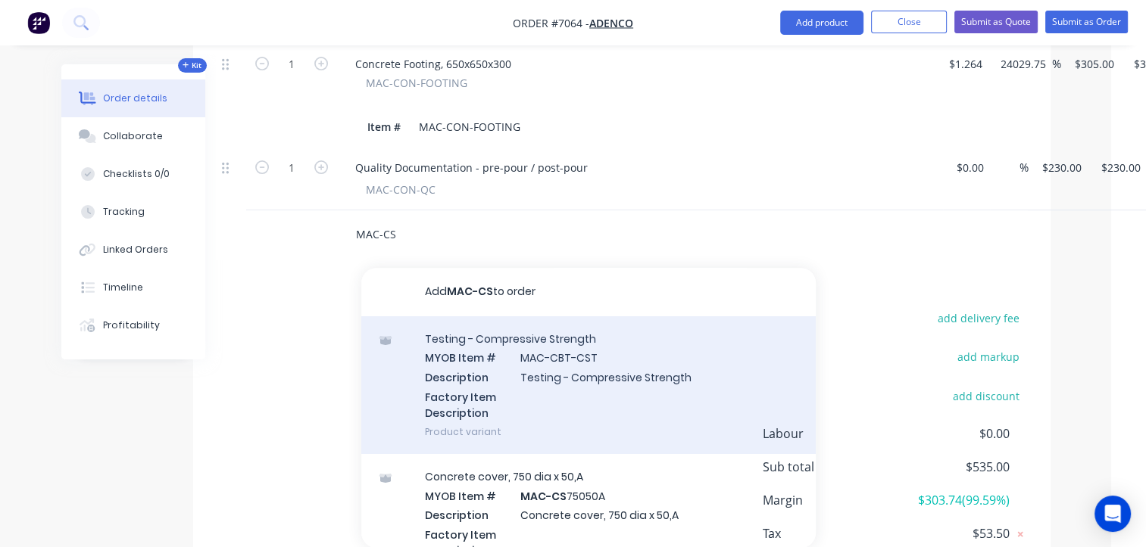
type input "MAC-CS"
click at [583, 360] on div "Testing - Compressive Strength MYOB Item # MAC-CBT-CST Description Testing - Co…" at bounding box center [588, 386] width 454 height 138
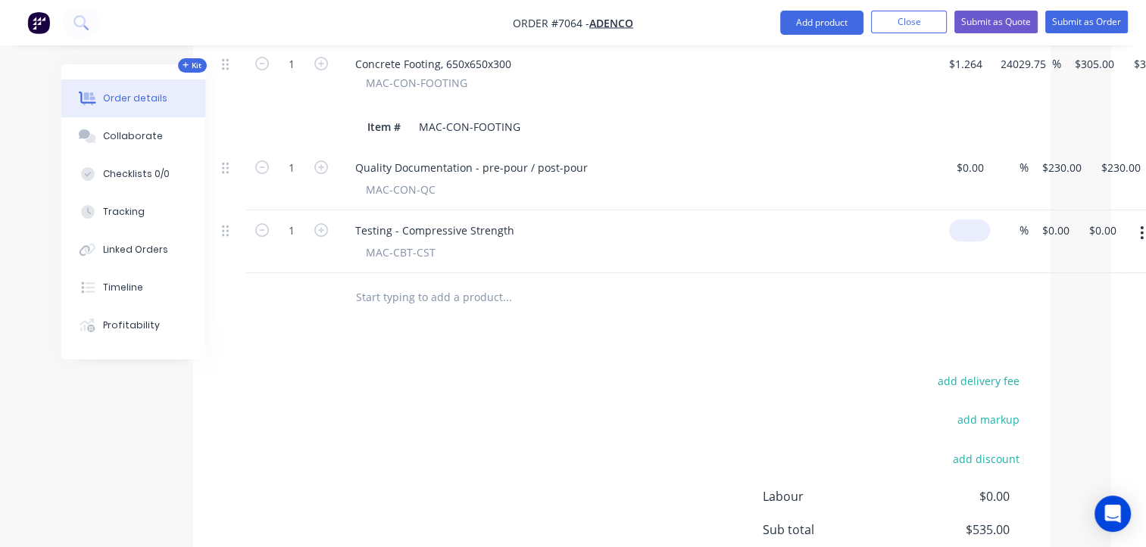
click at [960, 220] on input at bounding box center [972, 231] width 35 height 22
type input "$0.00"
click at [1028, 211] on div "1 Testing - Compressive Strength MAC-CBT-CST $0.00 % $0.00 $0.00 0.00 $0.00" at bounding box center [622, 242] width 812 height 63
type input "230"
type input "$230.00"
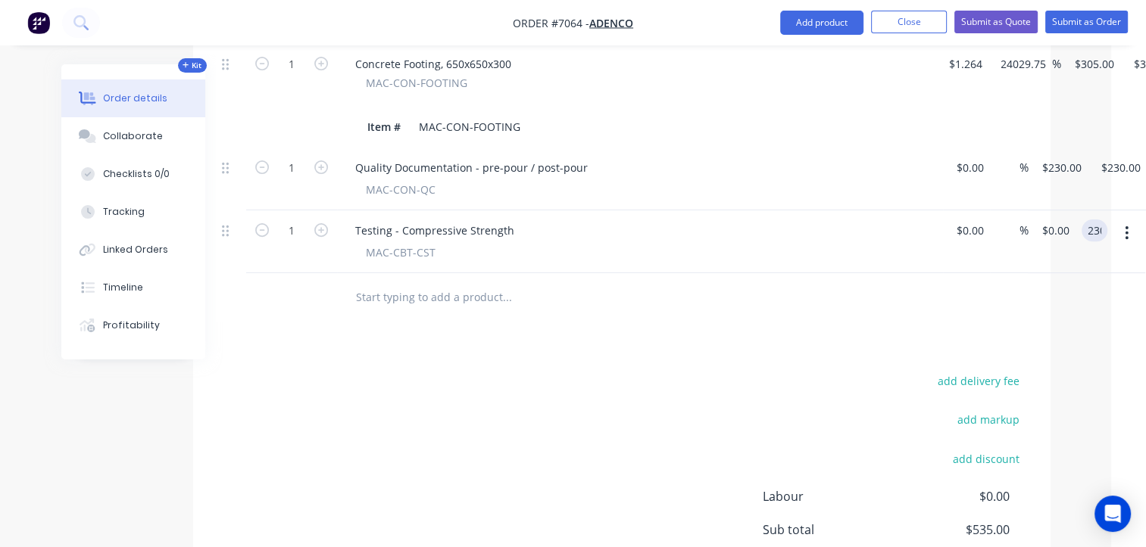
type input "$230.00"
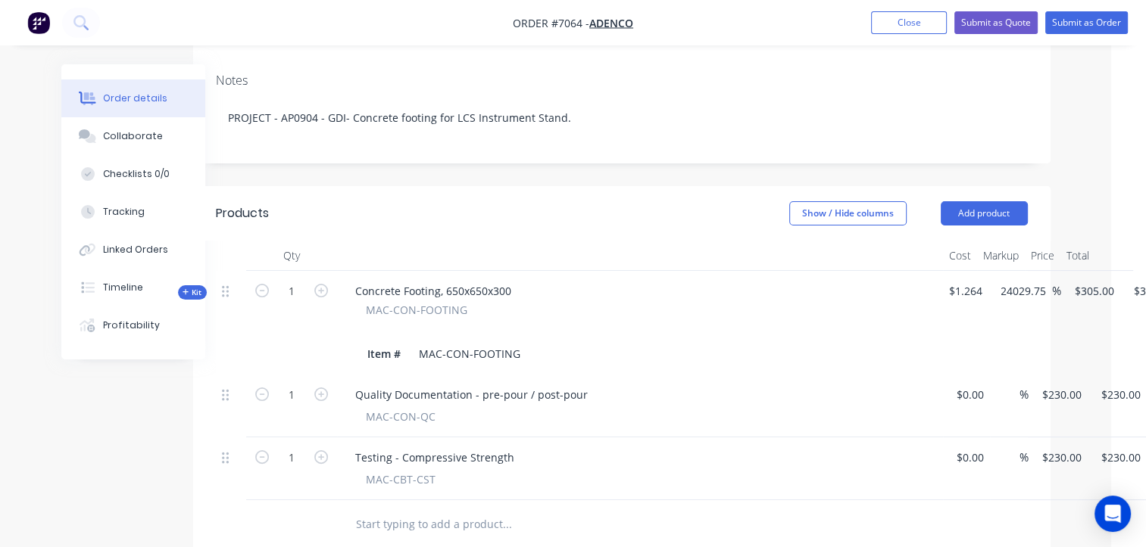
scroll to position [335, 35]
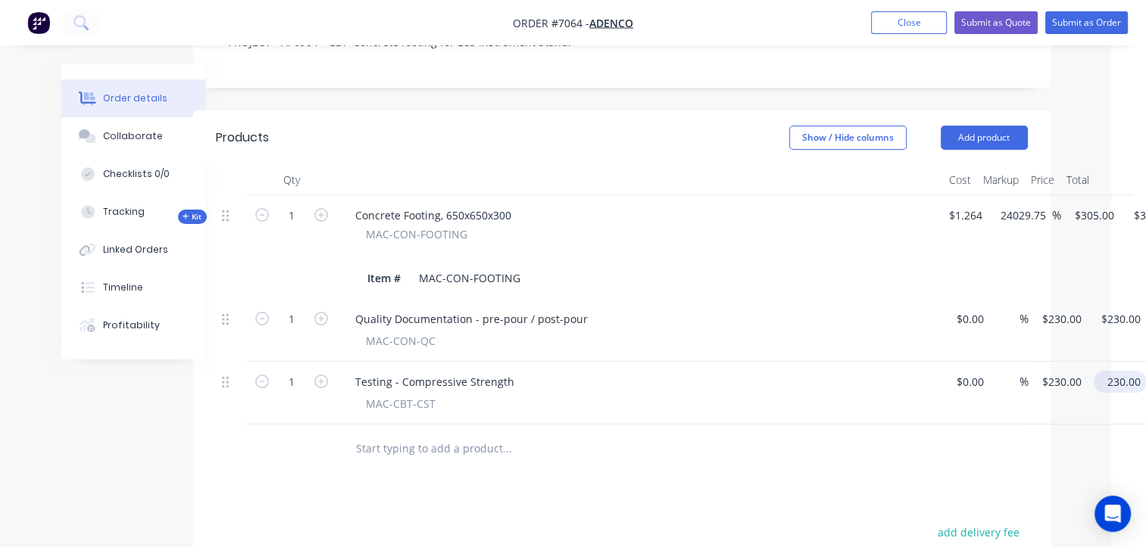
click at [1106, 371] on input "230.00" at bounding box center [1122, 382] width 47 height 22
type input "260"
type input "$260.00"
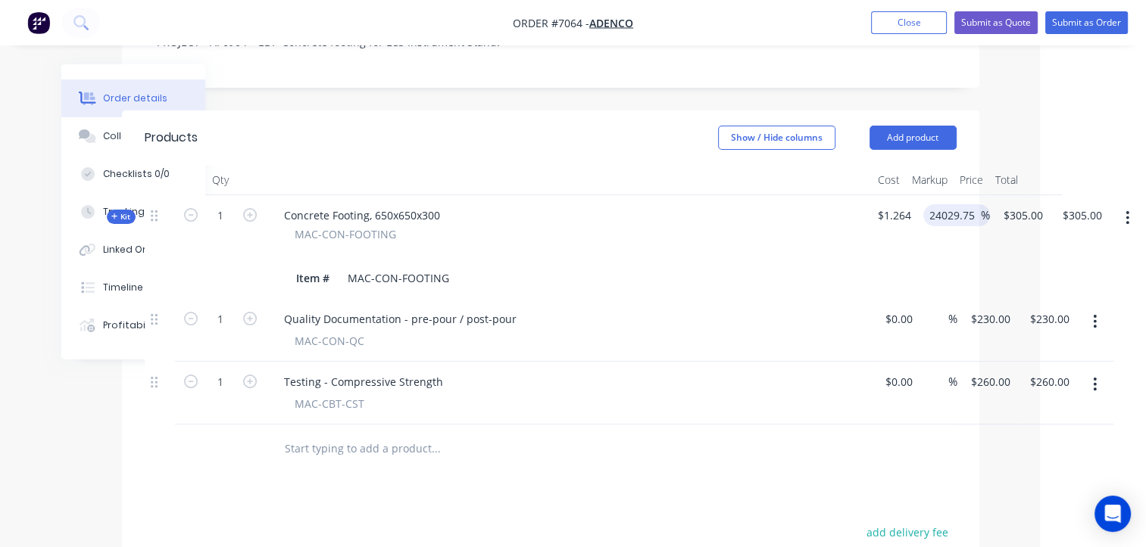
click at [962, 204] on input "24029.75" at bounding box center [954, 215] width 51 height 22
drag, startPoint x: 976, startPoint y: 194, endPoint x: 832, endPoint y: 160, distance: 147.8
click at [859, 195] on div "Kit 1 Concrete Footing, 650x650x300 MAC-CON-FOOTING Item # MAC-CON-FOOTING $1.2…" at bounding box center [551, 247] width 812 height 104
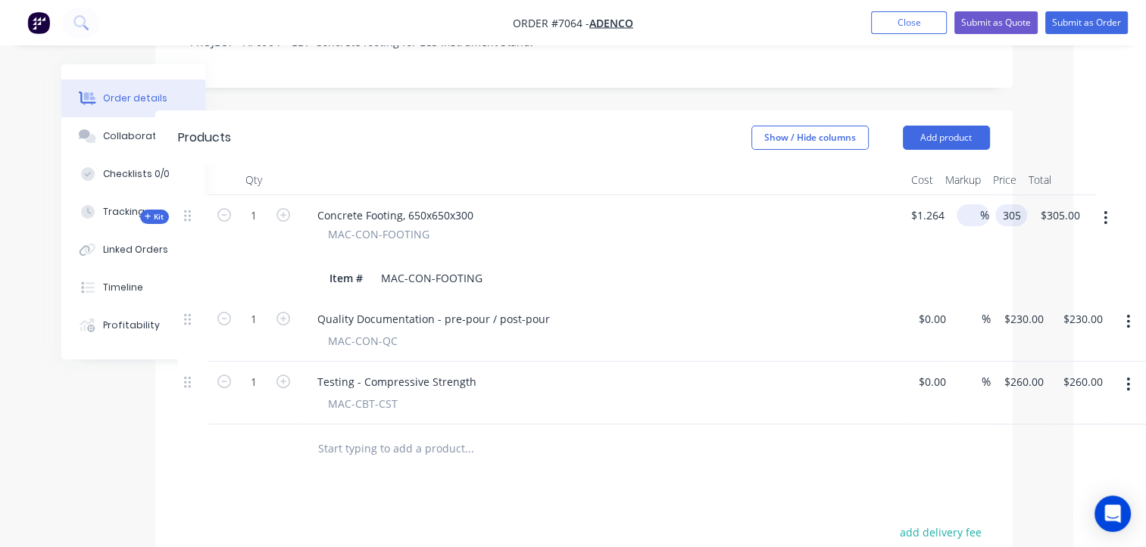
type input "$305.00"
click at [954, 238] on div "%" at bounding box center [969, 247] width 39 height 104
drag, startPoint x: 966, startPoint y: 195, endPoint x: 1000, endPoint y: 189, distance: 34.6
click at [990, 195] on div "Kit 1 Concrete Footing, 650x650x300 MAC-CON-FOOTING Item # MAC-CON-FOOTING $1.2…" at bounding box center [584, 247] width 812 height 104
click at [1001, 229] on div "$305.00 $305.00" at bounding box center [1018, 247] width 59 height 104
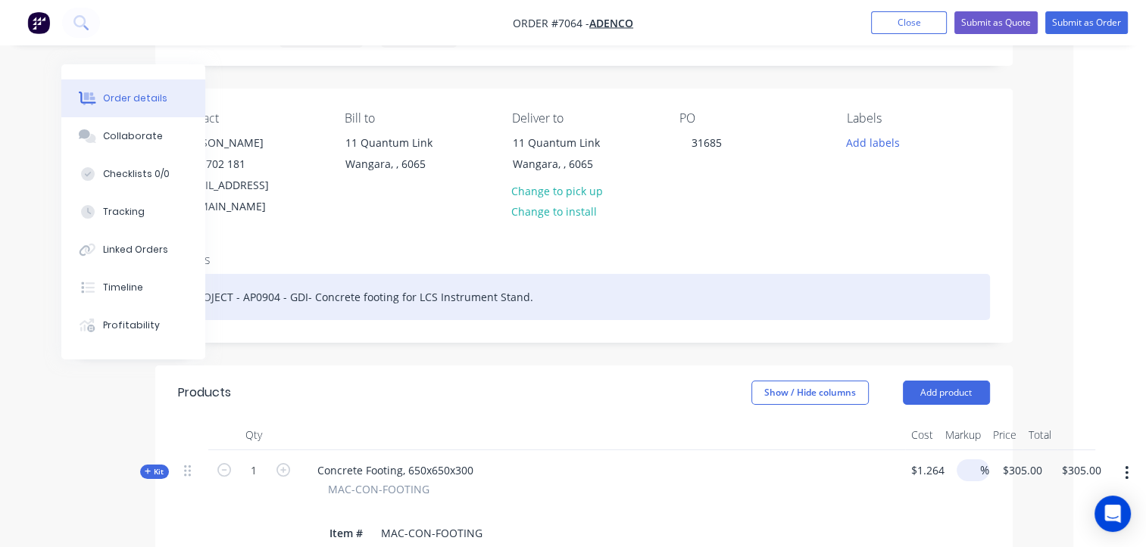
scroll to position [0, 73]
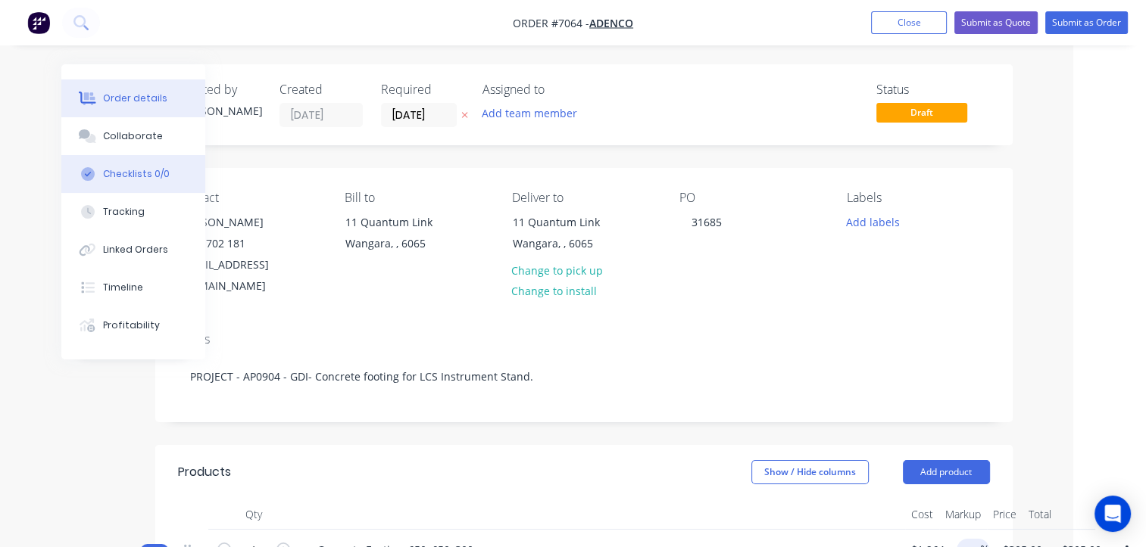
click at [133, 176] on div "Checklists 0/0" at bounding box center [136, 174] width 67 height 14
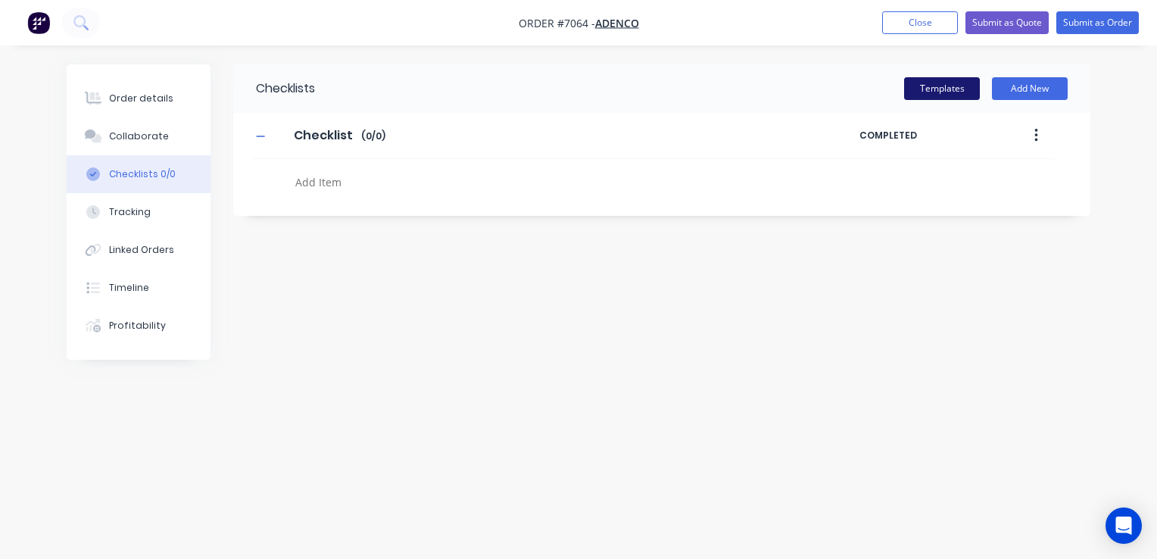
click at [925, 91] on button "Templates" at bounding box center [942, 88] width 76 height 23
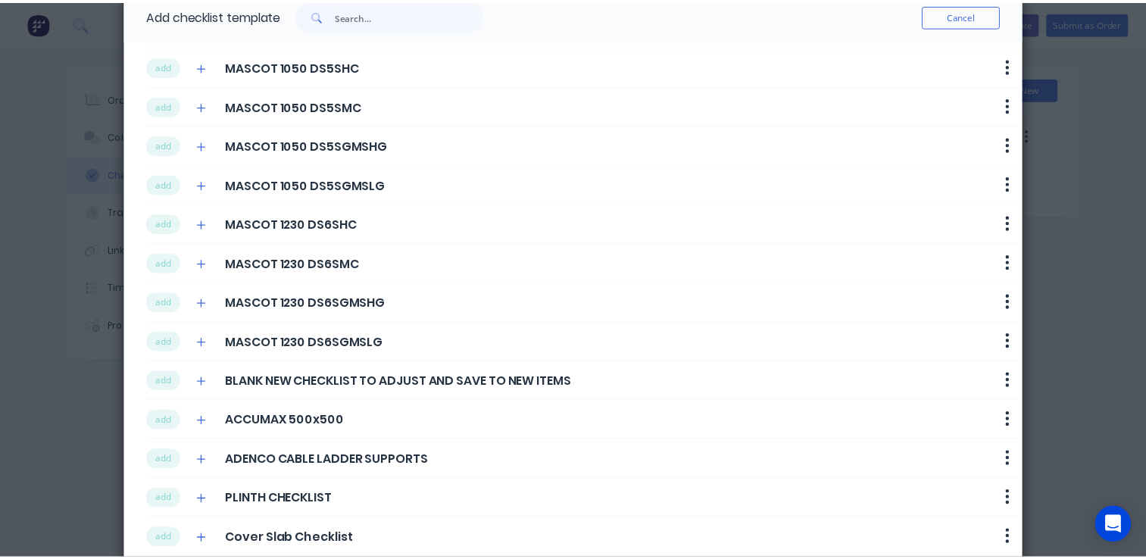
scroll to position [63, 0]
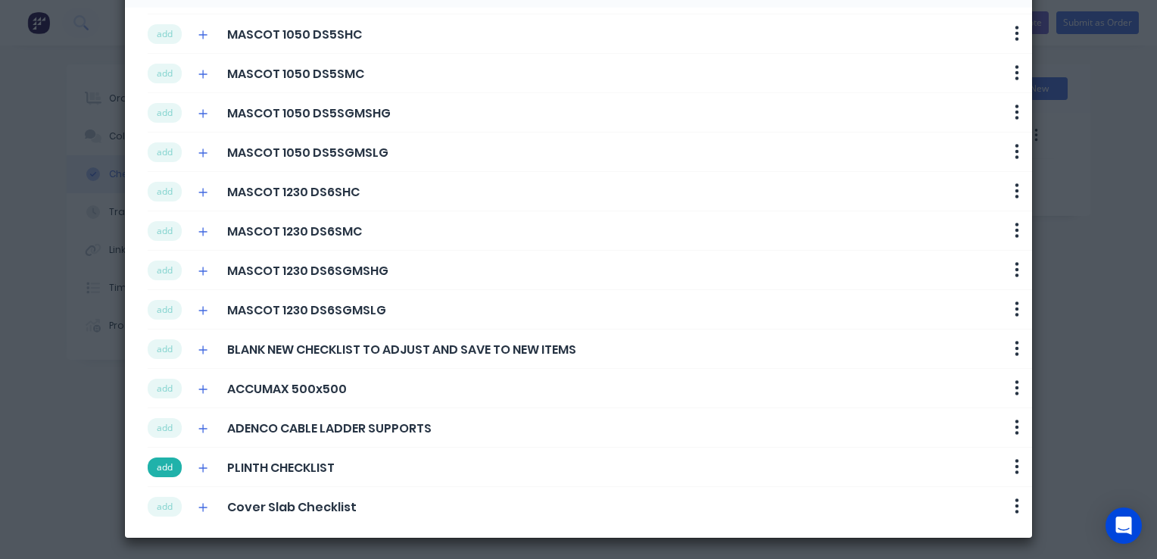
click at [164, 465] on button "add" at bounding box center [165, 467] width 34 height 20
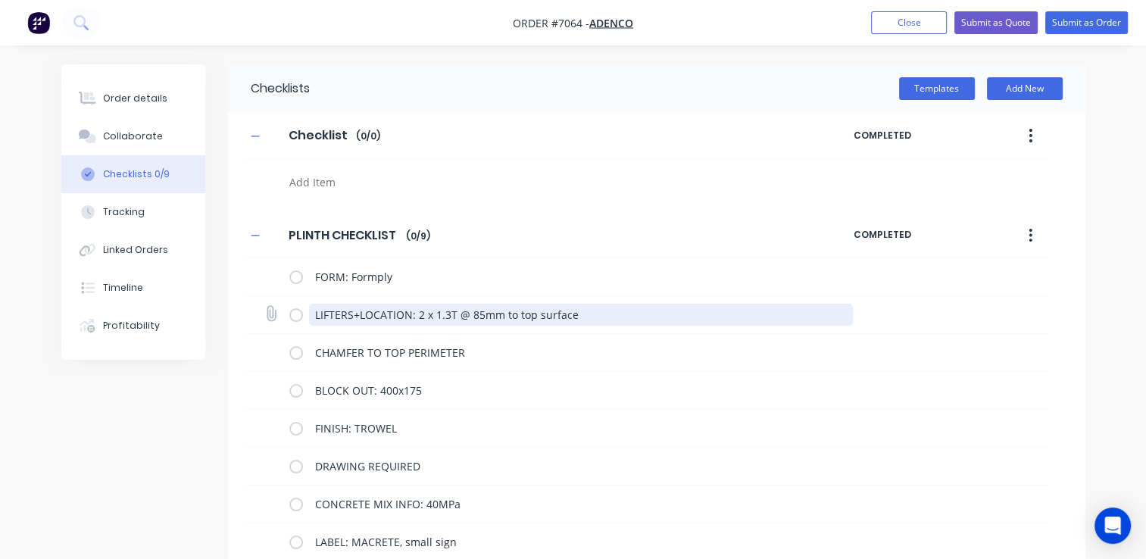
click at [572, 318] on textarea "LIFTERS+LOCATION: 2 x 1.3T @ 85mm to top surface" at bounding box center [581, 315] width 544 height 22
drag, startPoint x: 577, startPoint y: 317, endPoint x: 416, endPoint y: 322, distance: 161.4
click at [416, 322] on textarea "LIFTERS+LOCATION: 2 x 1.3T @ 85mm to top surface" at bounding box center [581, 315] width 544 height 22
click at [410, 313] on textarea "LIFTERS+LOCATION:2 x 1.3T @ 85mm to top surface" at bounding box center [581, 315] width 544 height 22
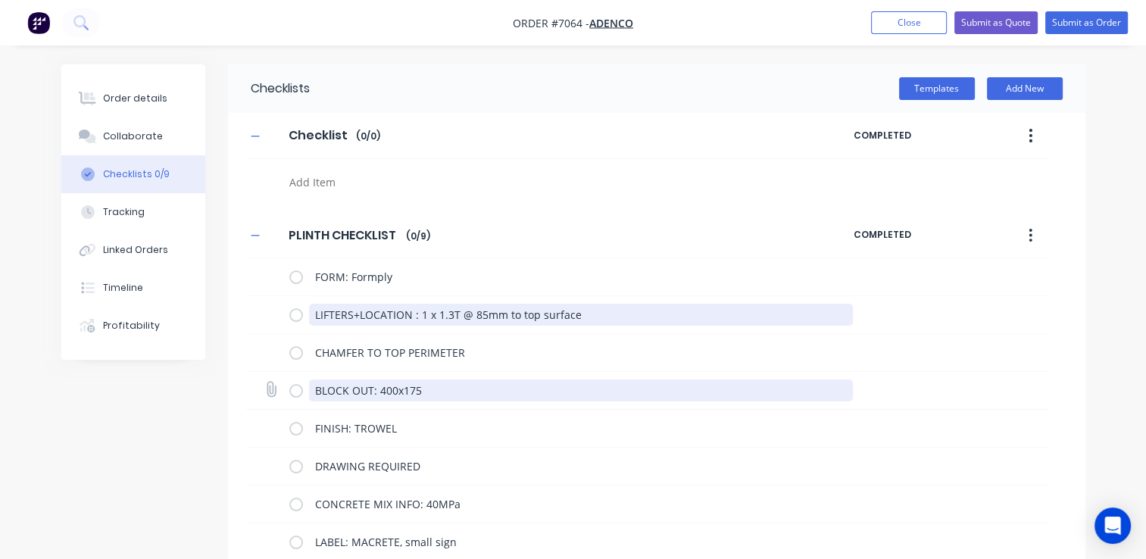
type textarea "LIFTERS+LOCATION : 1 x 1.3T @ 85mm to top surface"
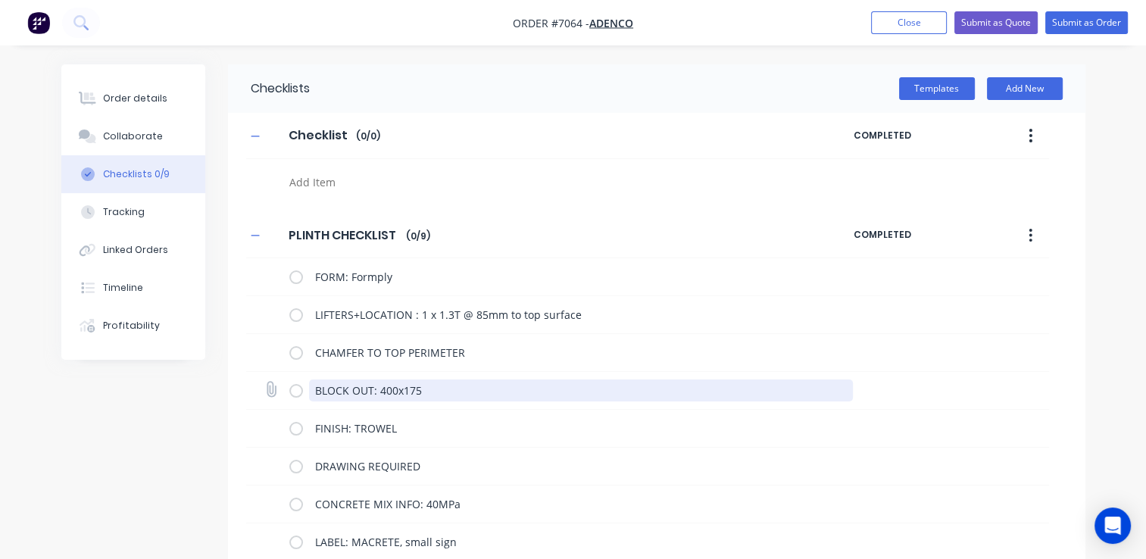
click at [436, 395] on textarea "BLOCK OUT: 400x175" at bounding box center [581, 390] width 544 height 22
drag, startPoint x: 366, startPoint y: 392, endPoint x: 313, endPoint y: 395, distance: 53.8
click at [313, 395] on textarea "BLOCK OUT: 400x175" at bounding box center [581, 390] width 544 height 22
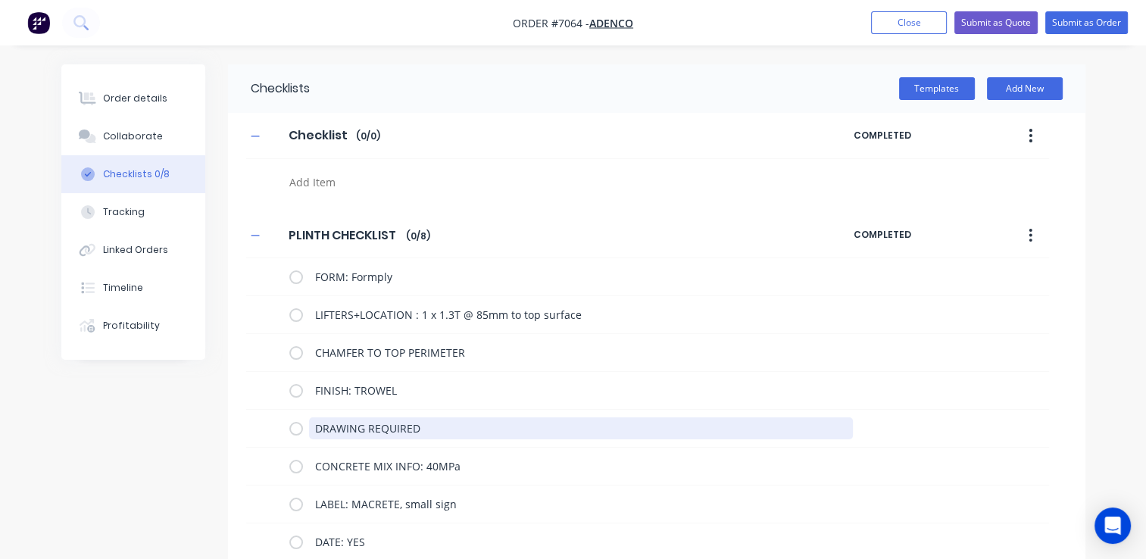
drag, startPoint x: 463, startPoint y: 429, endPoint x: 243, endPoint y: 417, distance: 220.6
click at [243, 417] on div "PLINTH CHECKLIST PLINTH CHECKLIST Enter Checklist name ( 0 / 8 ) COMPLETED FORM…" at bounding box center [656, 407] width 857 height 388
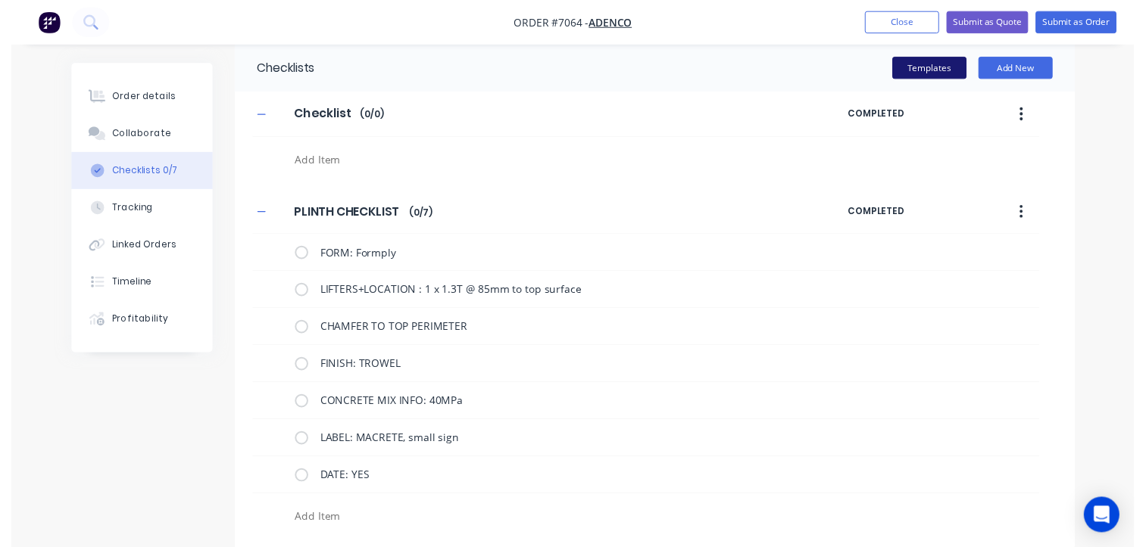
scroll to position [0, 0]
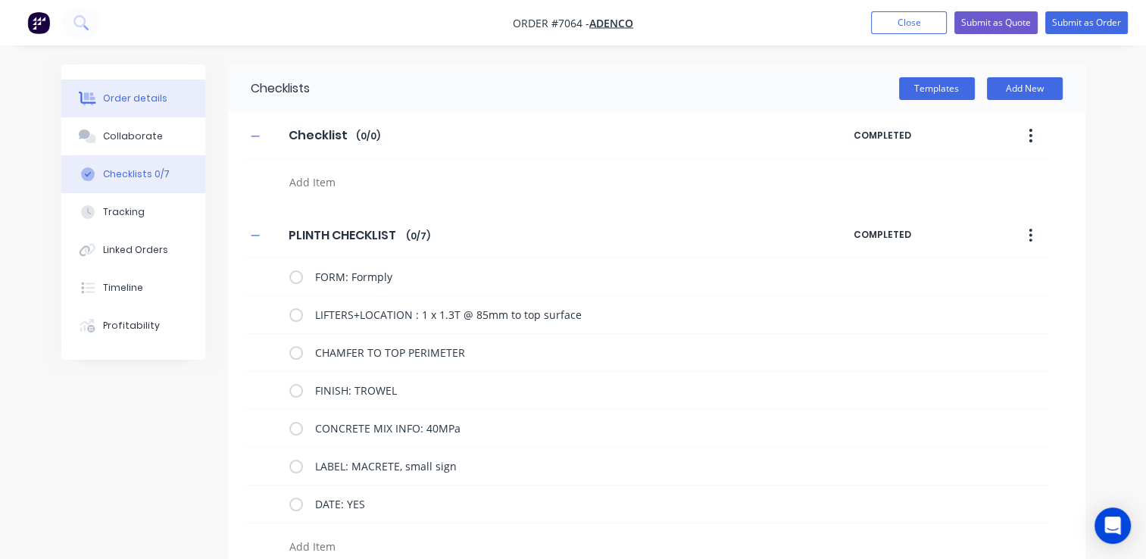
click at [136, 106] on button "Order details" at bounding box center [133, 99] width 144 height 38
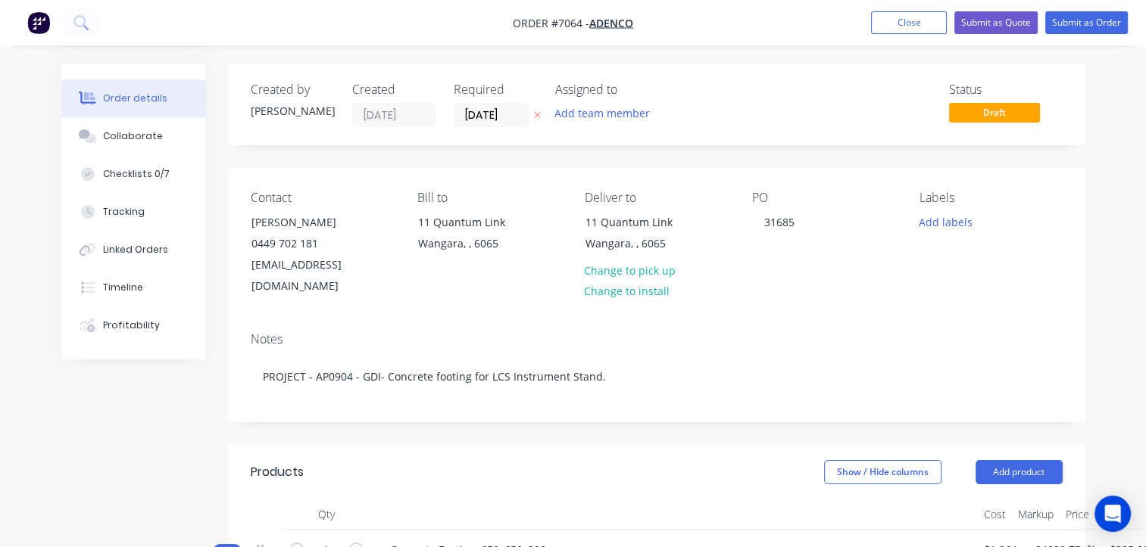
click at [893, 39] on nav "Order #7064 - Adenco Add product Close Submit as Quote Submit as Order" at bounding box center [573, 22] width 1146 height 45
click at [482, 119] on input "[DATE]" at bounding box center [491, 115] width 74 height 23
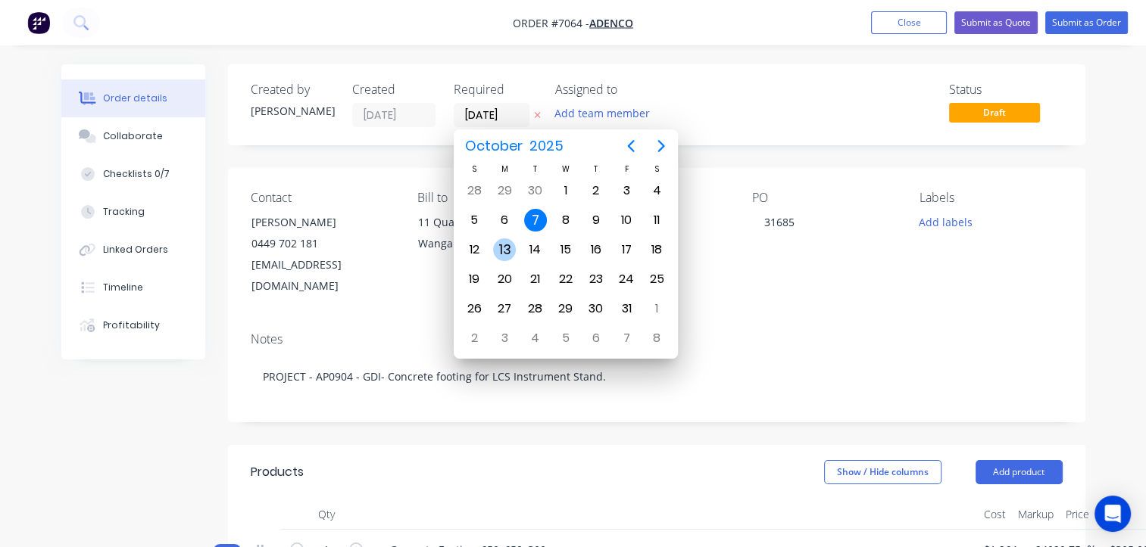
click at [501, 247] on div "13" at bounding box center [504, 250] width 23 height 23
type input "[DATE]"
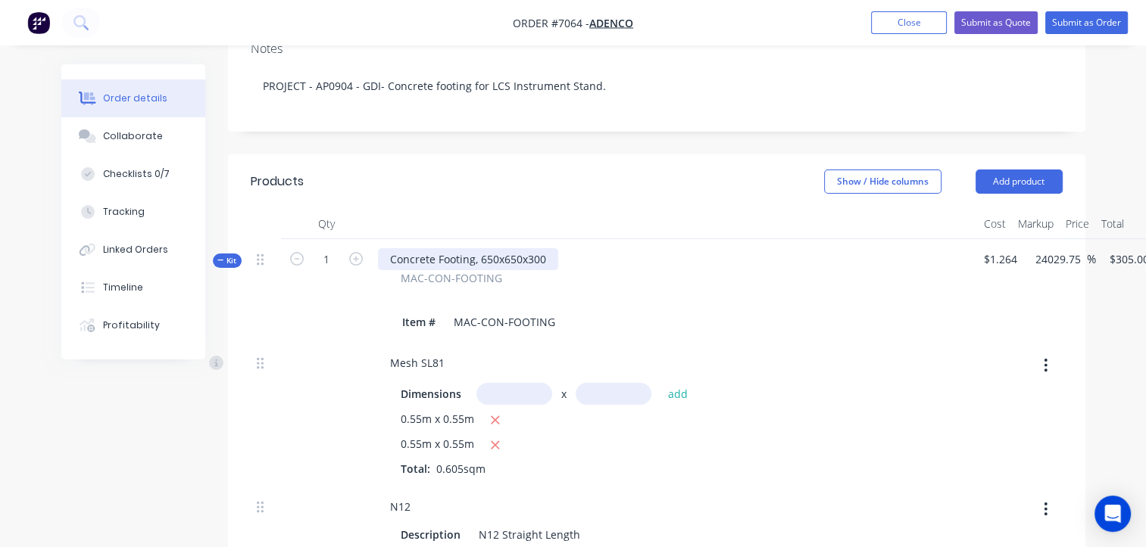
scroll to position [227, 0]
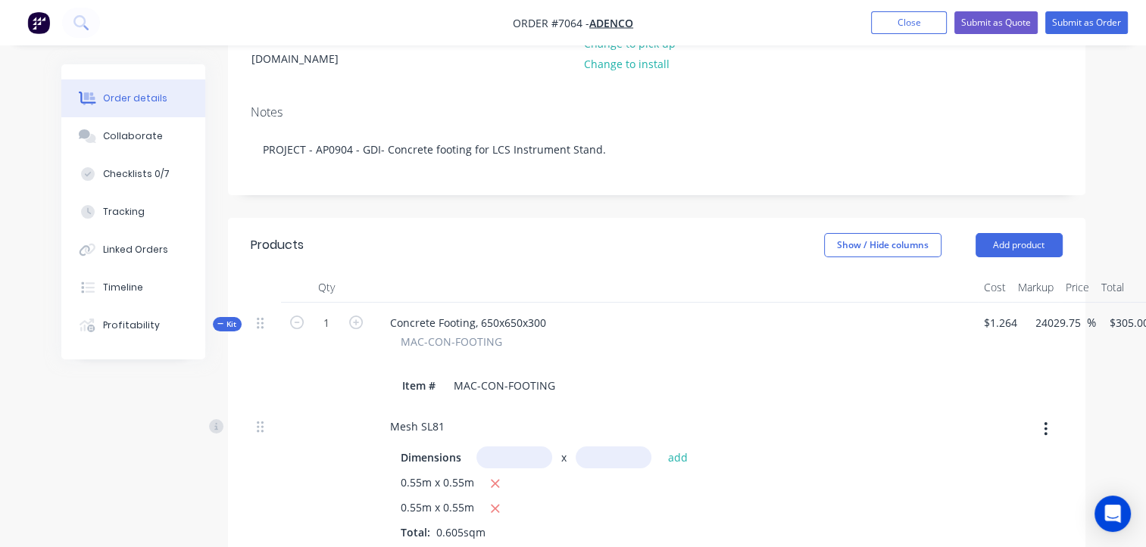
click at [223, 323] on icon "button" at bounding box center [220, 323] width 6 height 1
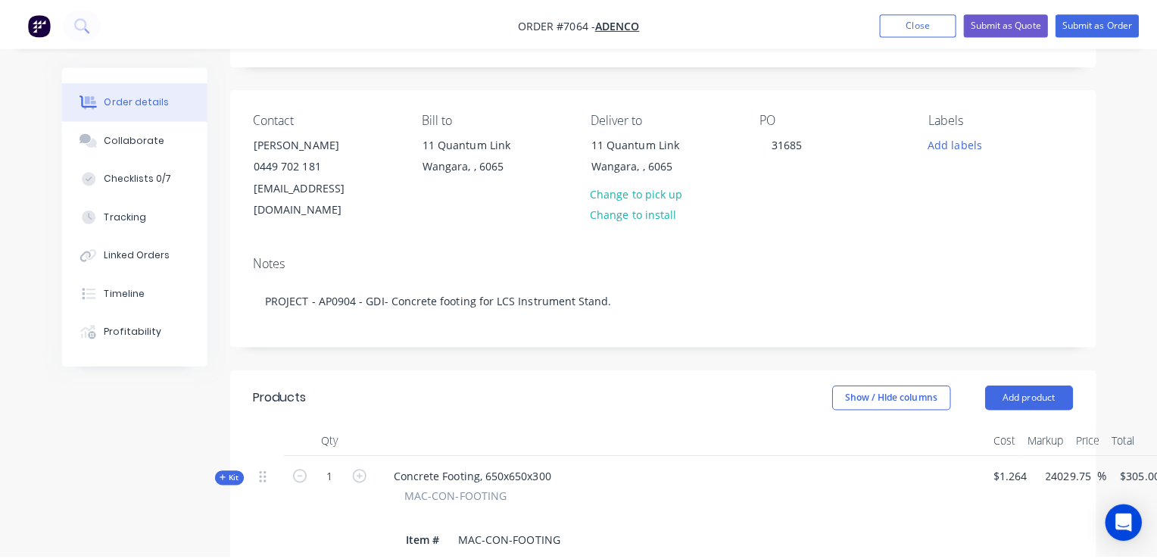
scroll to position [0, 0]
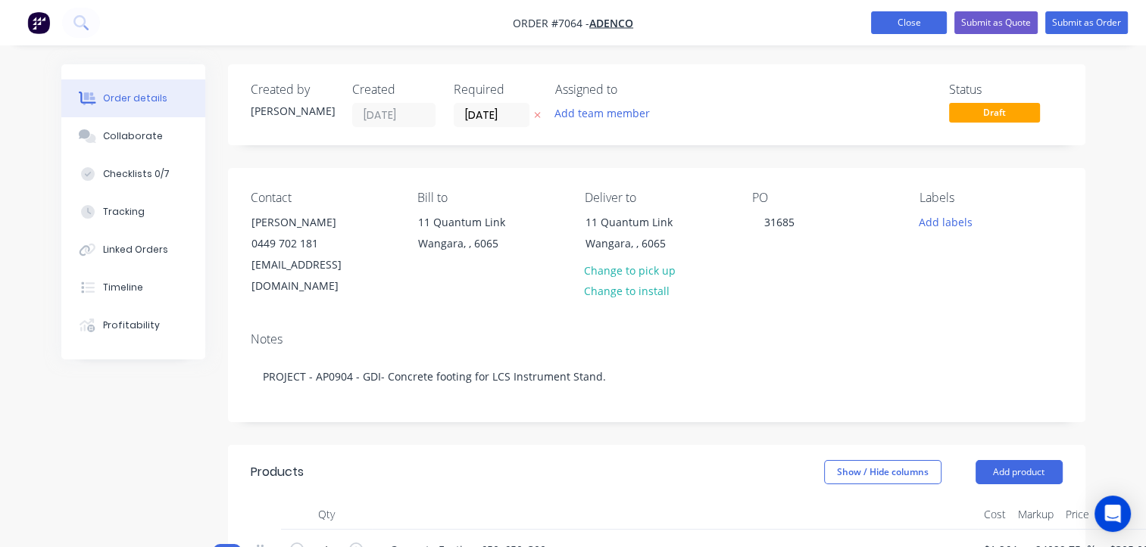
click at [903, 24] on button "Close" at bounding box center [909, 22] width 76 height 23
